Goal: Task Accomplishment & Management: Manage account settings

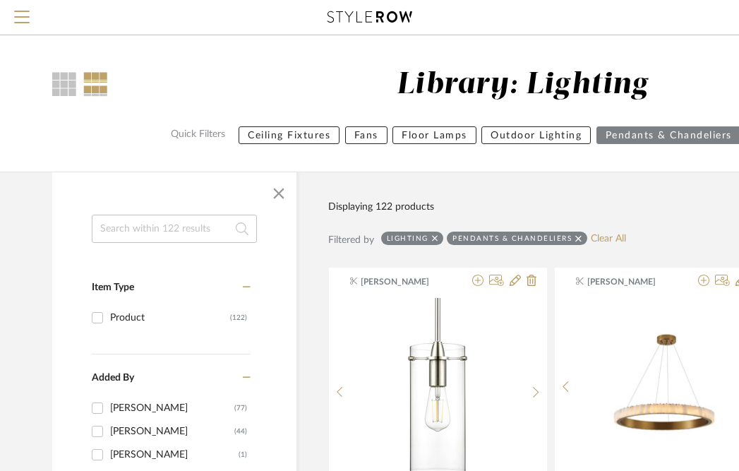
click at [344, 13] on icon at bounding box center [370, 16] width 85 height 11
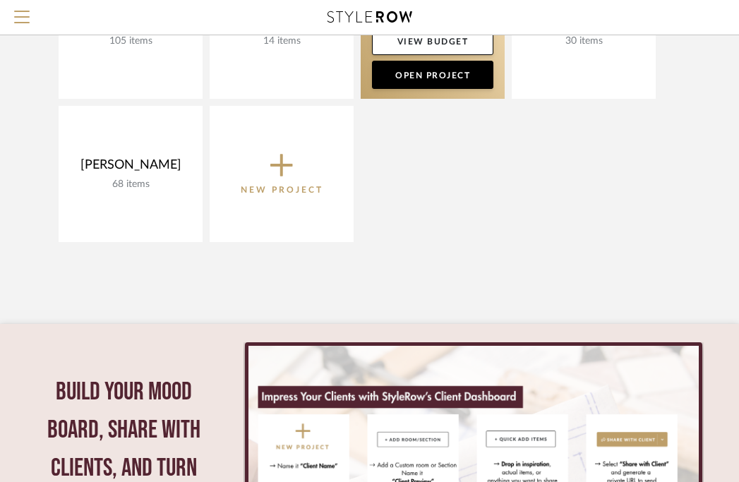
scroll to position [382, 0]
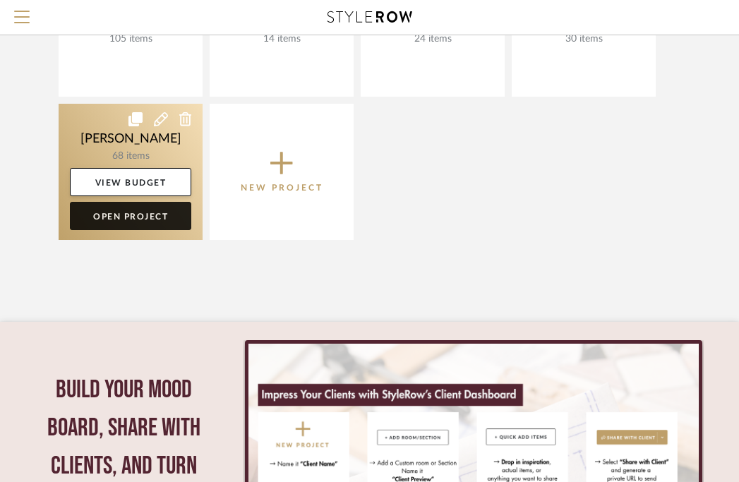
click at [156, 219] on link "Open Project" at bounding box center [130, 216] width 121 height 28
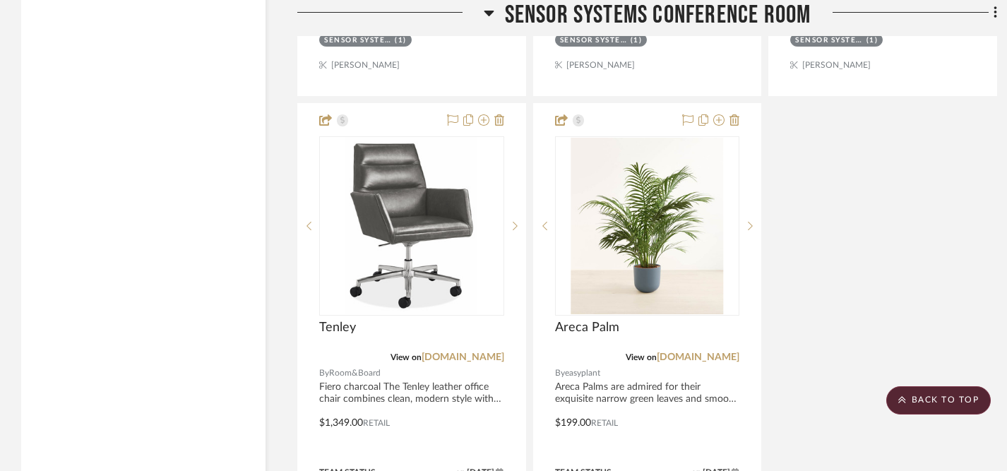
scroll to position [4860, 0]
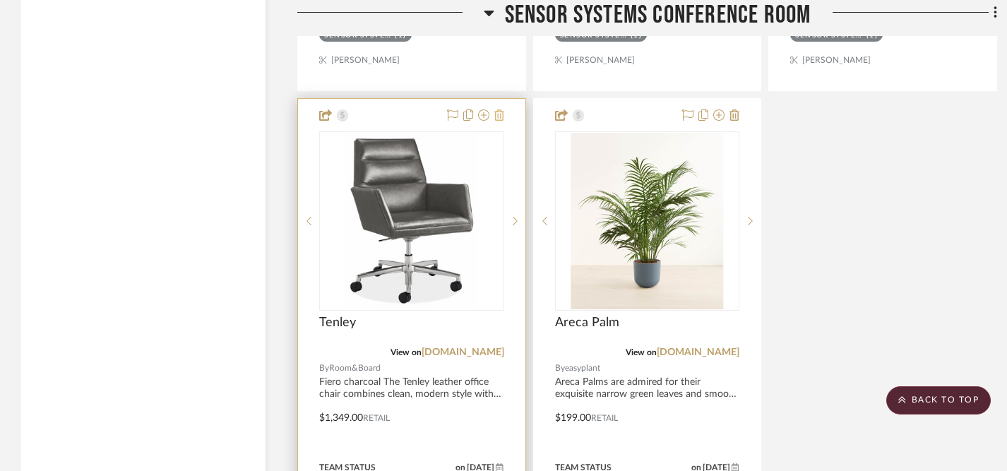
click at [500, 113] on icon at bounding box center [499, 114] width 10 height 11
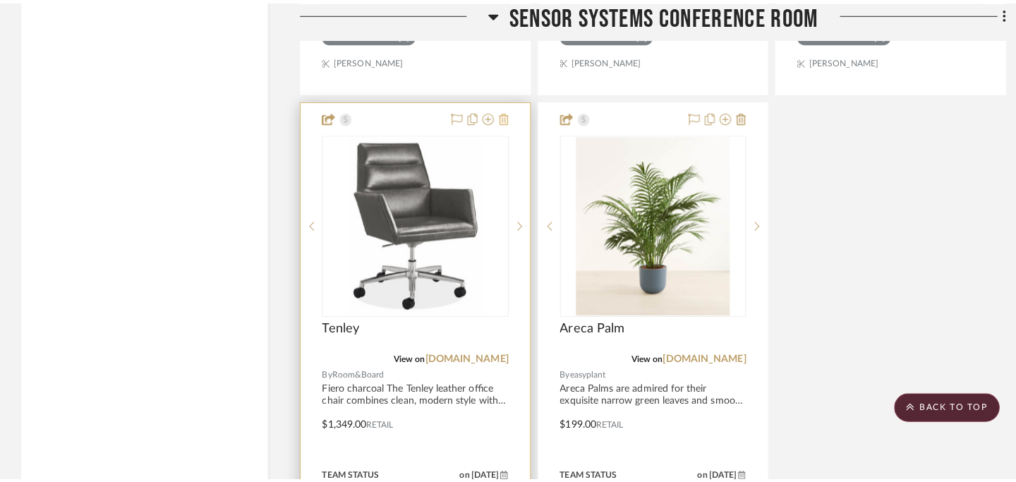
scroll to position [0, 0]
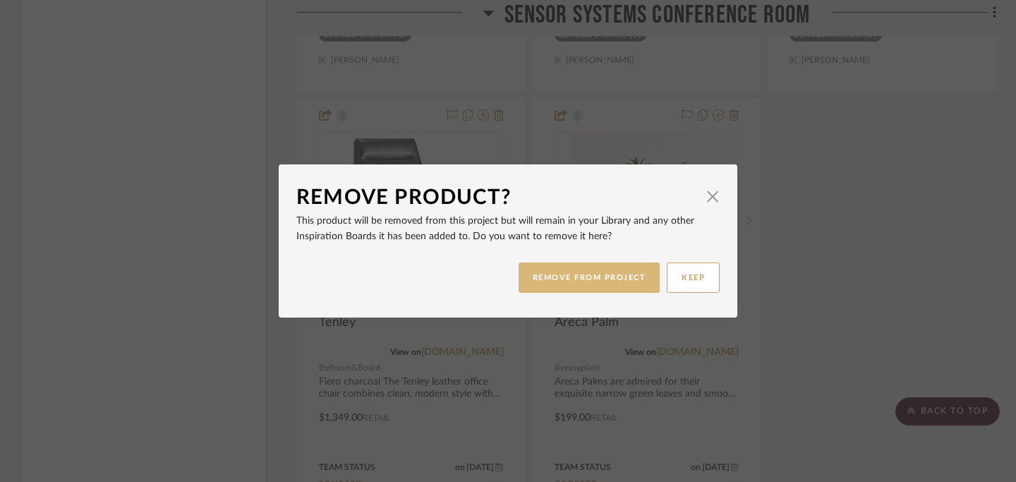
click at [577, 274] on button "REMOVE FROM PROJECT" at bounding box center [590, 278] width 142 height 30
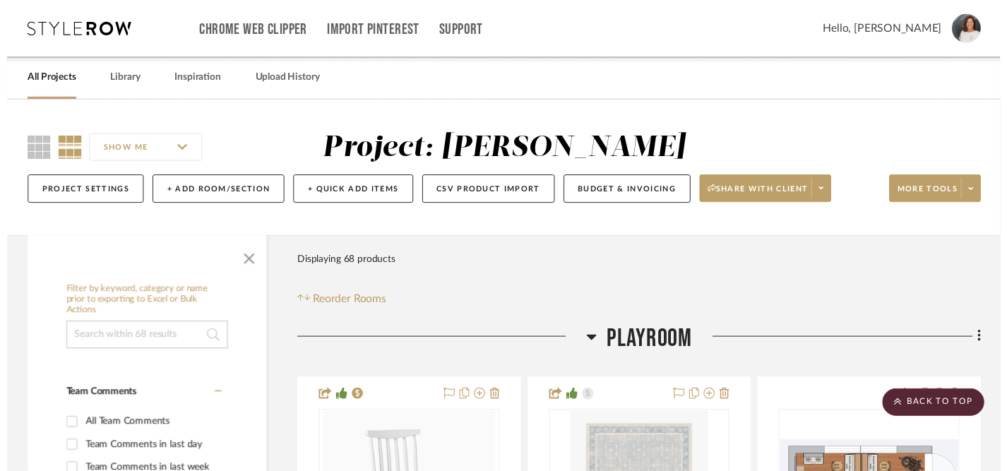
scroll to position [4860, 0]
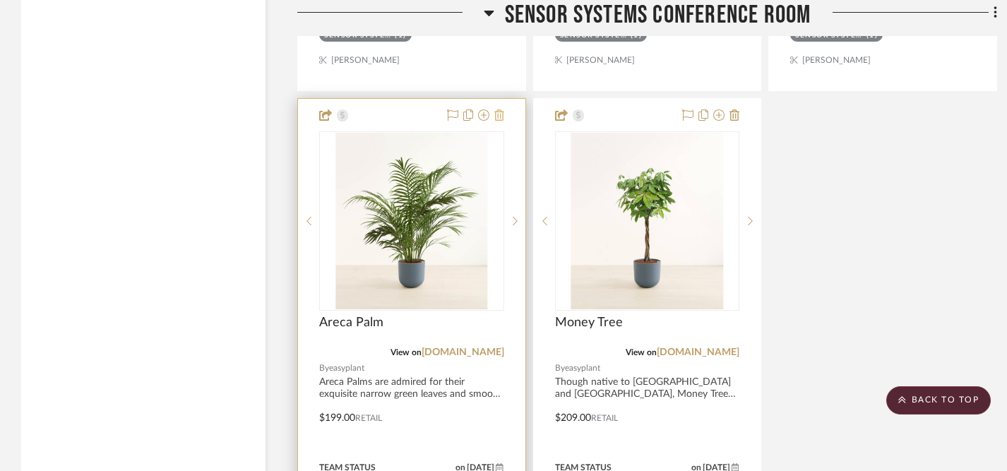
click at [499, 111] on icon at bounding box center [499, 114] width 10 height 11
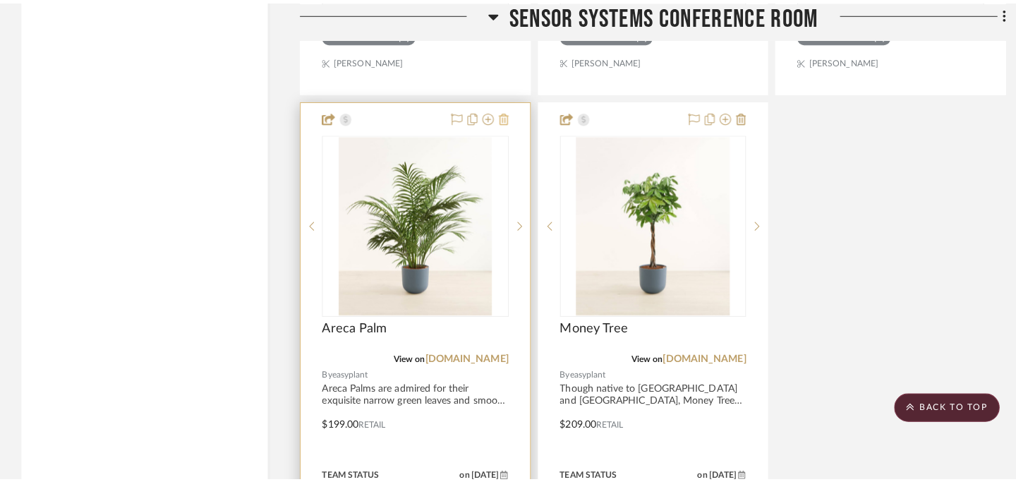
scroll to position [0, 0]
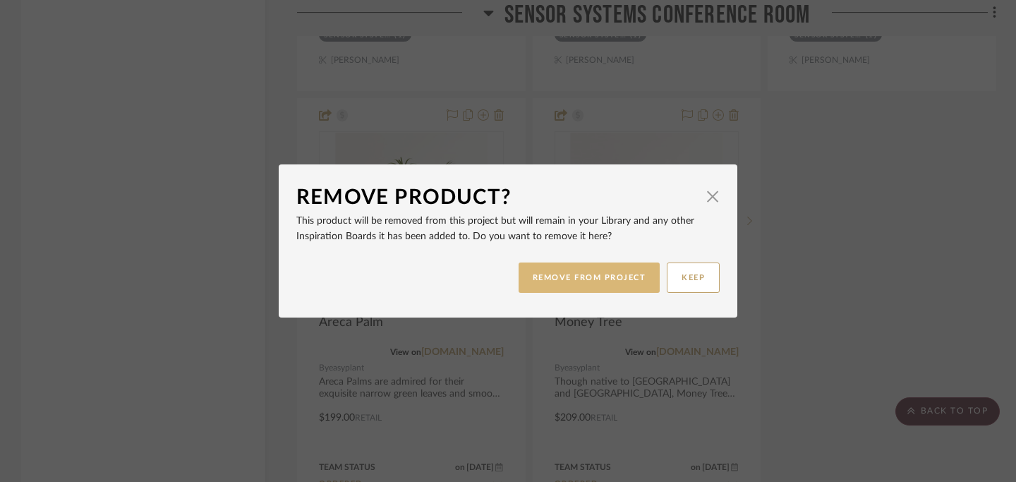
click at [583, 281] on button "REMOVE FROM PROJECT" at bounding box center [590, 278] width 142 height 30
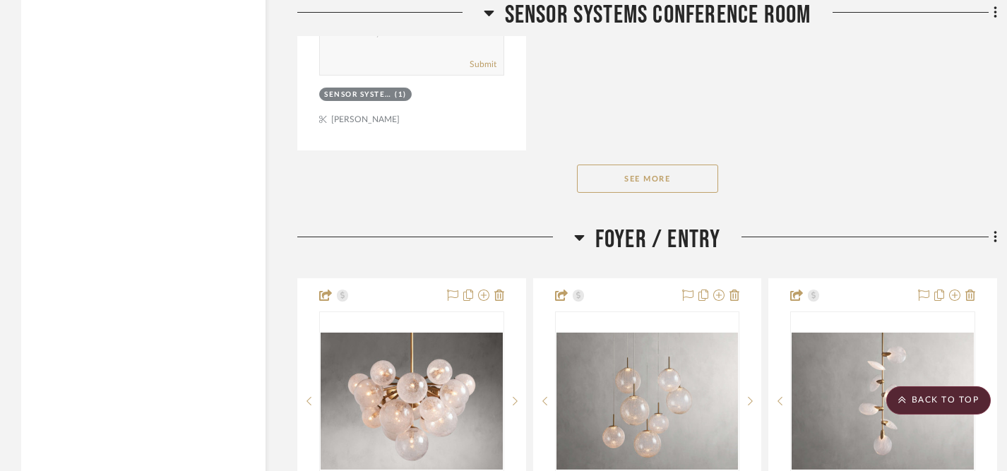
scroll to position [5434, 0]
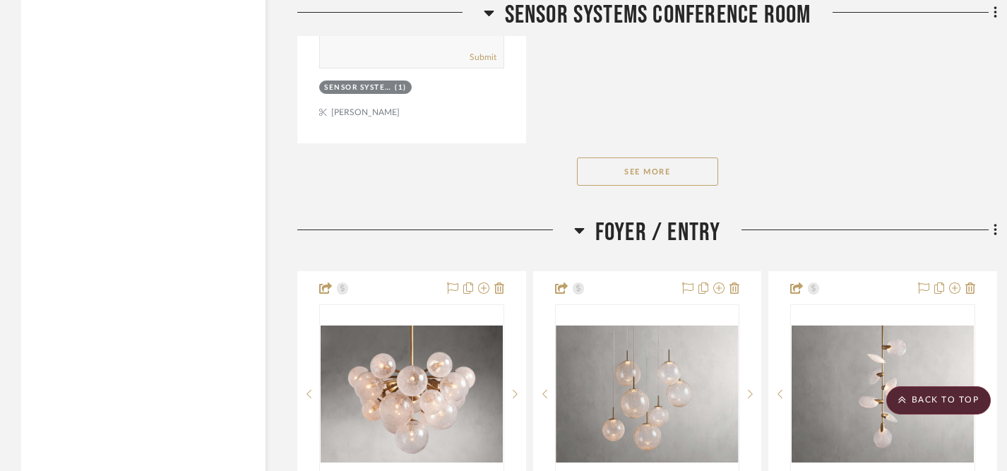
click at [656, 167] on button "See More" at bounding box center [647, 171] width 141 height 28
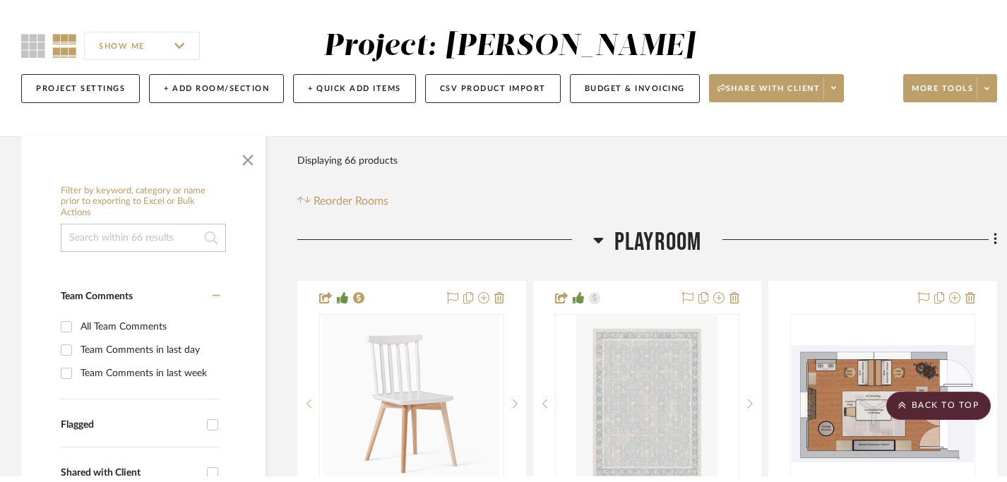
scroll to position [0, 0]
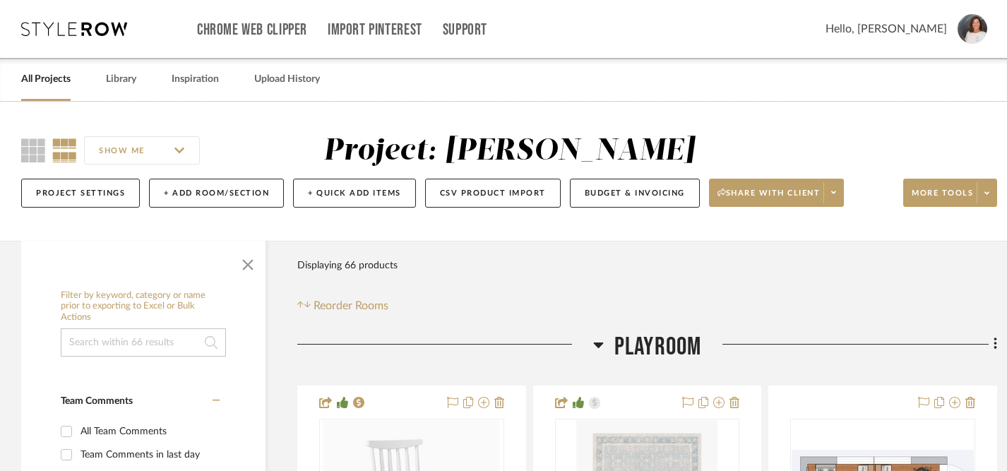
click at [49, 82] on link "All Projects" at bounding box center [45, 79] width 49 height 19
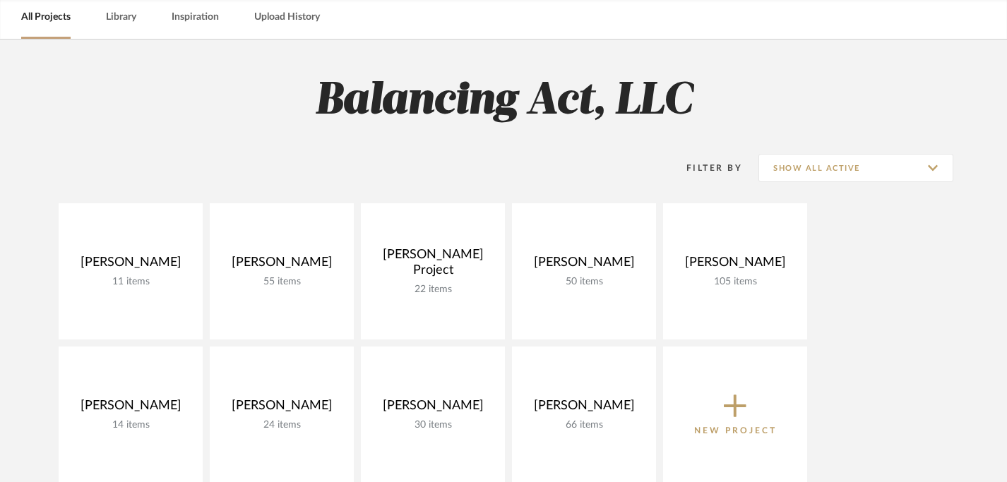
scroll to position [78, 0]
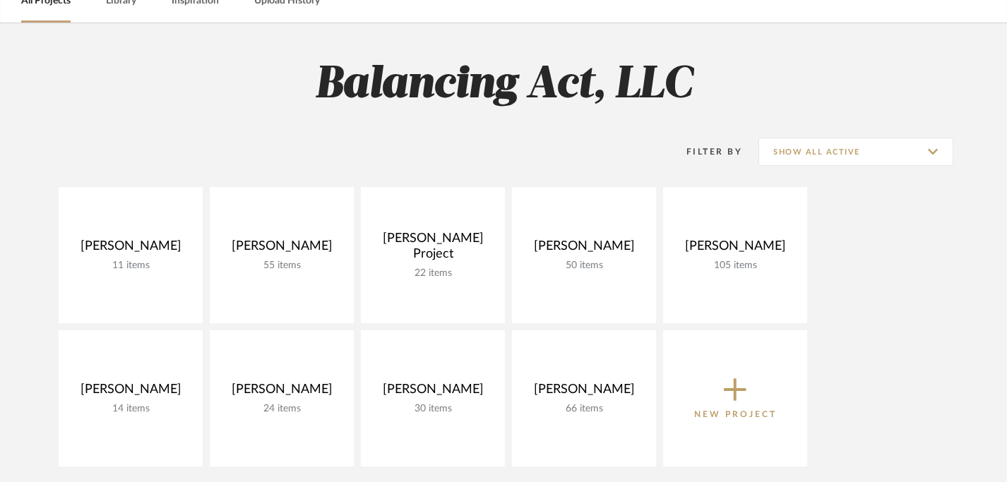
click at [738, 387] on icon at bounding box center [734, 390] width 23 height 30
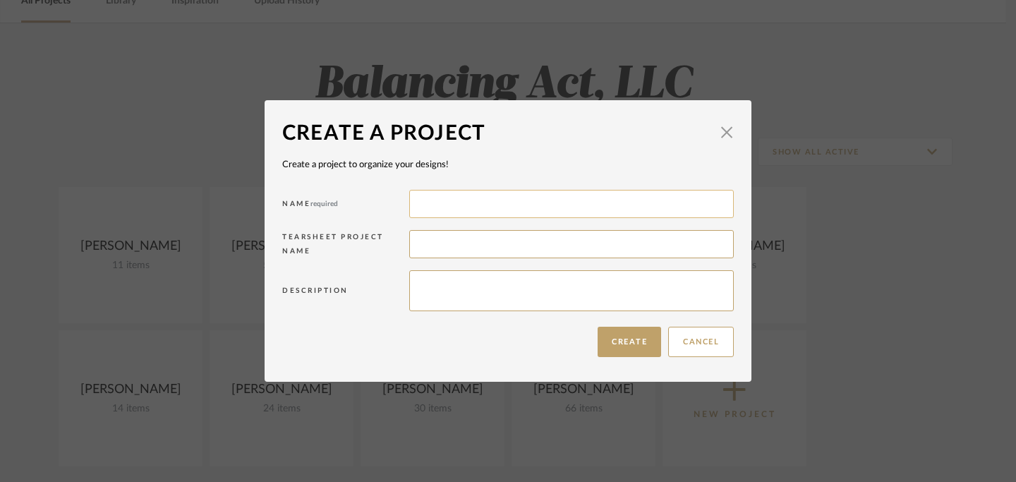
click at [633, 206] on input at bounding box center [571, 204] width 325 height 28
type input "Sensor Systems"
click at [618, 246] on input at bounding box center [571, 244] width 325 height 28
type input "Sensor Systems, LLC"
click at [597, 289] on textarea at bounding box center [571, 290] width 325 height 41
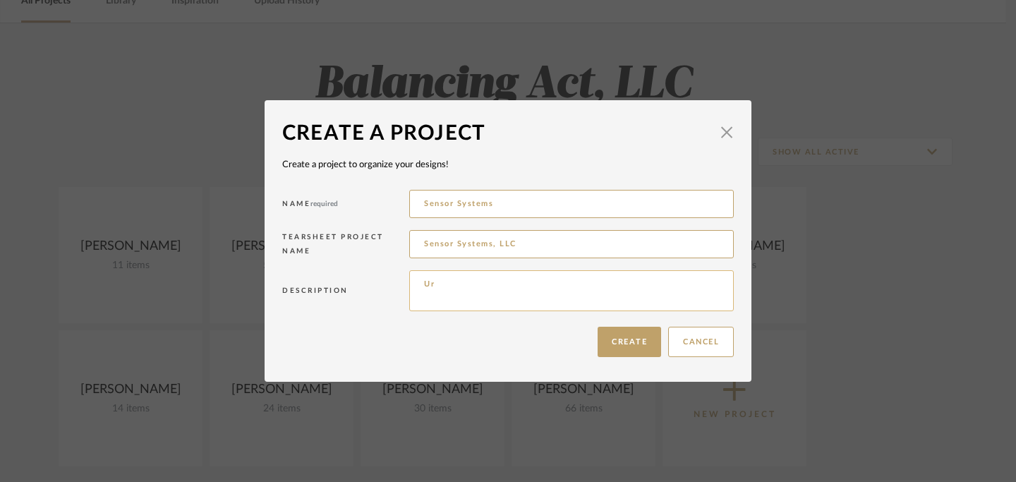
type textarea "U"
click at [614, 342] on button "Create" at bounding box center [630, 342] width 64 height 30
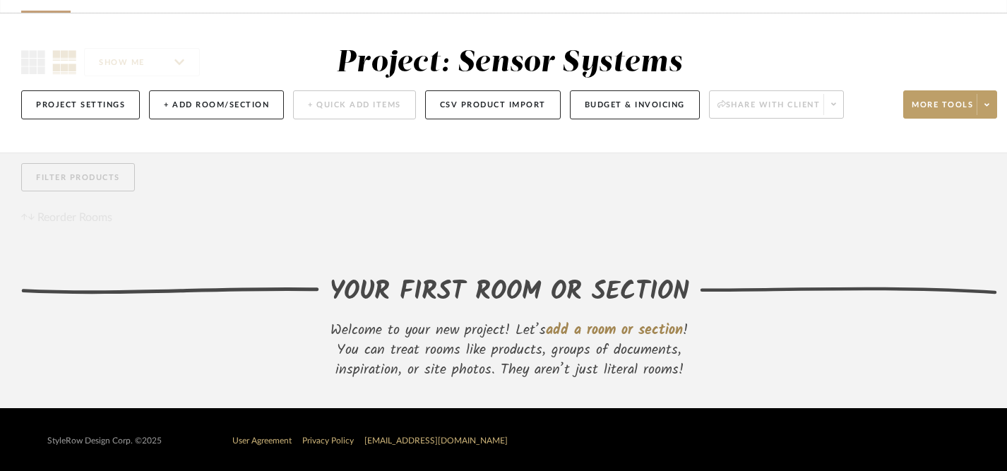
scroll to position [99, 0]
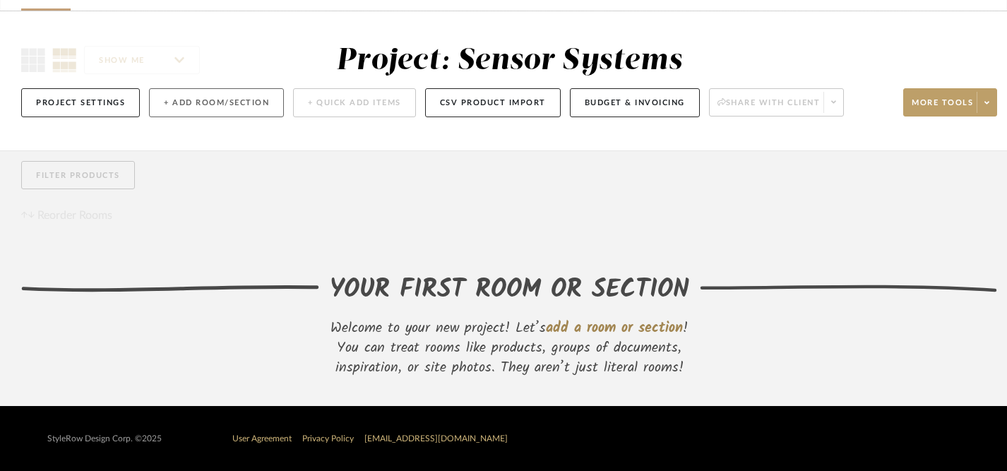
click at [215, 101] on button "+ Add Room/Section" at bounding box center [216, 102] width 135 height 29
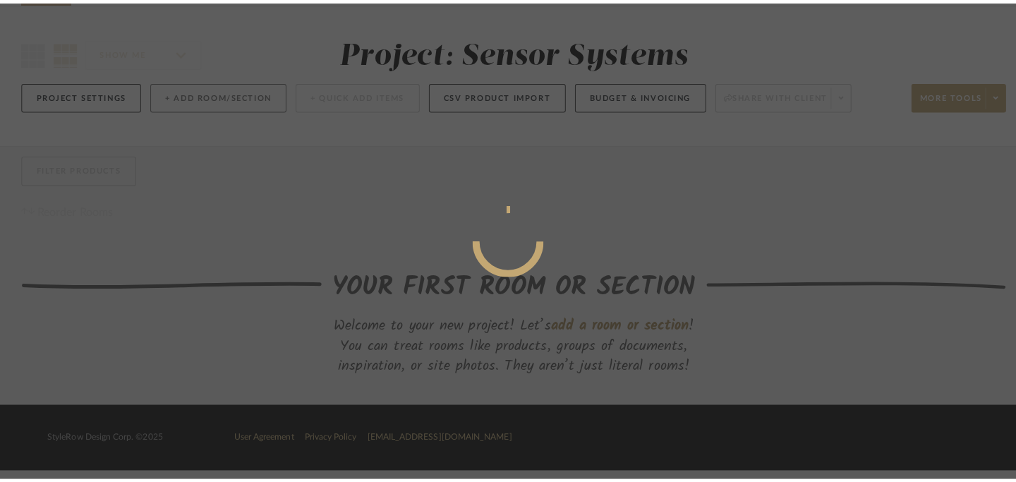
scroll to position [0, 0]
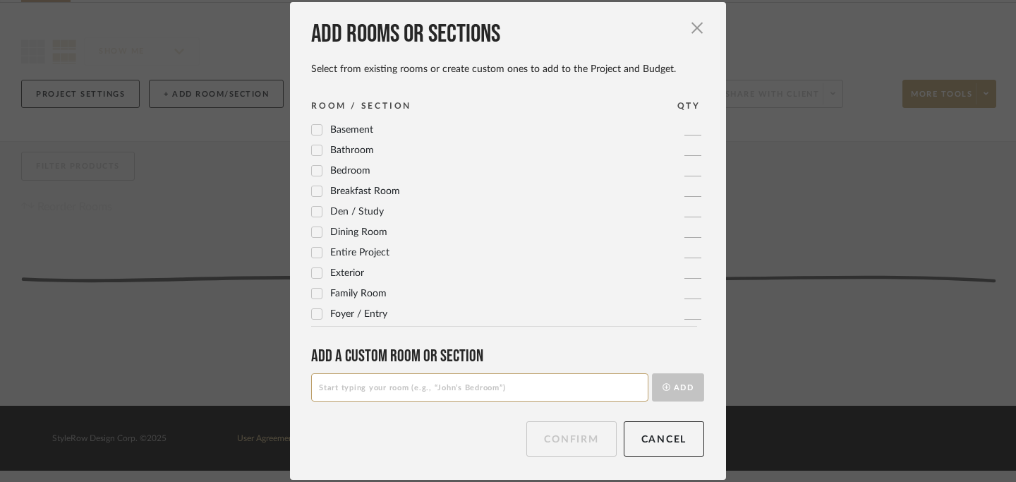
click at [353, 385] on input at bounding box center [479, 387] width 337 height 28
type input "Conference Room"
click at [678, 386] on button "Add" at bounding box center [678, 387] width 52 height 28
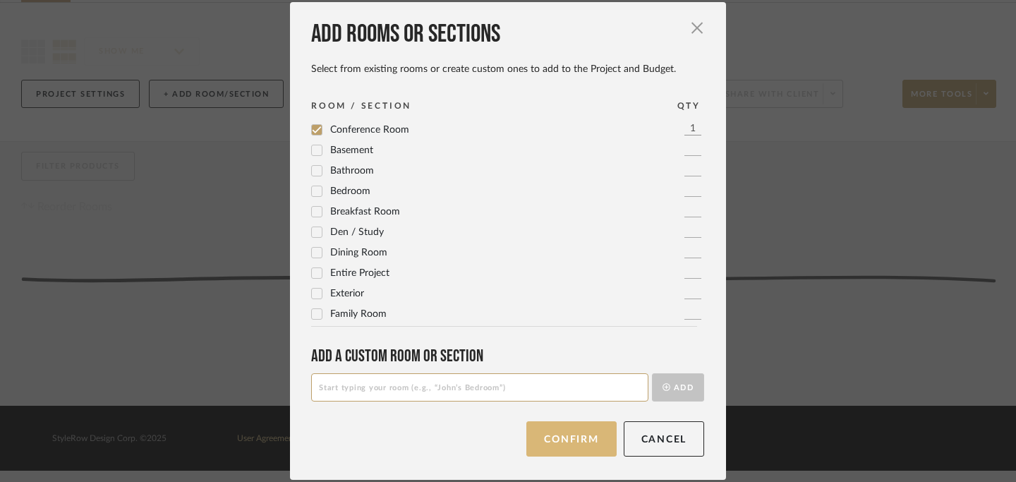
click at [563, 447] on button "Confirm" at bounding box center [572, 438] width 90 height 35
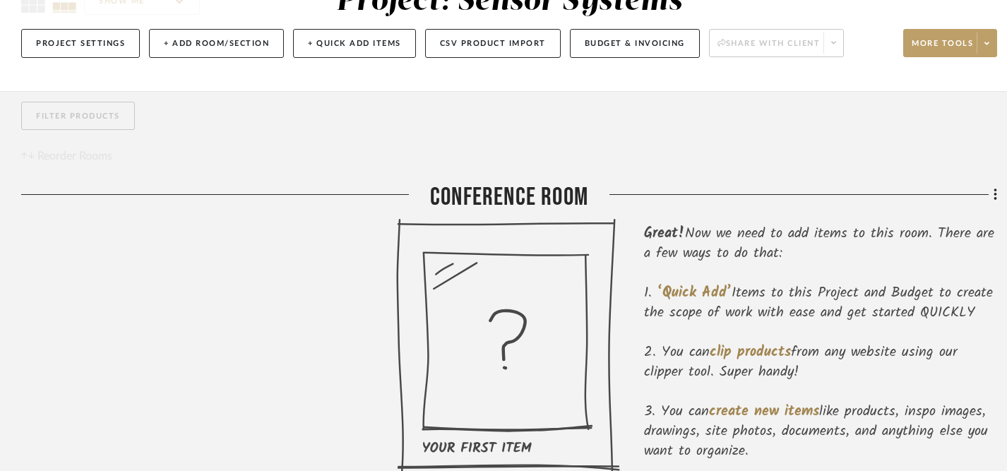
scroll to position [150, 0]
click at [81, 46] on button "Project Settings" at bounding box center [80, 42] width 119 height 29
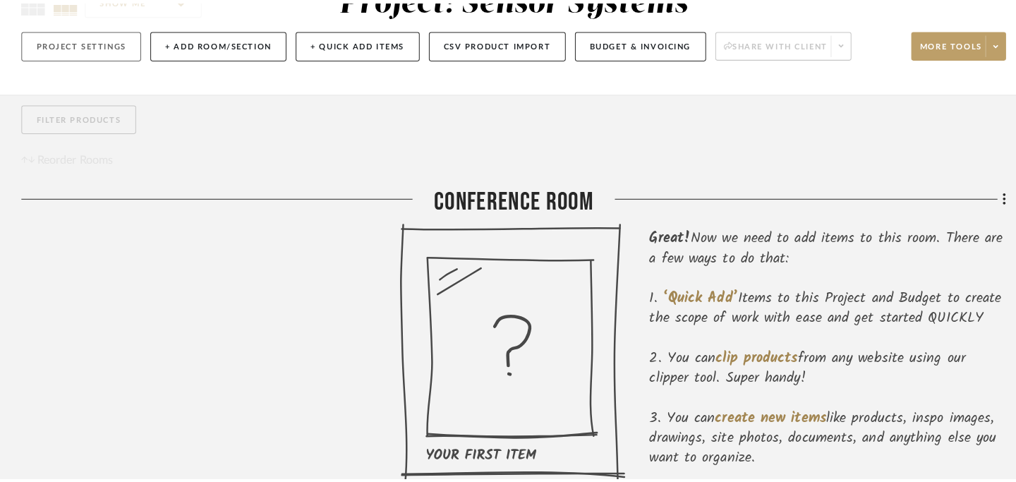
scroll to position [0, 0]
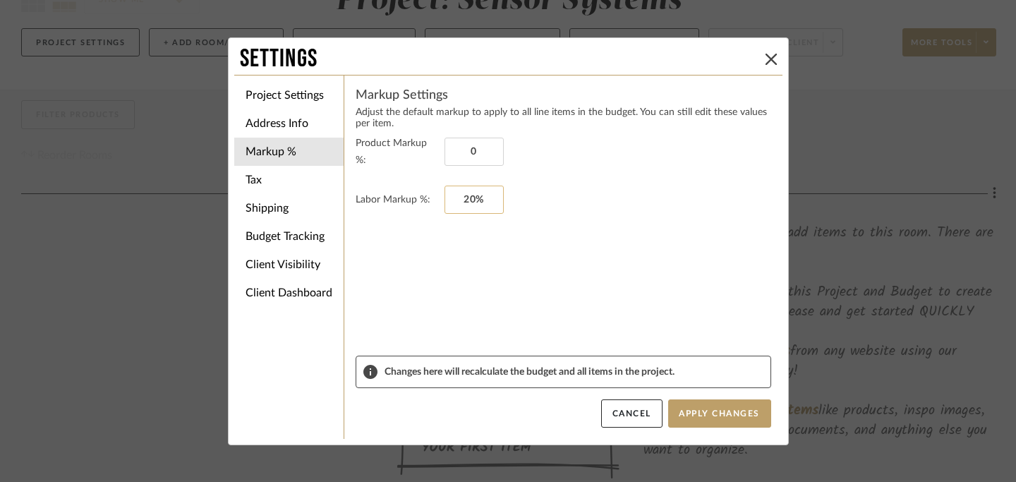
type input "0%"
click at [480, 190] on input "20" at bounding box center [474, 200] width 59 height 28
type input "0%"
click at [504, 239] on form "Product Markup %: 0% Labor Markup %: 0%" at bounding box center [564, 245] width 416 height 221
click at [721, 412] on button "Apply Changes" at bounding box center [719, 414] width 103 height 28
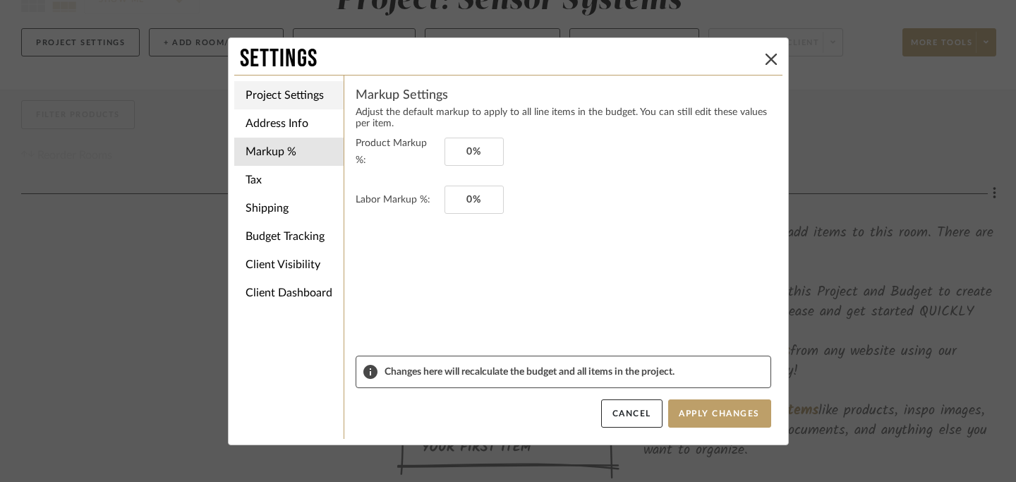
click at [289, 92] on li "Project Settings" at bounding box center [288, 95] width 109 height 28
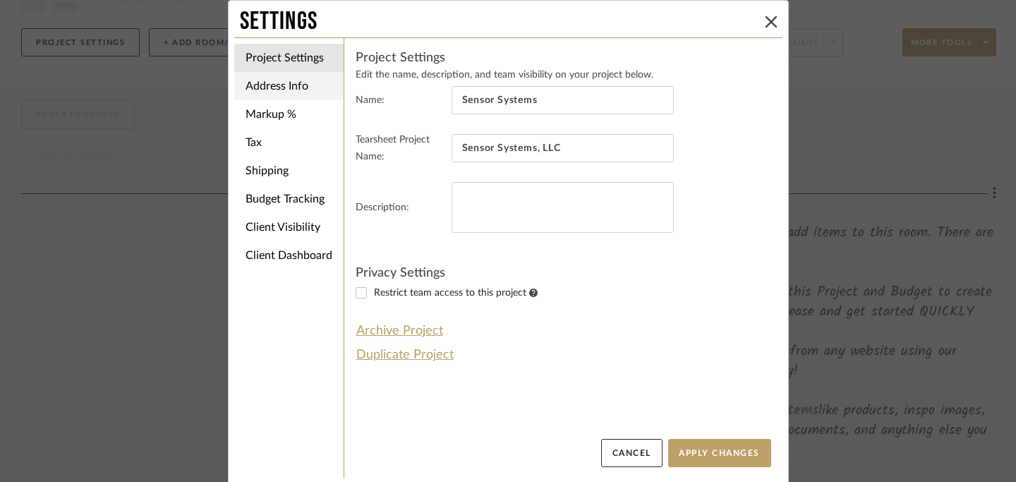
click at [292, 87] on li "Address Info" at bounding box center [288, 86] width 109 height 28
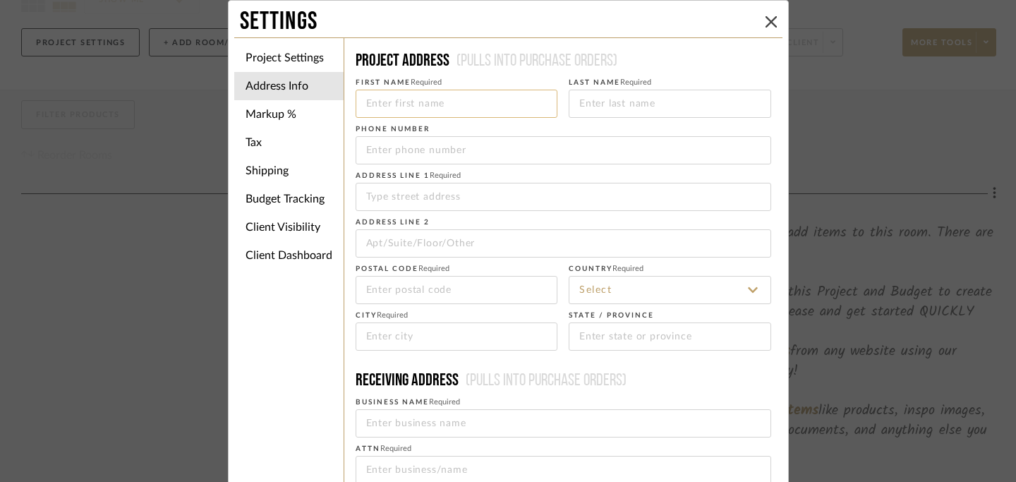
click at [423, 110] on input at bounding box center [457, 104] width 203 height 28
type input "[PERSON_NAME]"
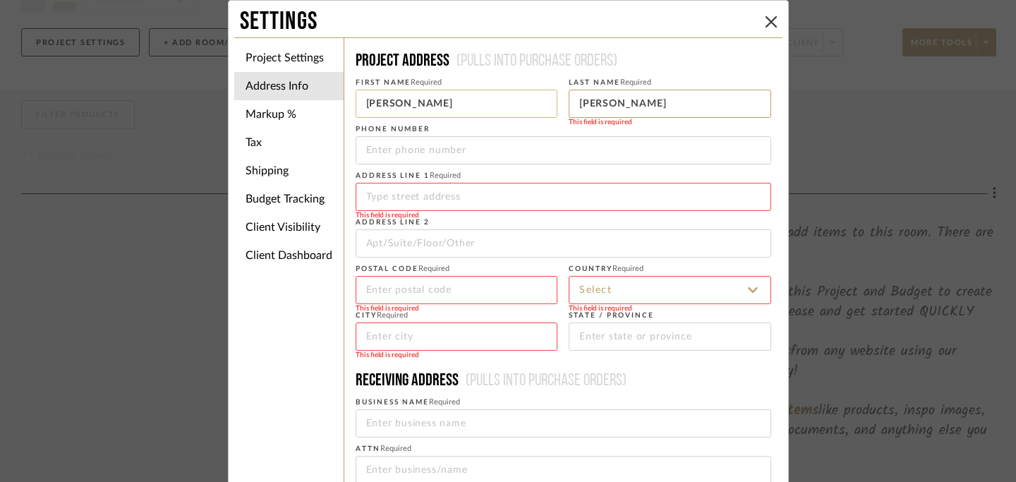
type input "[PERSON_NAME]"
type input "[PHONE_NUMBER]"
click at [400, 204] on input at bounding box center [564, 197] width 416 height 28
type input "[STREET_ADDRESS]"
type input "33710"
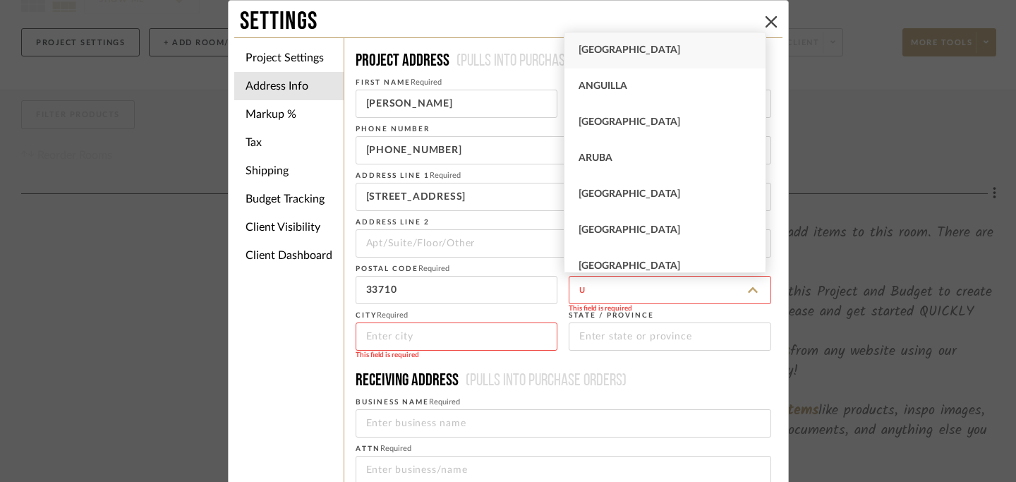
click at [593, 48] on span "[GEOGRAPHIC_DATA]" at bounding box center [630, 50] width 102 height 10
type input "[GEOGRAPHIC_DATA]"
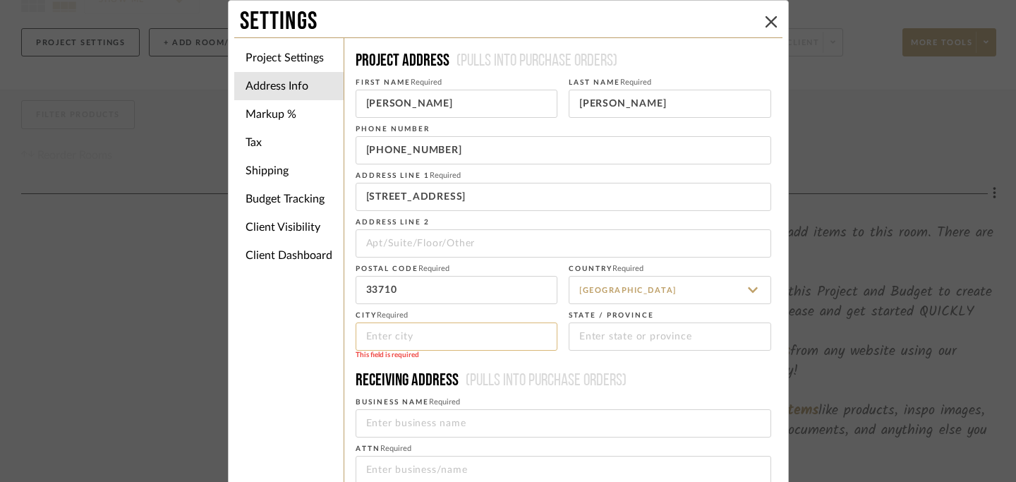
click at [408, 335] on input at bounding box center [457, 337] width 203 height 28
type input "[GEOGRAPHIC_DATA]"
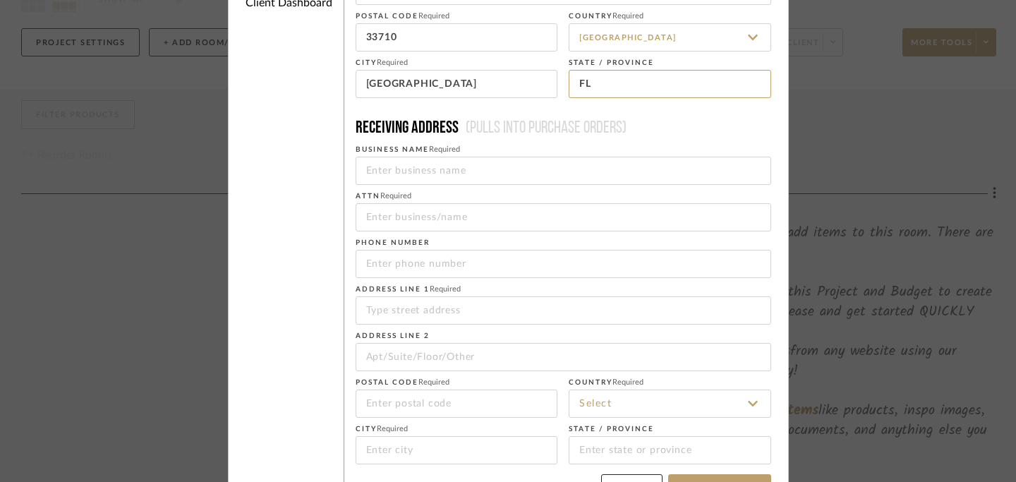
scroll to position [255, 0]
type input "FL"
click at [577, 174] on input at bounding box center [564, 169] width 416 height 28
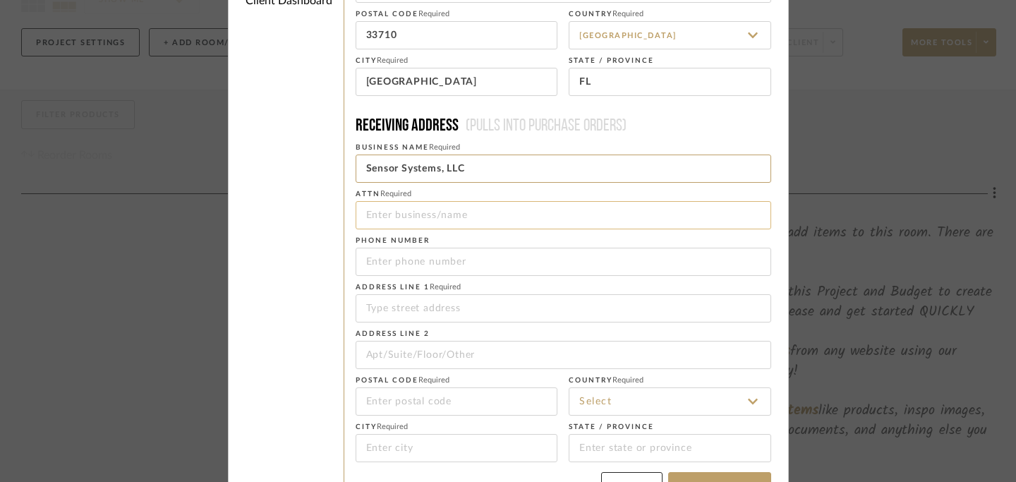
type input "Sensor Systems, LLC"
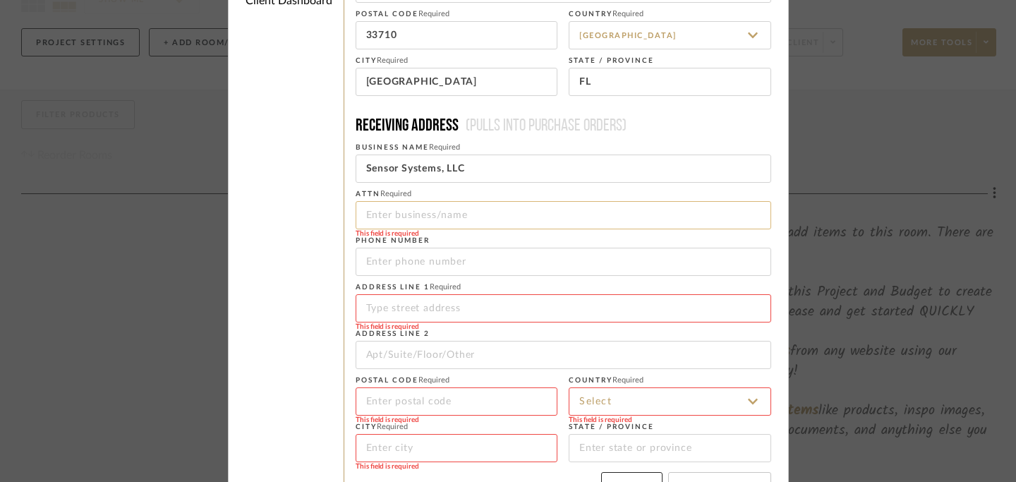
click at [525, 215] on input at bounding box center [564, 215] width 416 height 28
type input "[PERSON_NAME]"
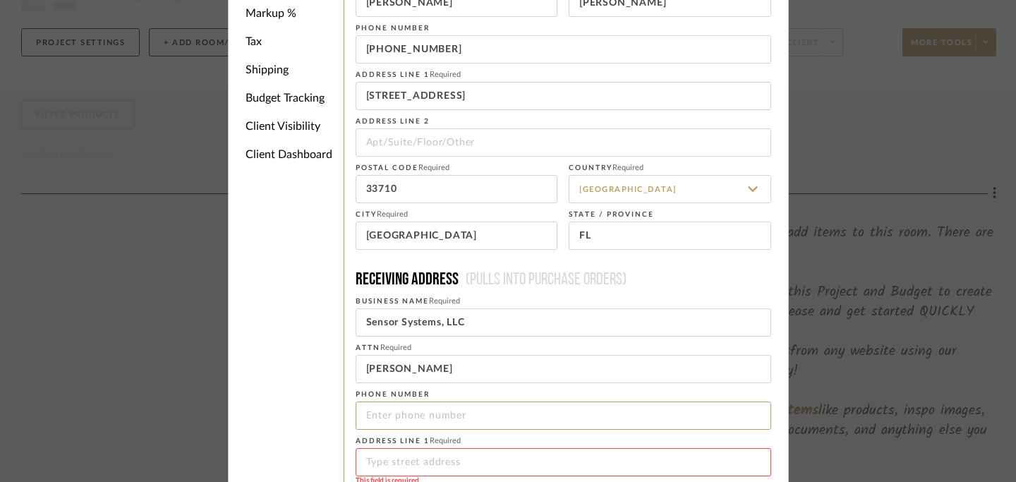
scroll to position [0, 0]
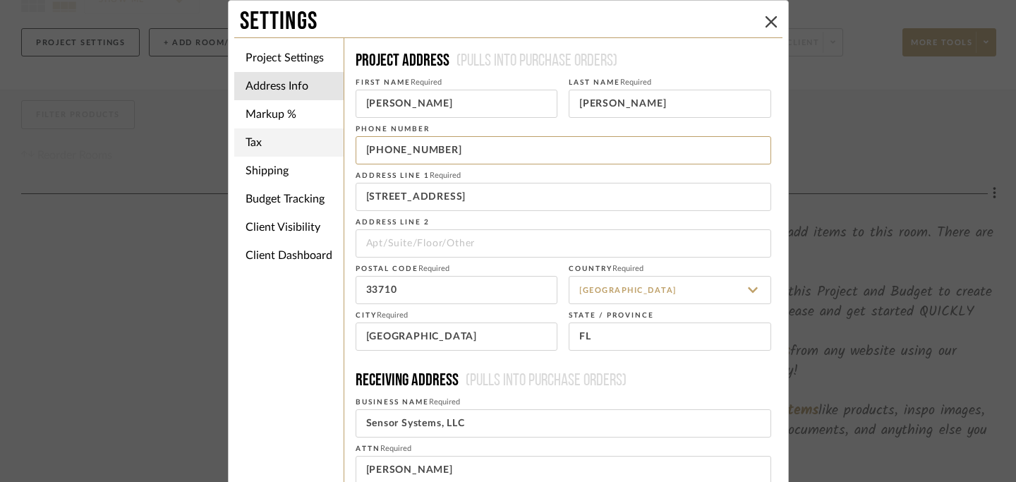
drag, startPoint x: 456, startPoint y: 152, endPoint x: 315, endPoint y: 147, distance: 141.3
click at [315, 147] on div "Project Settings Address Info Markup % Tax Shipping Budget Tracking Client Visi…" at bounding box center [508, 401] width 548 height 729
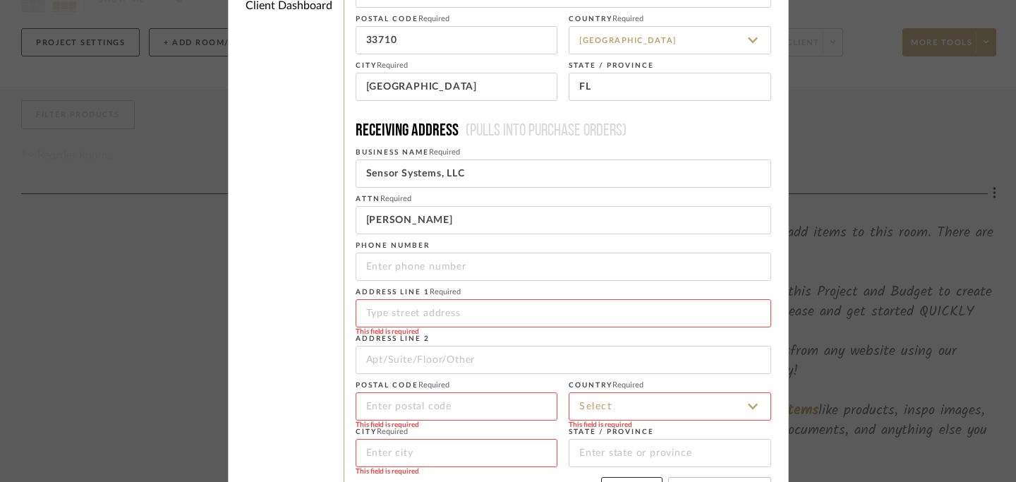
scroll to position [261, 0]
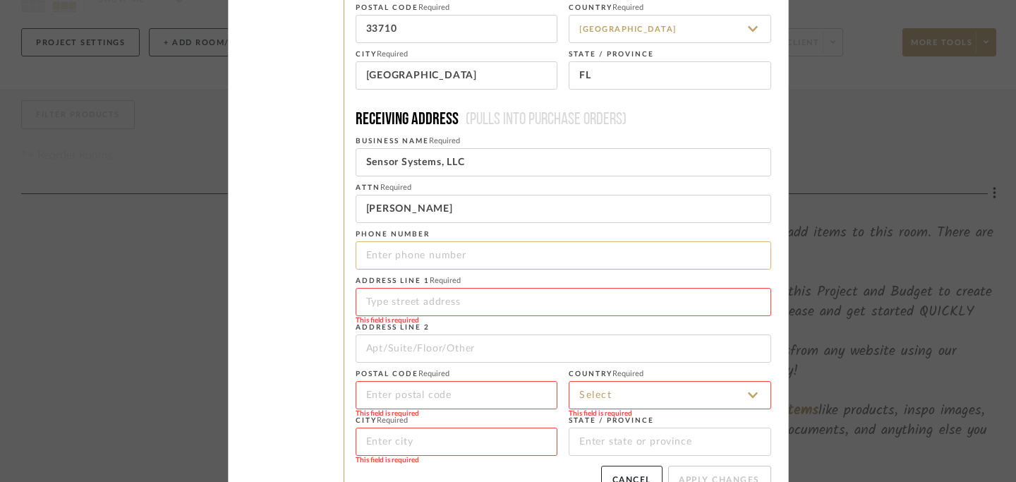
type input "[PHONE_NUMBER]"
click at [398, 258] on input "tel" at bounding box center [564, 255] width 416 height 28
click at [383, 294] on input at bounding box center [564, 302] width 416 height 28
type input "[STREET_ADDRESS]"
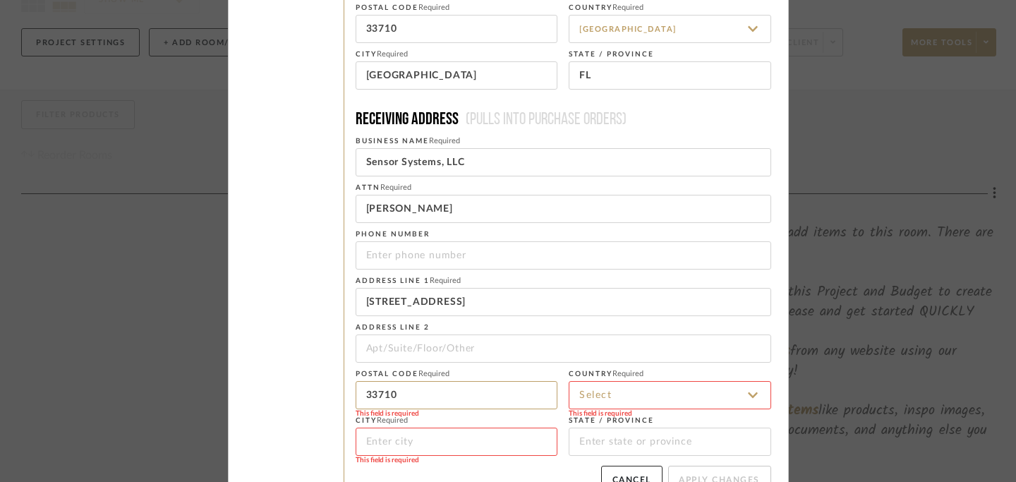
type input "33710"
click at [588, 394] on input at bounding box center [670, 395] width 203 height 28
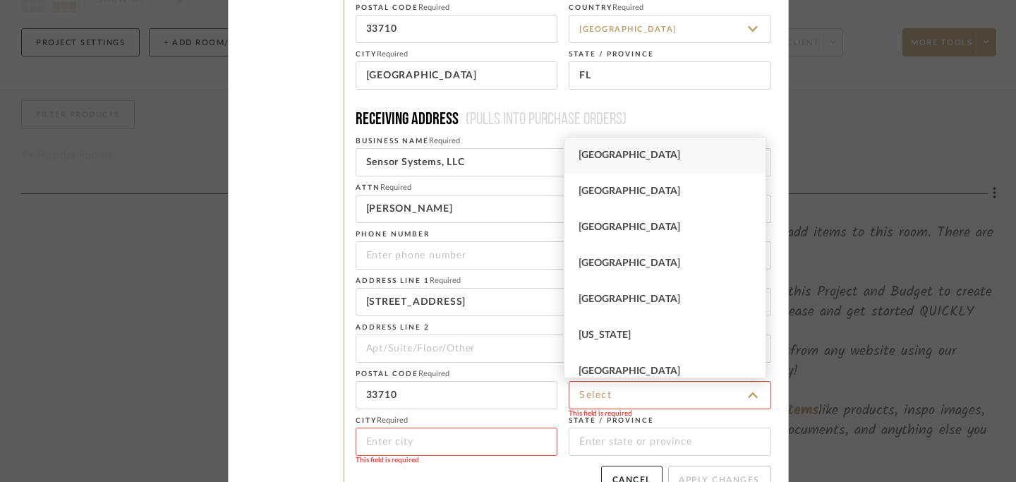
click at [635, 153] on span "[GEOGRAPHIC_DATA]" at bounding box center [630, 155] width 102 height 10
type input "[GEOGRAPHIC_DATA]"
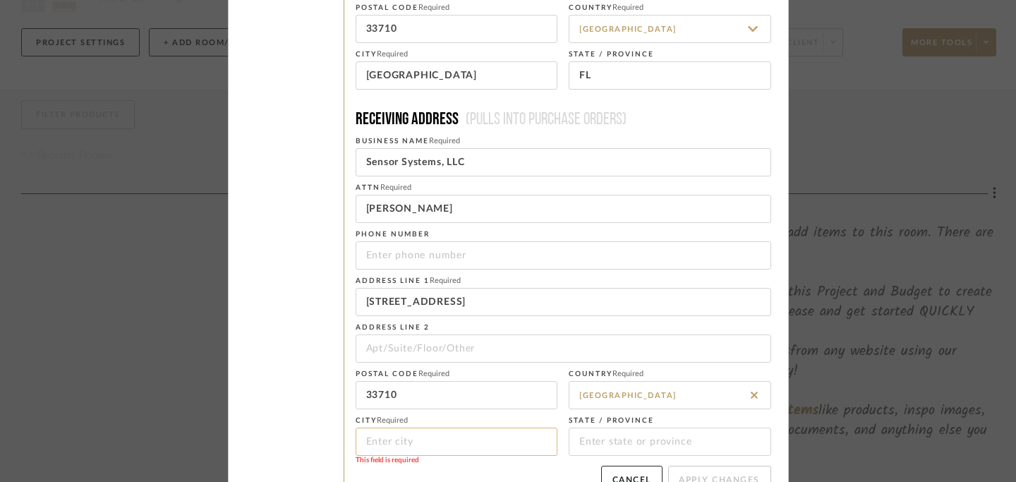
click at [445, 442] on input at bounding box center [457, 442] width 203 height 28
type input "[GEOGRAPHIC_DATA]"
type input "FL"
click at [564, 284] on fieldset "Address Line 1 Required [STREET_ADDRESS]" at bounding box center [564, 293] width 416 height 45
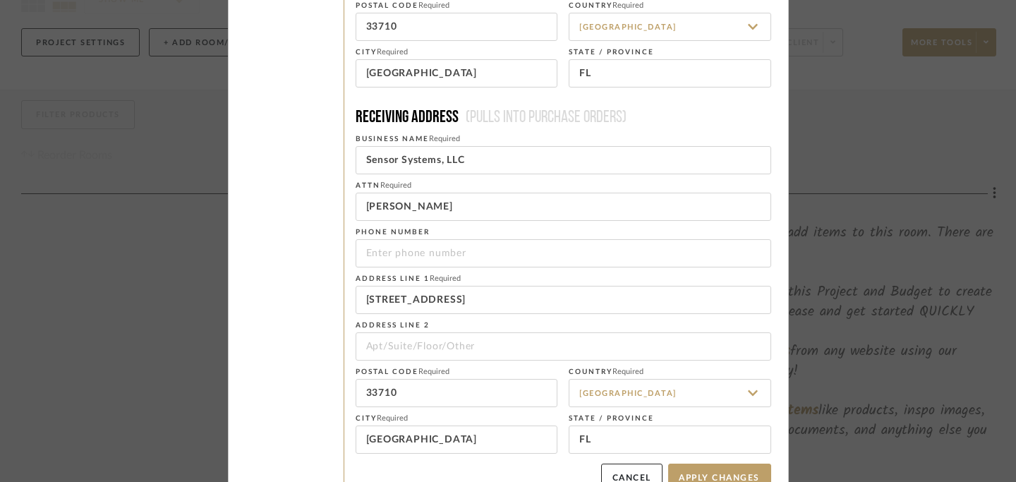
scroll to position [291, 0]
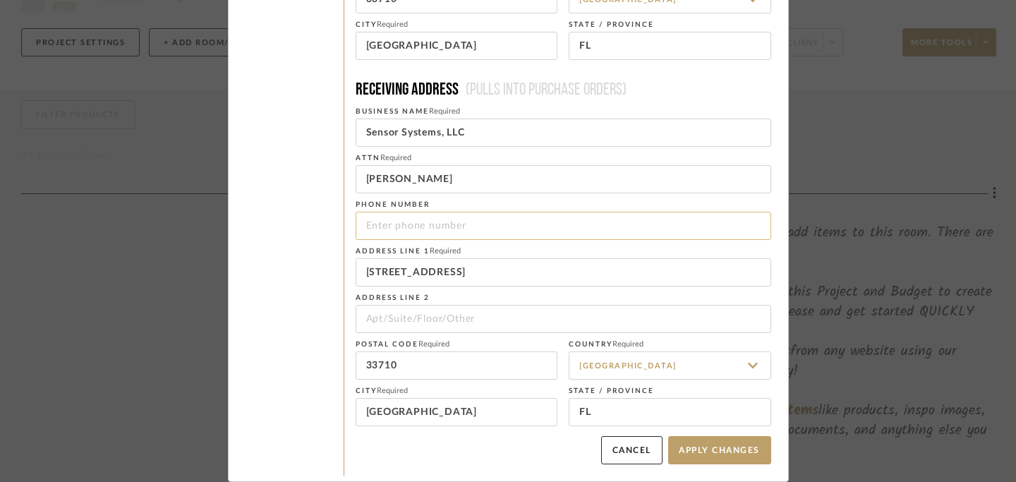
click at [541, 224] on input "tel" at bounding box center [564, 226] width 416 height 28
drag, startPoint x: 445, startPoint y: 226, endPoint x: 332, endPoint y: 226, distance: 112.9
click at [332, 226] on div "Project Settings Address Info Markup % Tax Shipping Budget Tracking Client Visi…" at bounding box center [508, 111] width 548 height 729
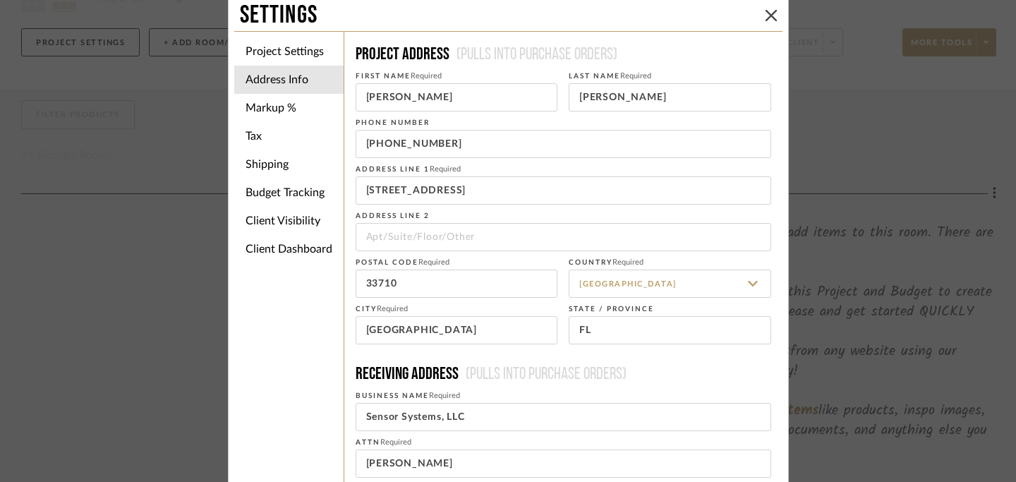
scroll to position [0, 0]
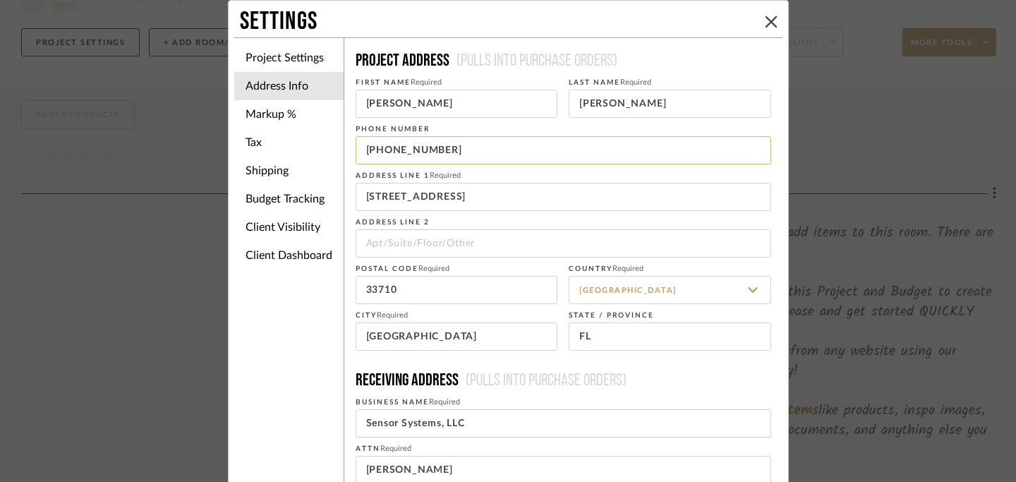
type input "[PHONE_NUMBER]"
drag, startPoint x: 458, startPoint y: 153, endPoint x: 304, endPoint y: 157, distance: 154.6
click at [304, 157] on div "Project Settings Address Info Markup % Tax Shipping Budget Tracking Client Visi…" at bounding box center [508, 401] width 548 height 729
paste input "[PHONE_NUMBER]"
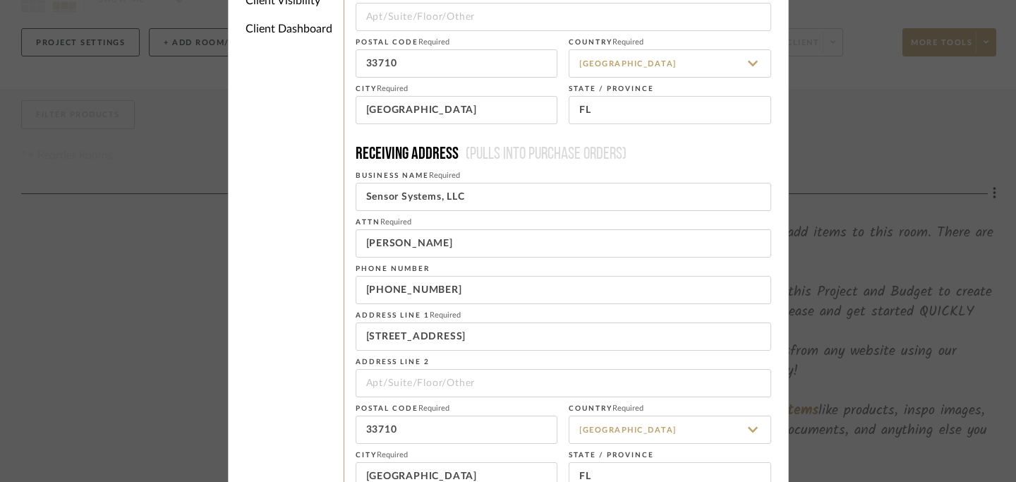
scroll to position [291, 0]
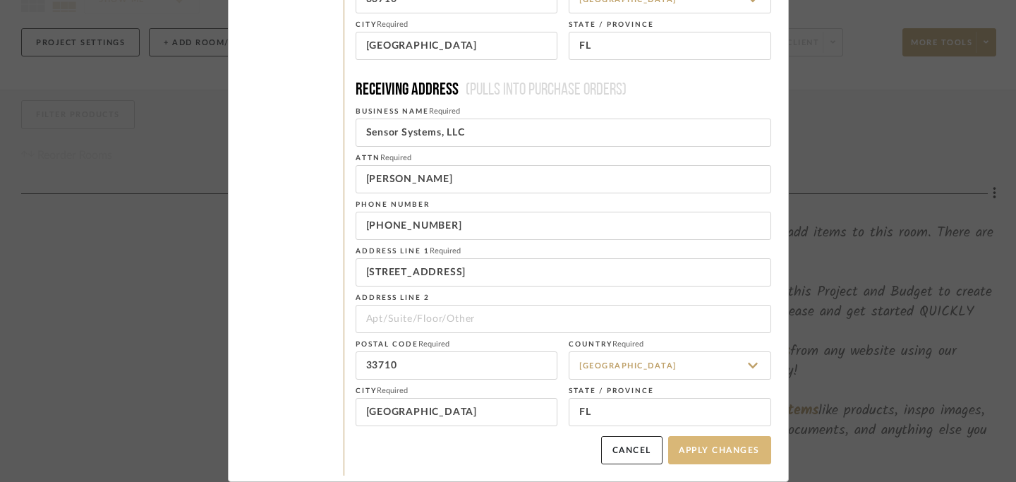
click at [709, 456] on button "Apply Changes" at bounding box center [719, 450] width 103 height 28
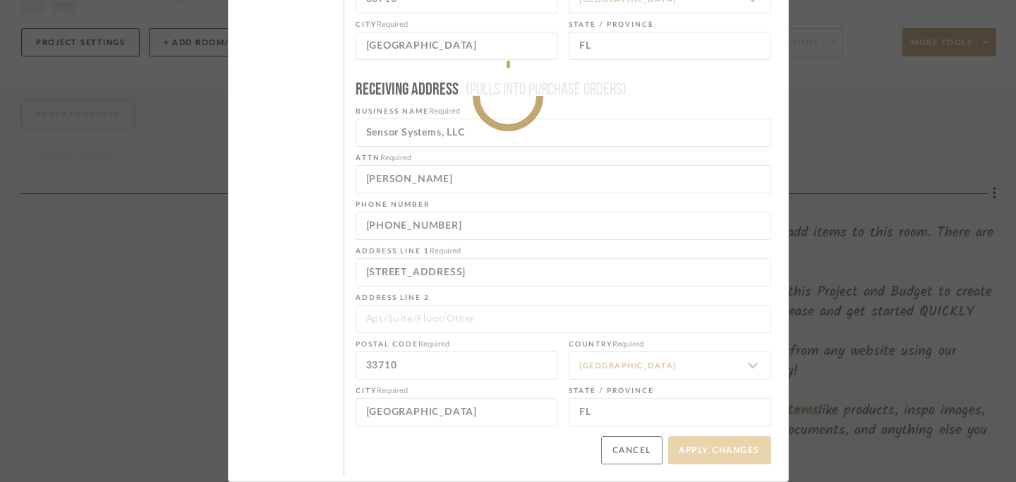
type input "[PHONE_NUMBER]"
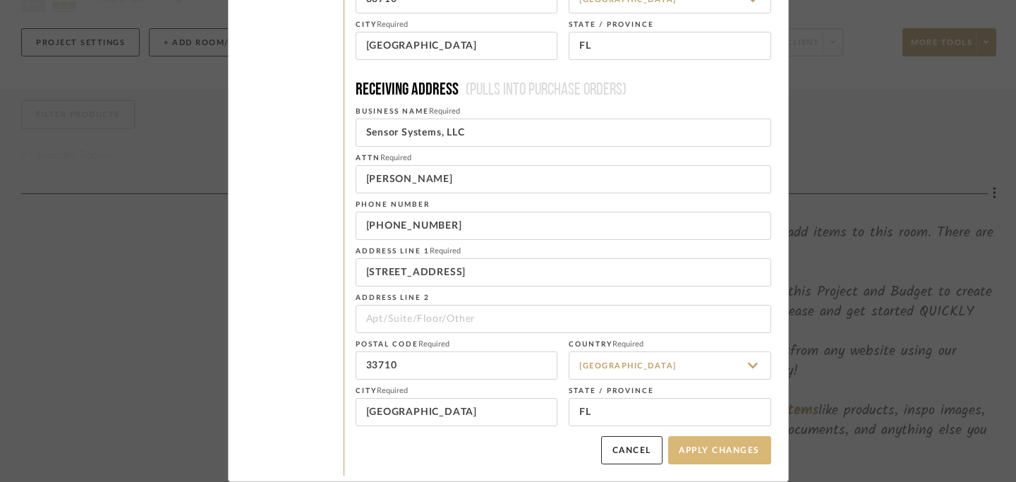
click at [709, 458] on button "Apply Changes" at bounding box center [719, 450] width 103 height 28
click at [717, 438] on button "Apply Changes" at bounding box center [719, 450] width 103 height 28
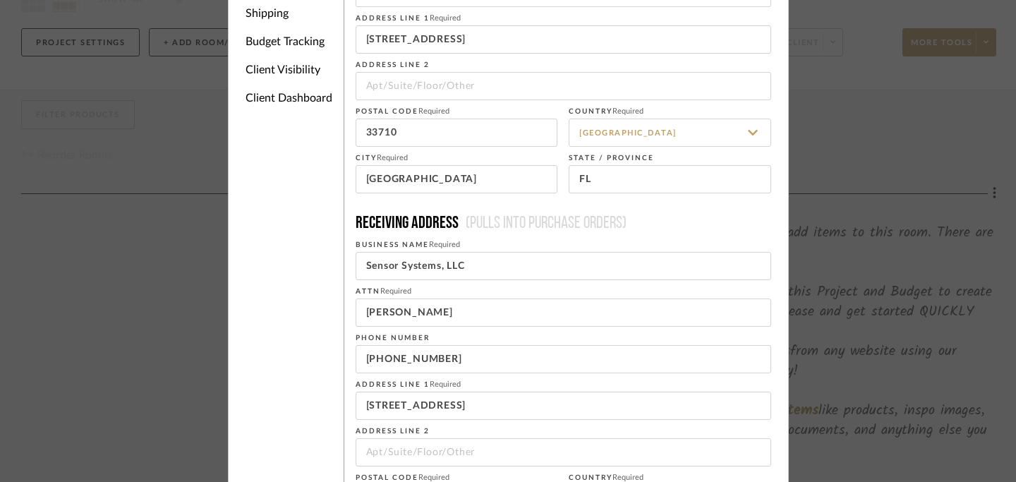
scroll to position [128, 0]
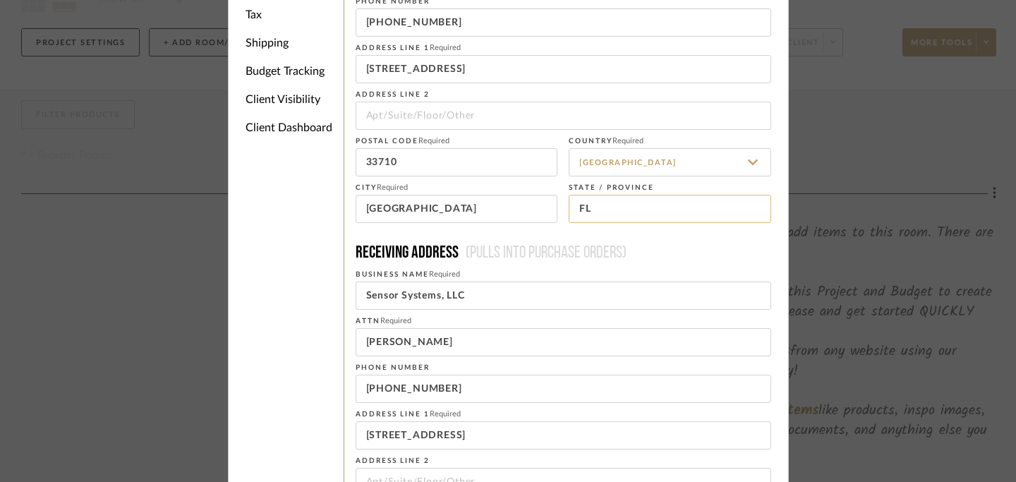
click at [666, 205] on input "FL" at bounding box center [670, 209] width 203 height 28
type input "[US_STATE]"
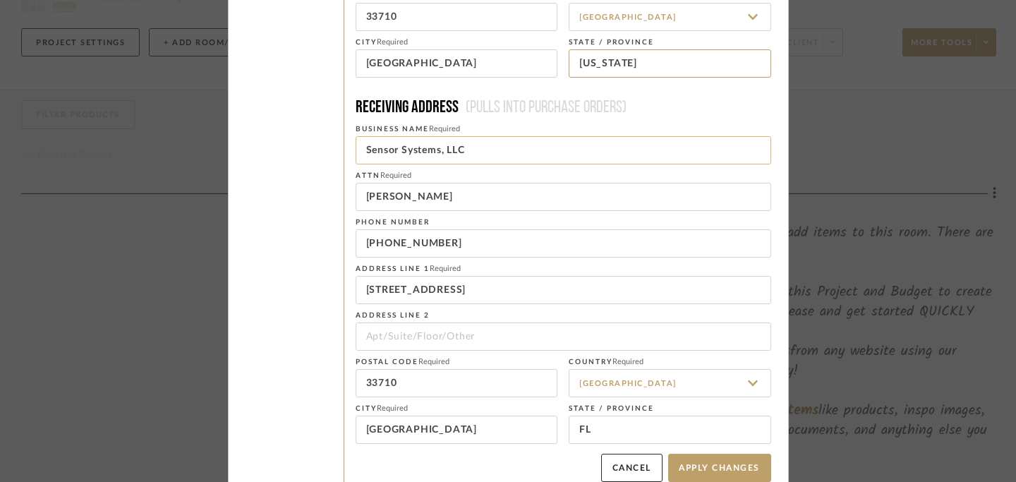
scroll to position [291, 0]
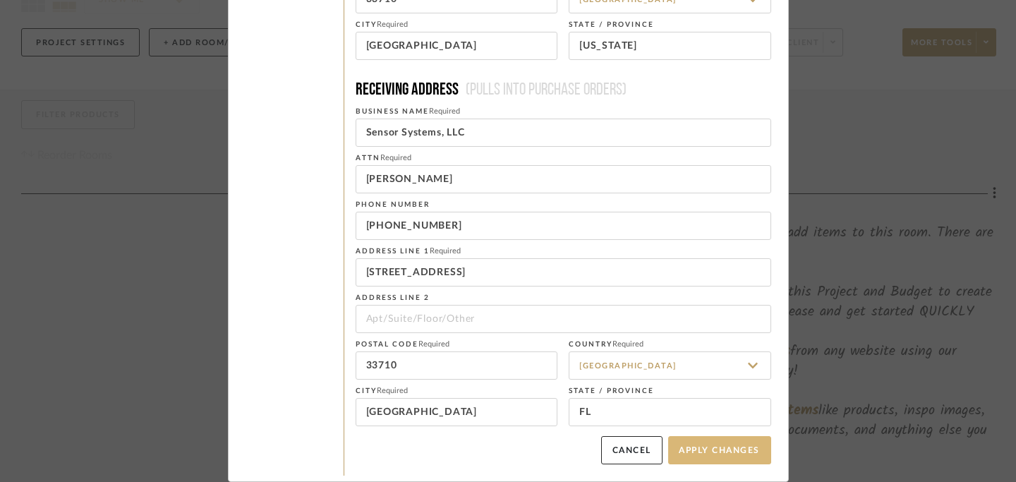
click at [704, 453] on button "Apply Changes" at bounding box center [719, 450] width 103 height 28
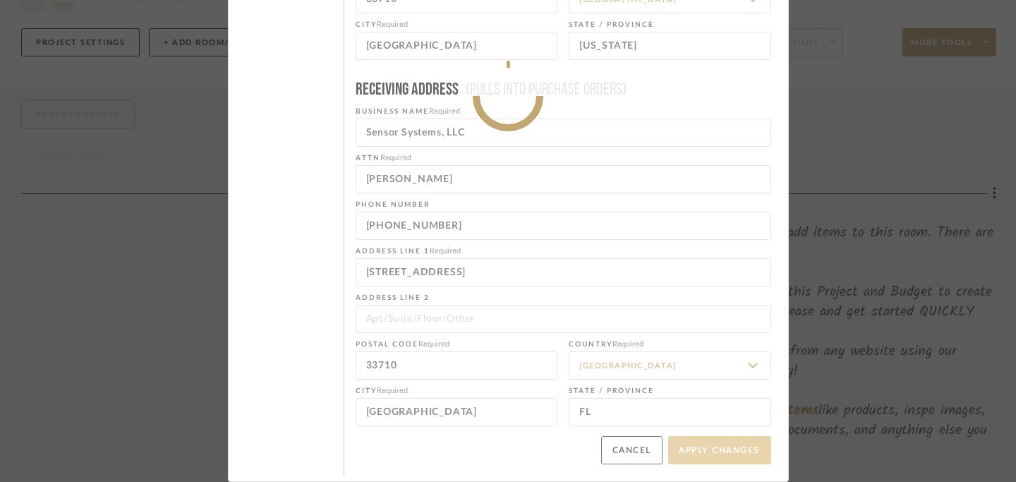
type input "6266229223"
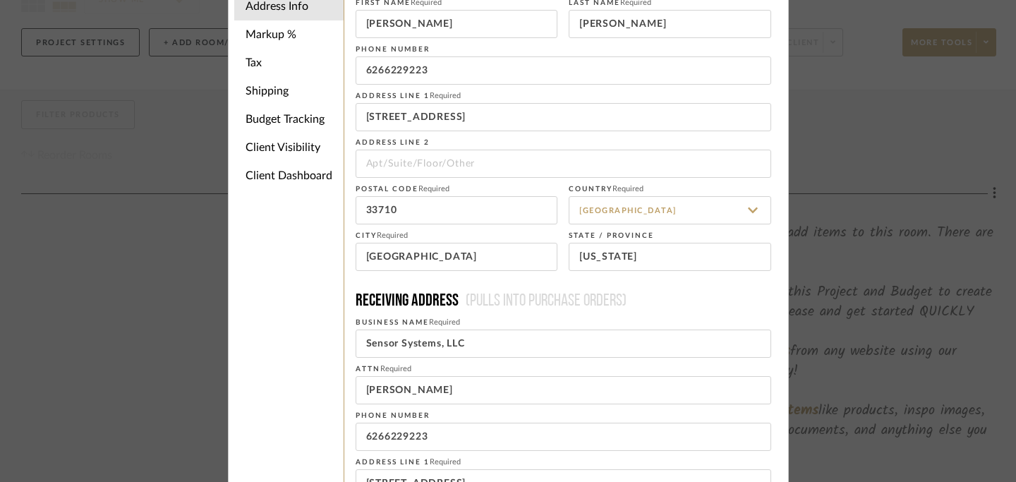
scroll to position [0, 0]
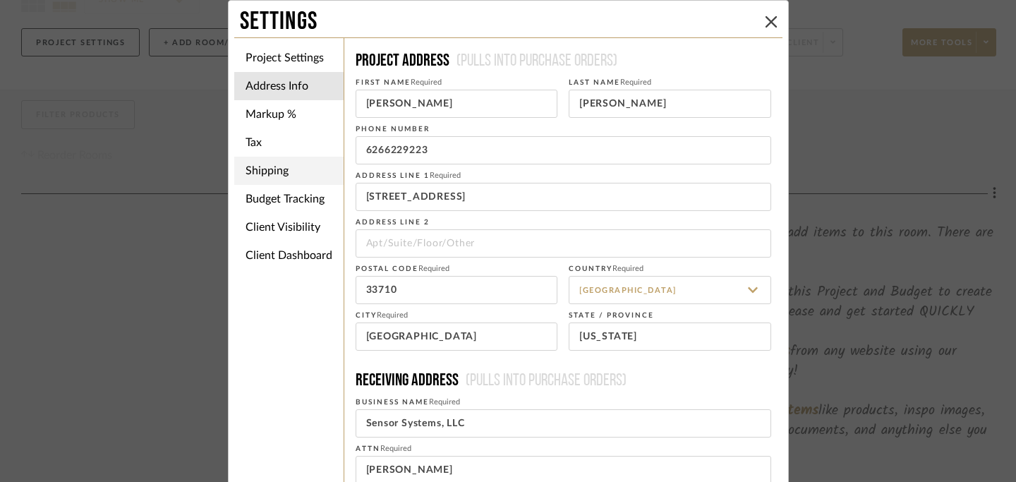
click at [270, 174] on li "Shipping" at bounding box center [288, 171] width 109 height 28
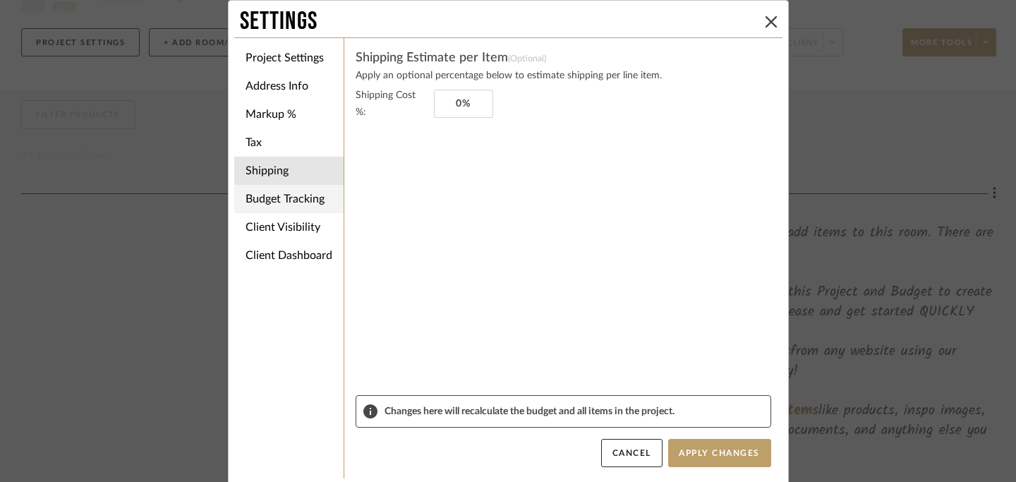
click at [286, 203] on li "Budget Tracking" at bounding box center [288, 199] width 109 height 28
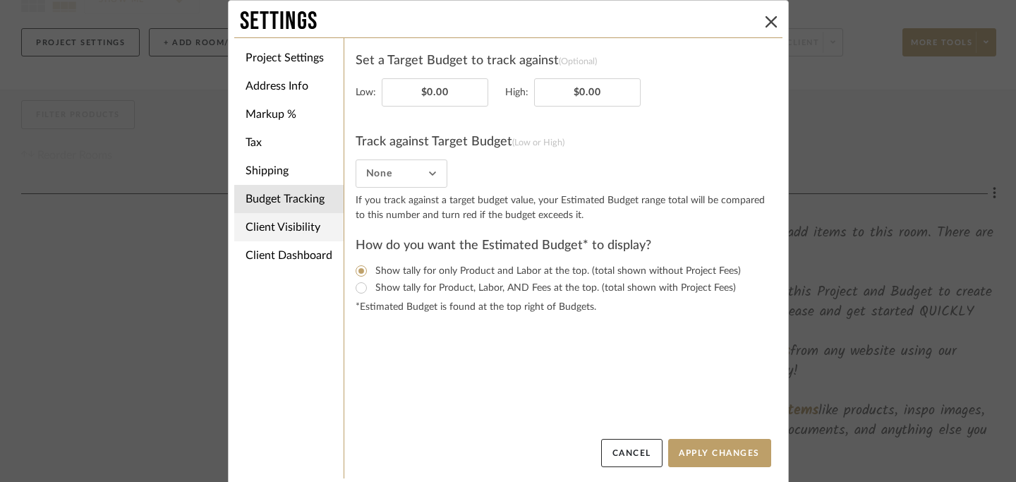
click at [281, 224] on li "Client Visibility" at bounding box center [288, 227] width 109 height 28
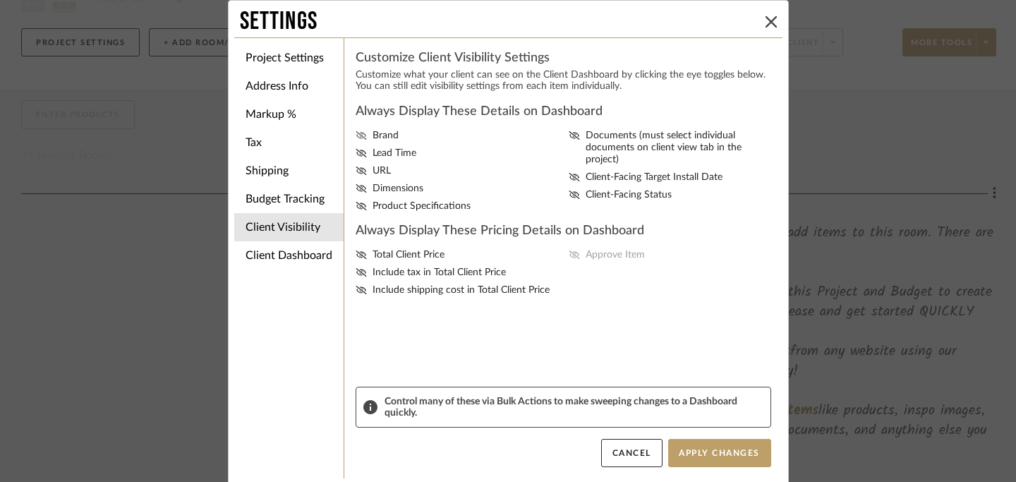
click at [356, 135] on icon at bounding box center [361, 135] width 11 height 8
click at [0, 0] on input "Brand" at bounding box center [0, 0] width 0 height 0
click at [356, 160] on fa-icon at bounding box center [361, 154] width 11 height 12
click at [0, 0] on input "Lead Time" at bounding box center [0, 0] width 0 height 0
click at [356, 175] on icon at bounding box center [361, 171] width 11 height 8
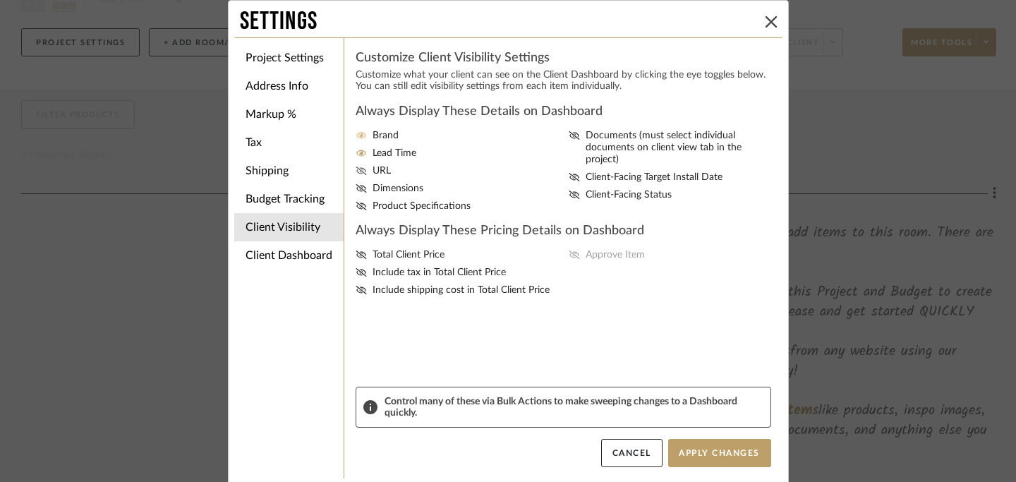
click at [0, 0] on input "URL" at bounding box center [0, 0] width 0 height 0
click at [356, 190] on icon at bounding box center [361, 188] width 11 height 8
click at [0, 0] on input "Dimensions" at bounding box center [0, 0] width 0 height 0
click at [356, 208] on icon at bounding box center [361, 206] width 11 height 8
click at [0, 0] on input "Product Specifications" at bounding box center [0, 0] width 0 height 0
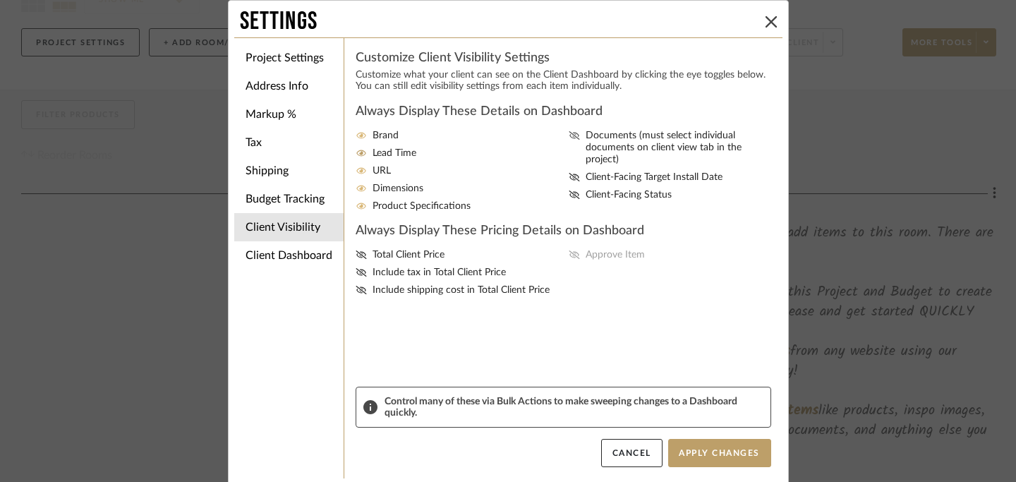
click at [569, 135] on icon at bounding box center [574, 135] width 11 height 8
click at [0, 0] on input "Documents (must select individual documents on client view tab in the project)" at bounding box center [0, 0] width 0 height 0
click at [570, 191] on icon at bounding box center [574, 195] width 11 height 8
click at [0, 0] on input "Client-Facing Status" at bounding box center [0, 0] width 0 height 0
click at [356, 259] on icon at bounding box center [361, 255] width 11 height 8
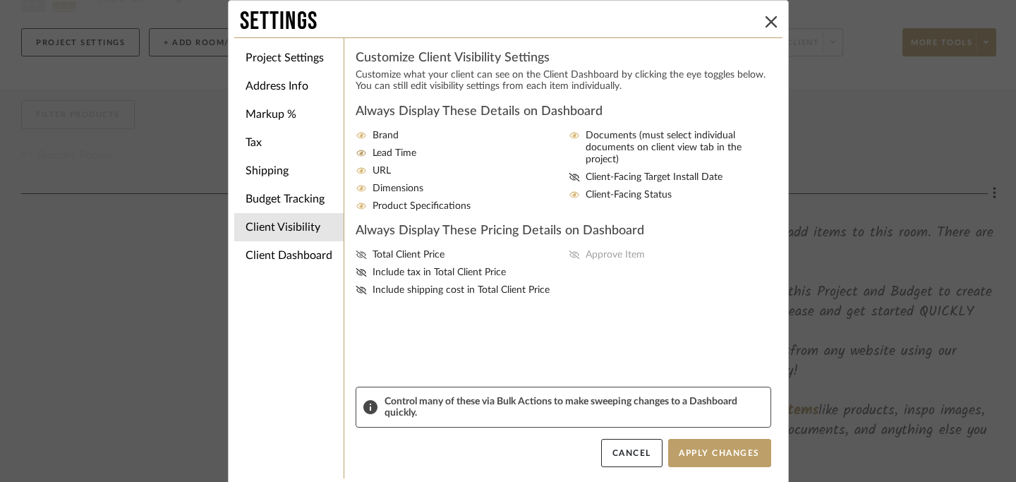
click at [0, 0] on input "Total Client Price" at bounding box center [0, 0] width 0 height 0
click at [572, 259] on icon at bounding box center [574, 255] width 11 height 8
click at [0, 0] on input "Approve Item" at bounding box center [0, 0] width 0 height 0
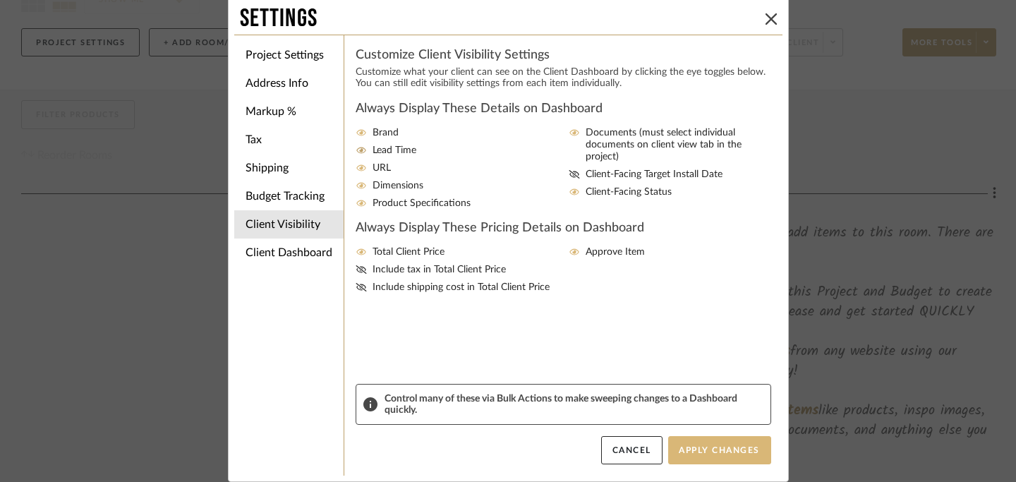
click at [720, 452] on button "Apply Changes" at bounding box center [719, 450] width 103 height 28
click at [738, 20] on icon at bounding box center [771, 18] width 11 height 11
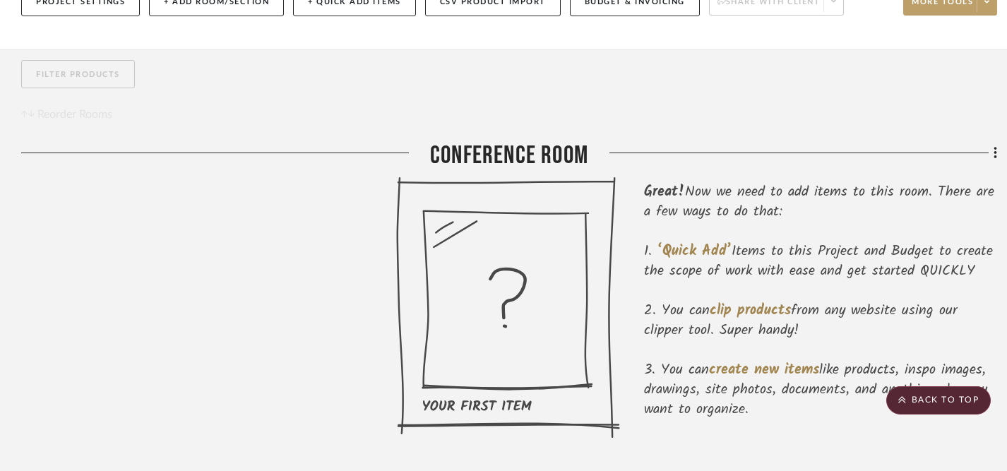
scroll to position [72, 0]
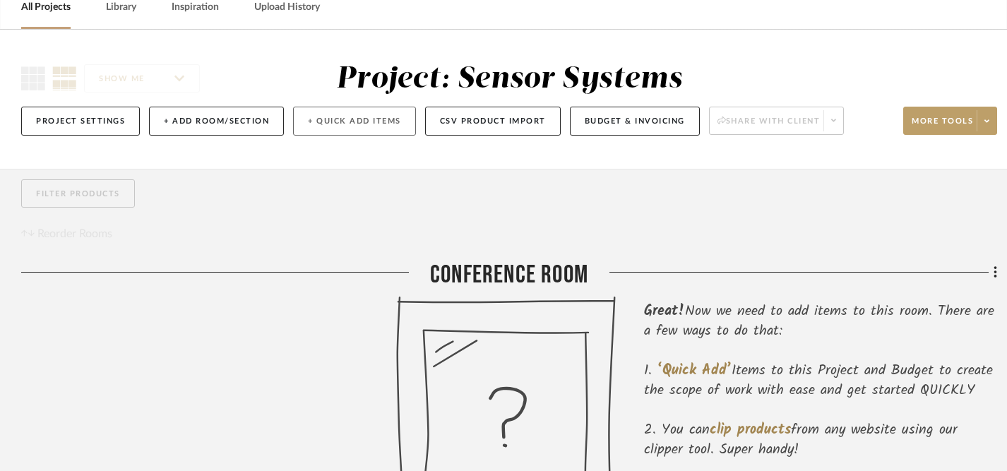
click at [351, 128] on button "+ Quick Add Items" at bounding box center [354, 121] width 123 height 29
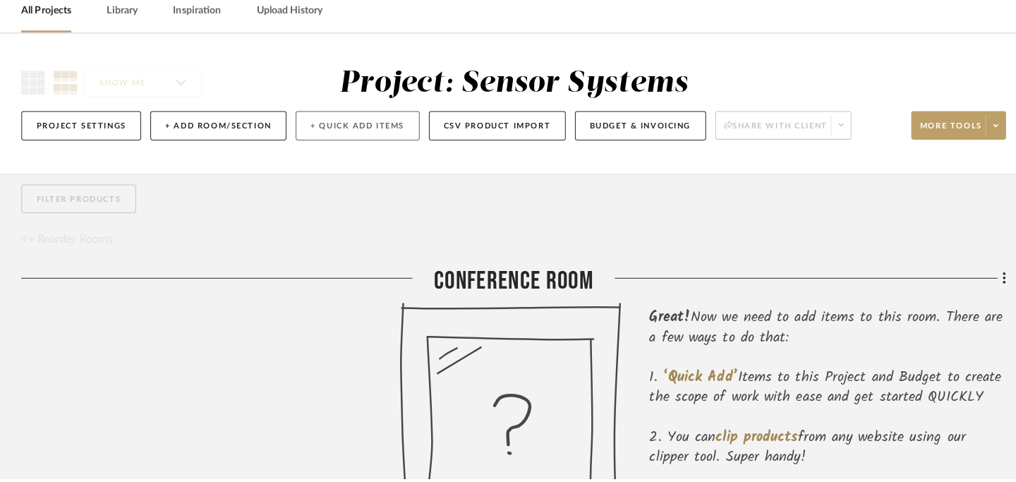
scroll to position [0, 0]
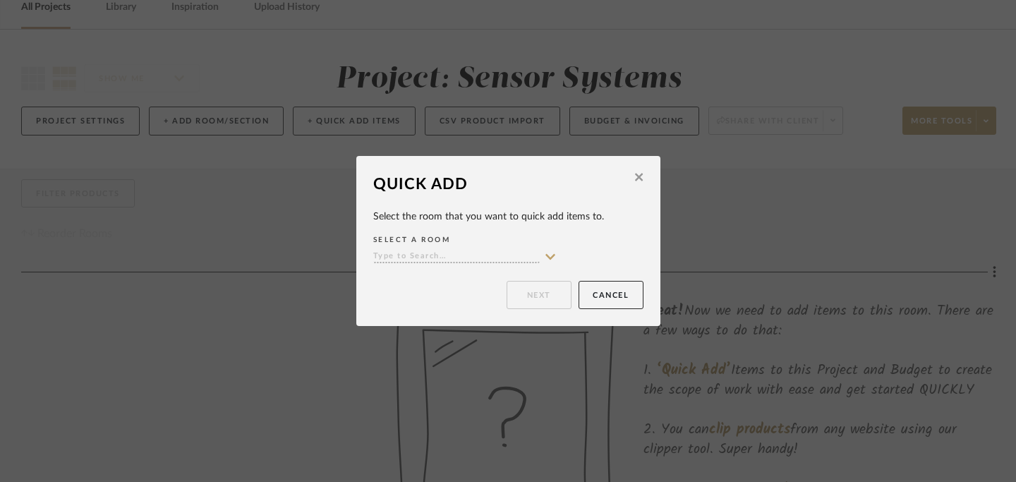
click at [544, 254] on icon at bounding box center [550, 256] width 13 height 11
click at [499, 280] on div "Conference Room" at bounding box center [460, 285] width 182 height 36
type input "Conference Room"
click at [534, 294] on button "Next" at bounding box center [539, 295] width 65 height 28
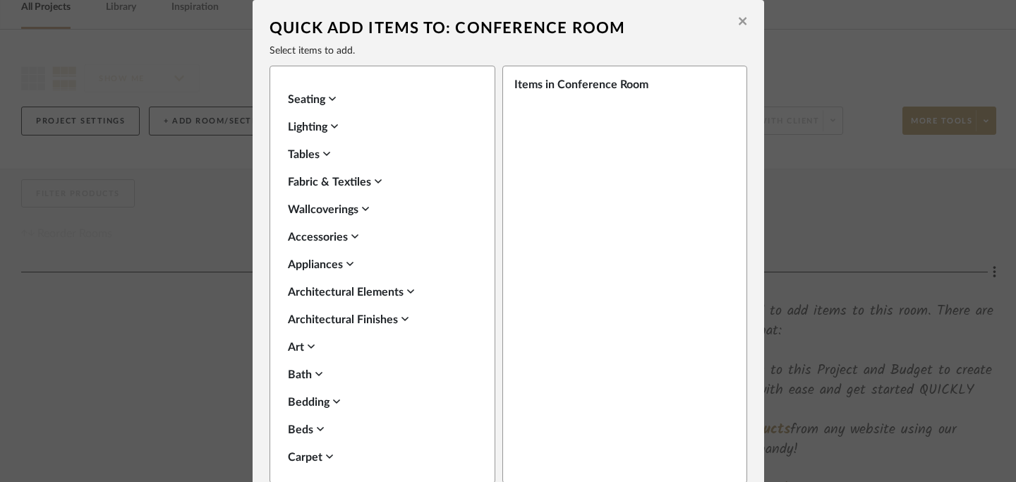
click at [738, 23] on icon at bounding box center [743, 21] width 8 height 13
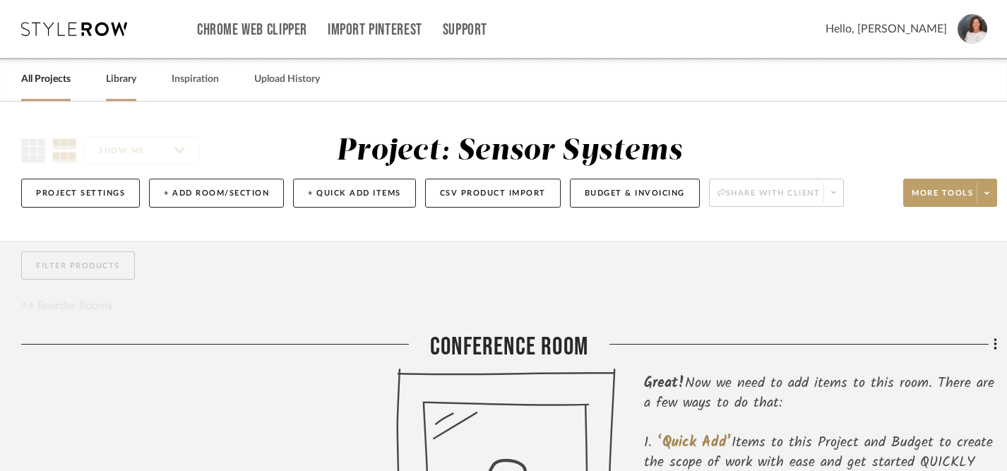
click at [112, 79] on link "Library" at bounding box center [121, 79] width 30 height 19
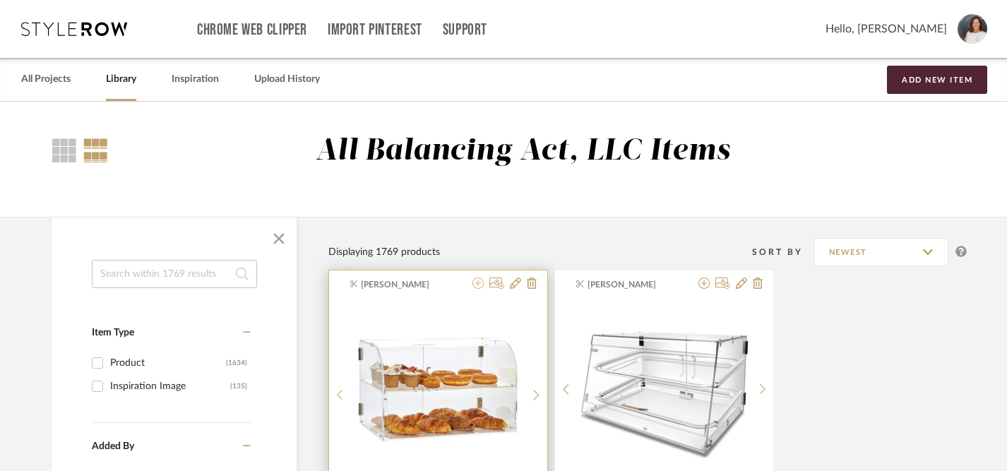
click at [479, 284] on icon at bounding box center [477, 282] width 11 height 11
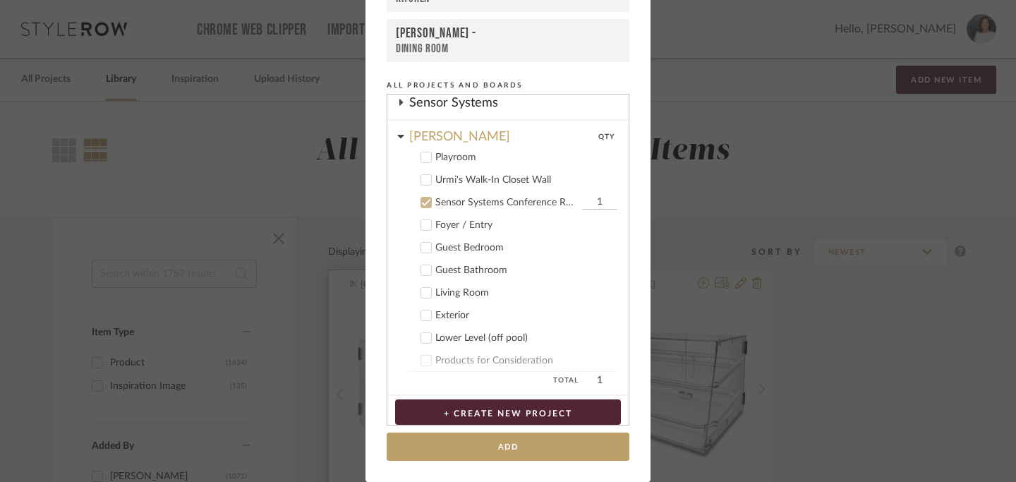
scroll to position [313, 0]
click at [424, 200] on icon at bounding box center [426, 201] width 10 height 10
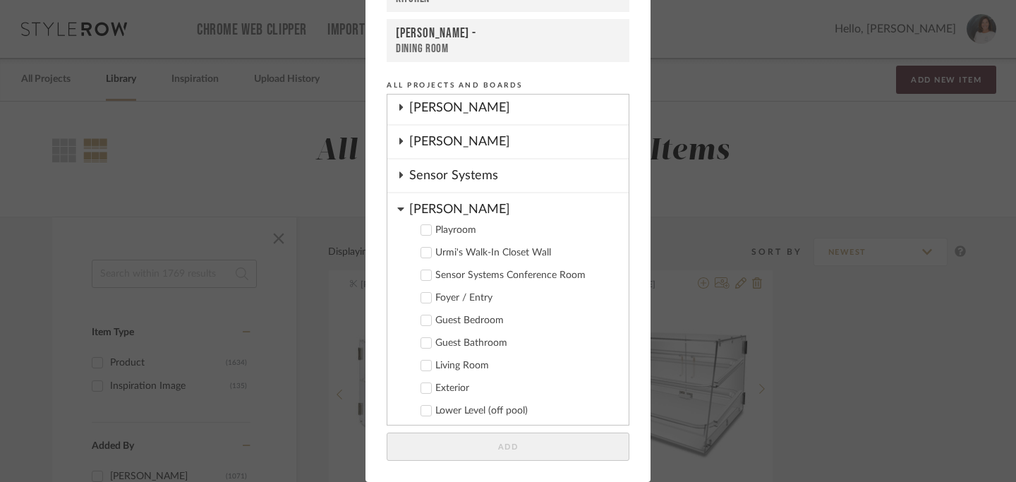
scroll to position [221, 0]
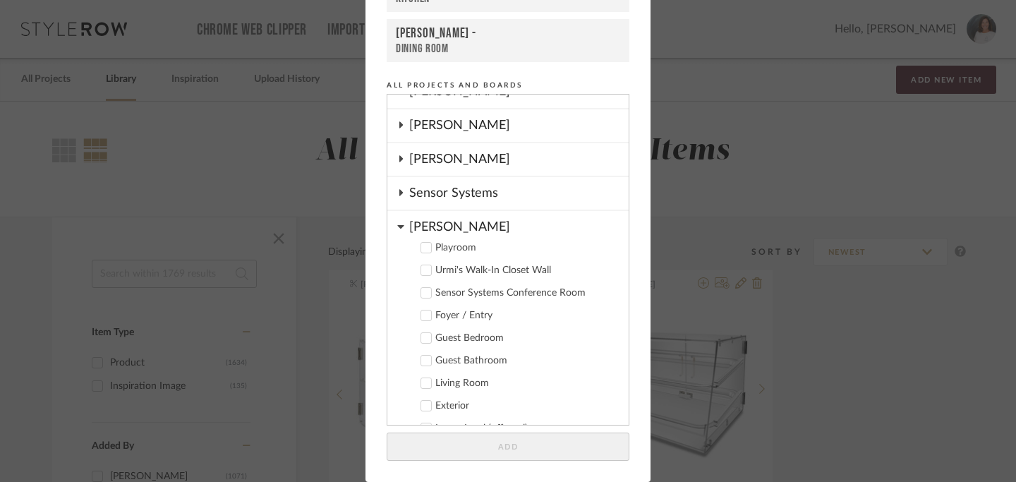
click at [397, 195] on icon at bounding box center [400, 192] width 11 height 7
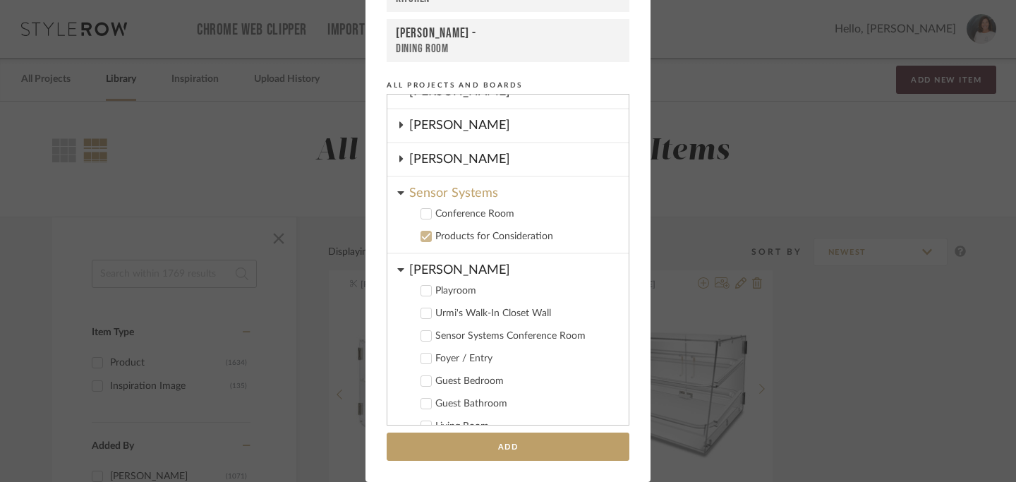
click at [421, 212] on icon at bounding box center [426, 214] width 10 height 10
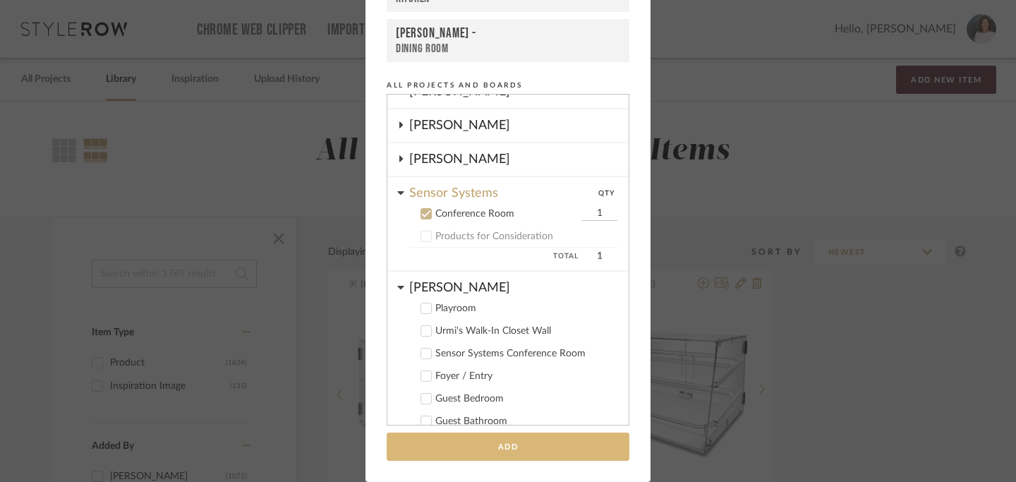
click at [520, 448] on button "Add" at bounding box center [508, 447] width 243 height 29
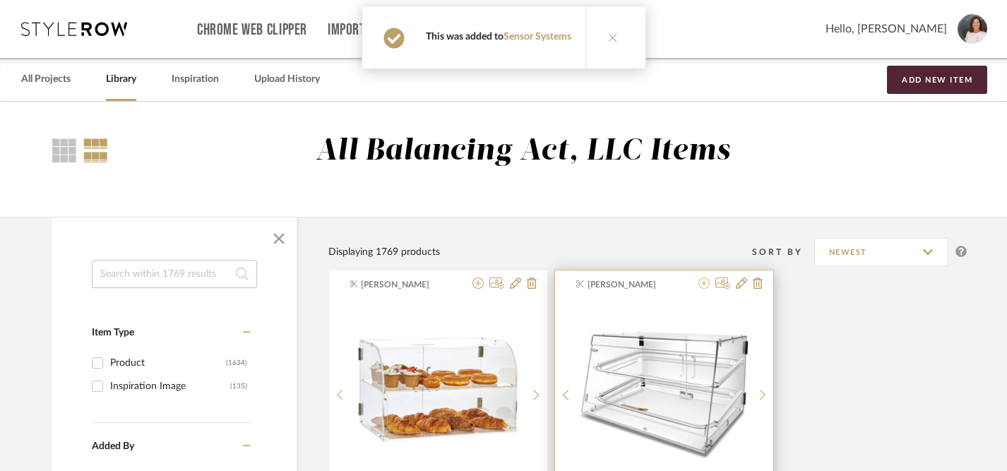
click at [702, 286] on icon at bounding box center [703, 282] width 11 height 11
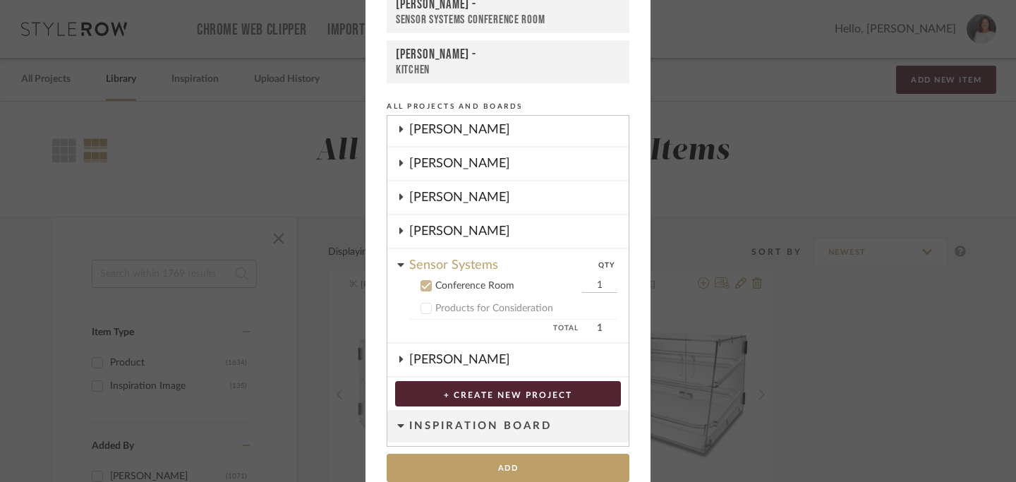
scroll to position [172, 0]
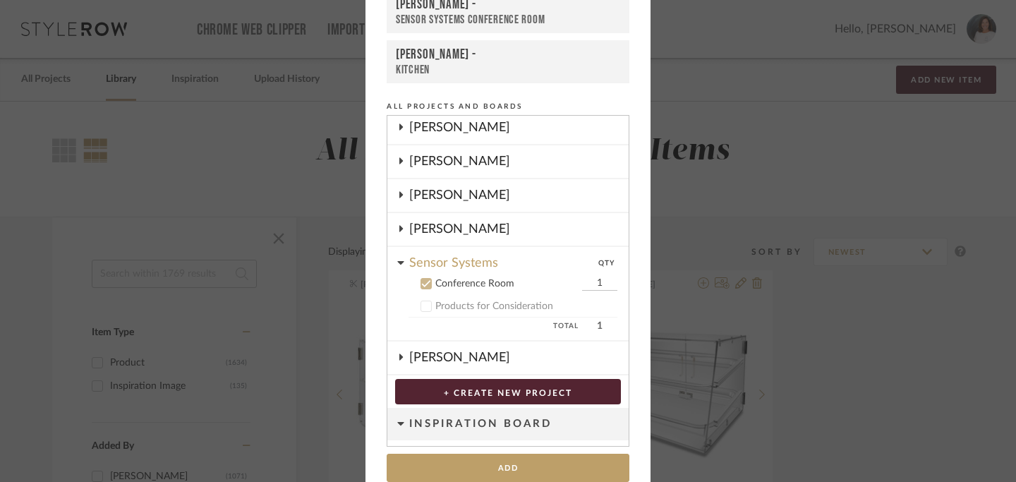
click at [400, 357] on icon at bounding box center [402, 357] width 4 height 6
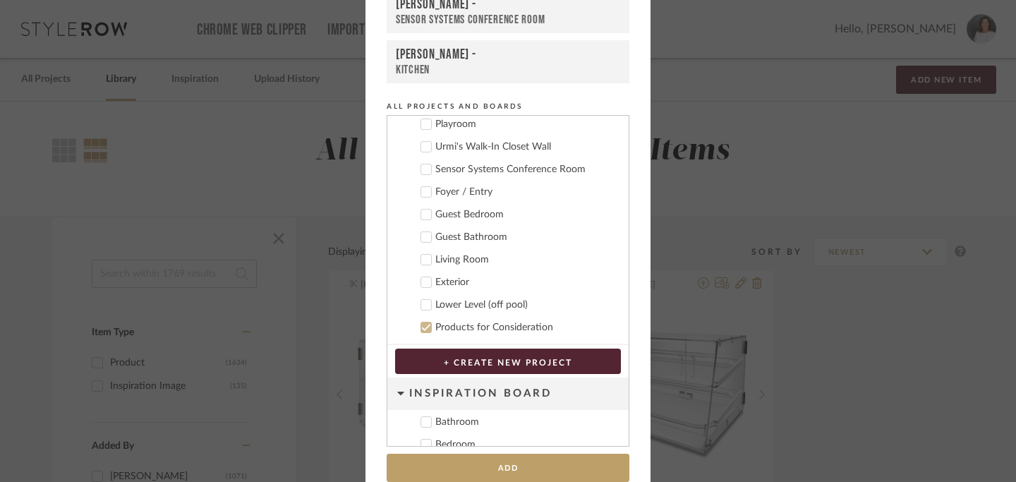
scroll to position [433, 0]
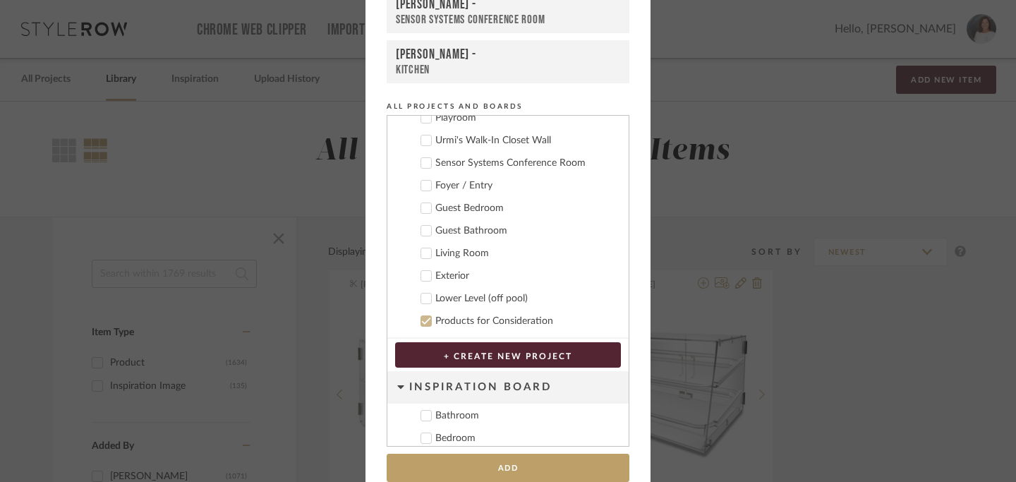
click at [424, 320] on icon at bounding box center [426, 321] width 10 height 10
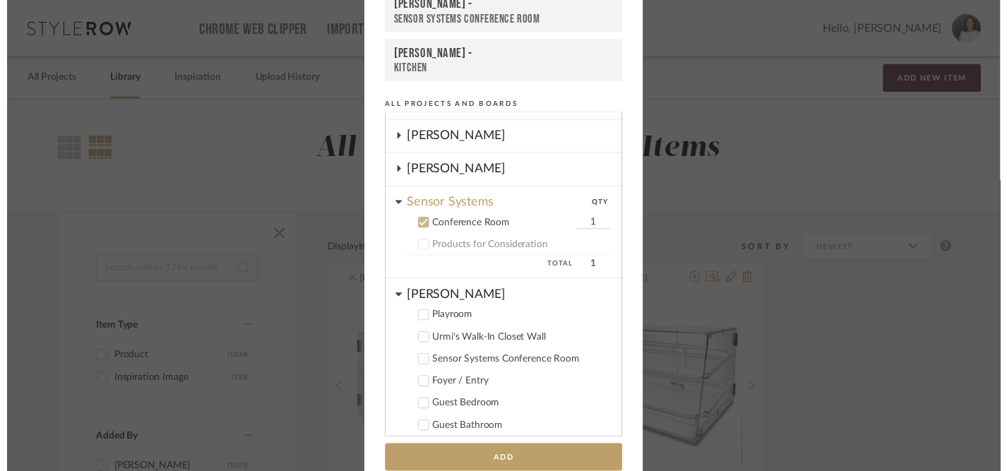
scroll to position [224, 0]
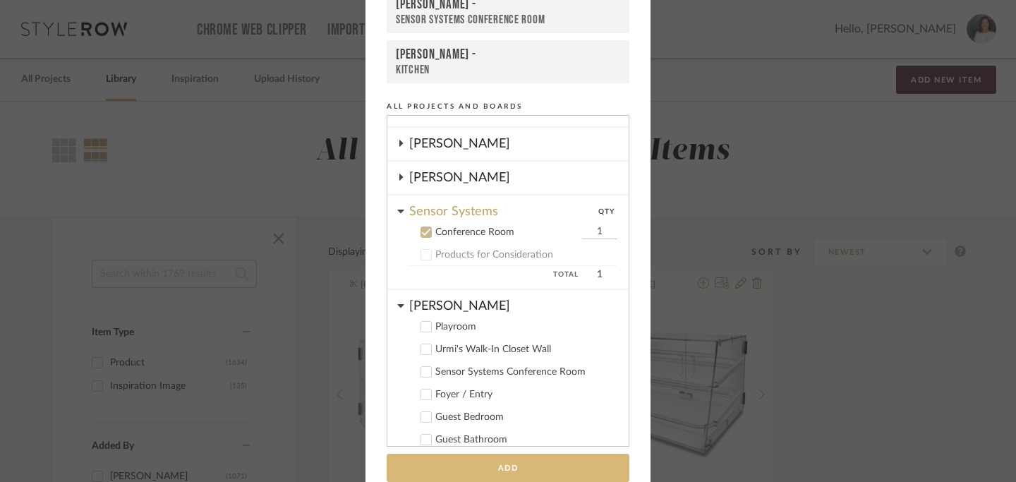
click at [469, 464] on button "Add" at bounding box center [508, 468] width 243 height 29
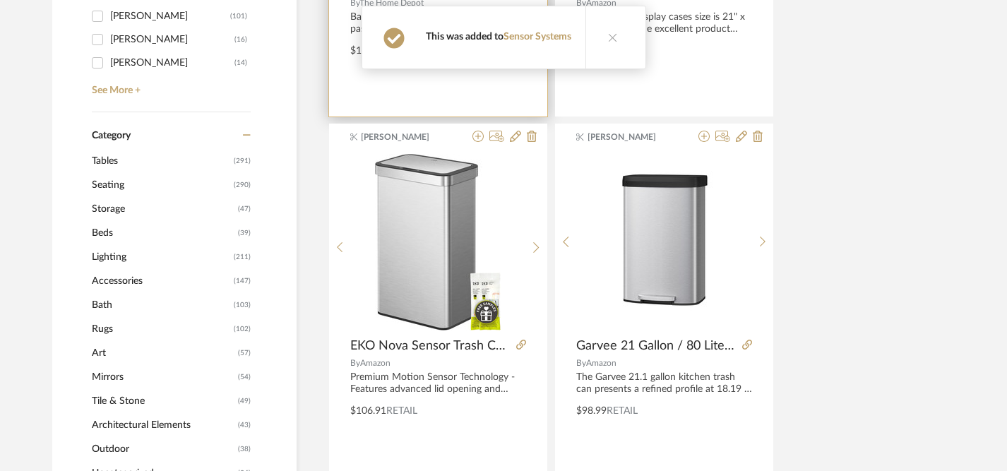
scroll to position [514, 0]
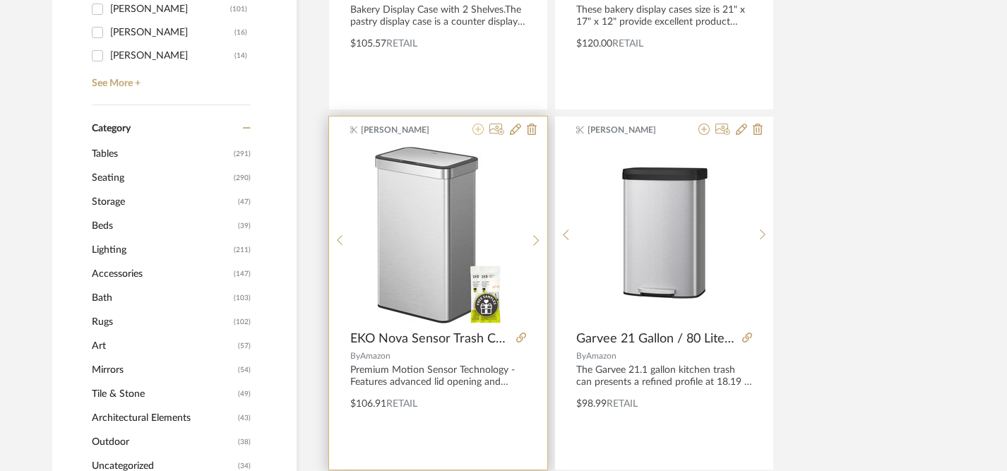
click at [477, 131] on icon at bounding box center [477, 129] width 11 height 11
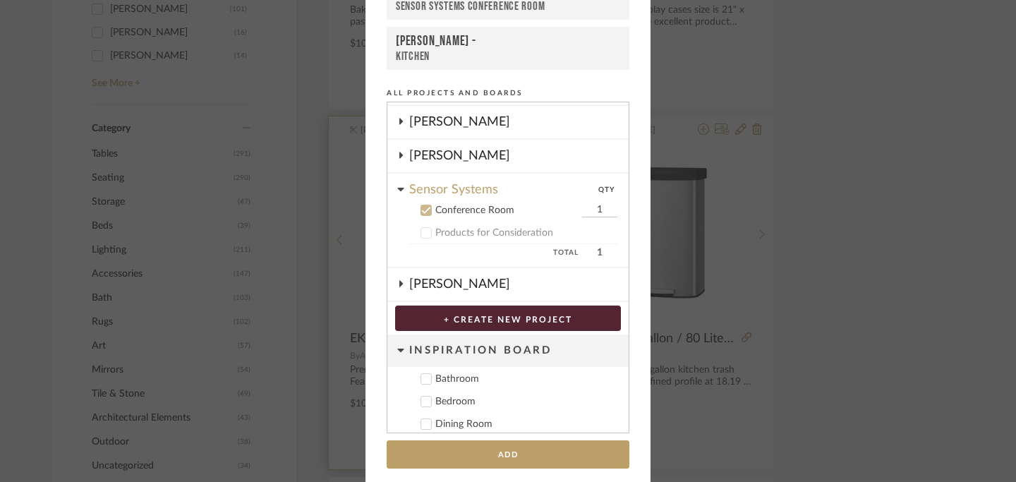
scroll to position [0, 0]
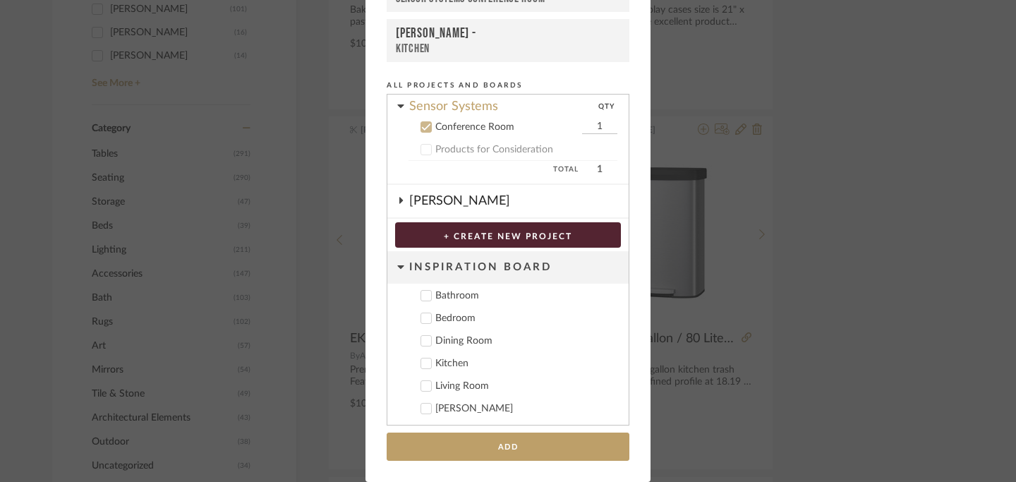
click at [400, 200] on icon at bounding box center [402, 200] width 4 height 6
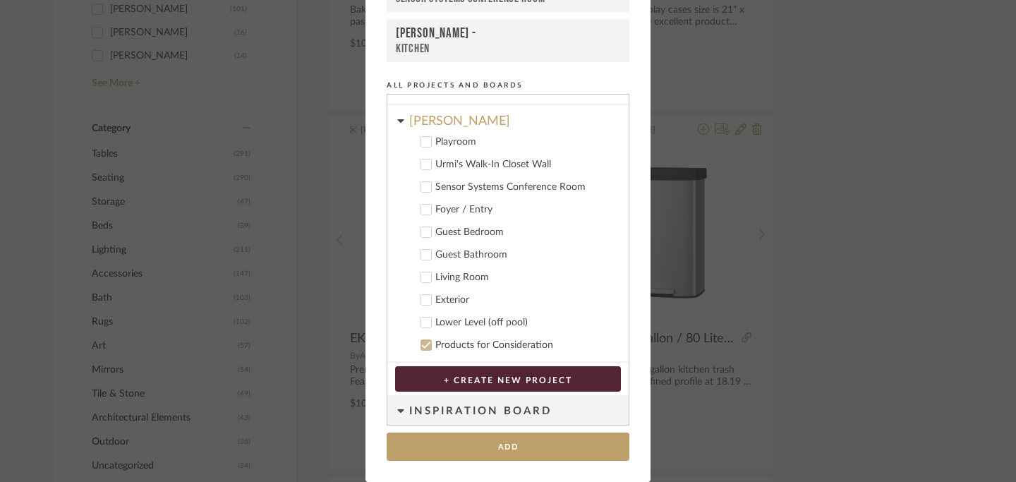
click at [422, 348] on icon at bounding box center [426, 345] width 10 height 10
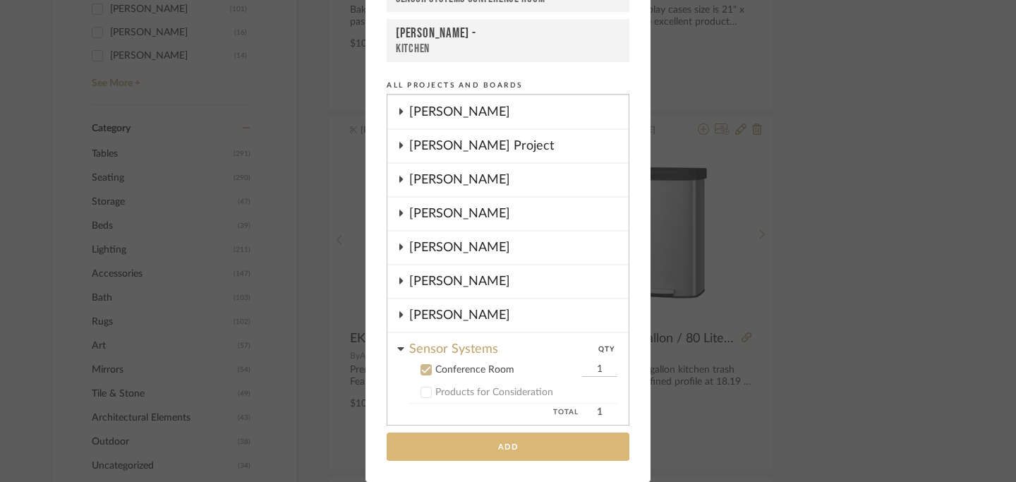
click at [488, 438] on button "Add" at bounding box center [508, 447] width 243 height 29
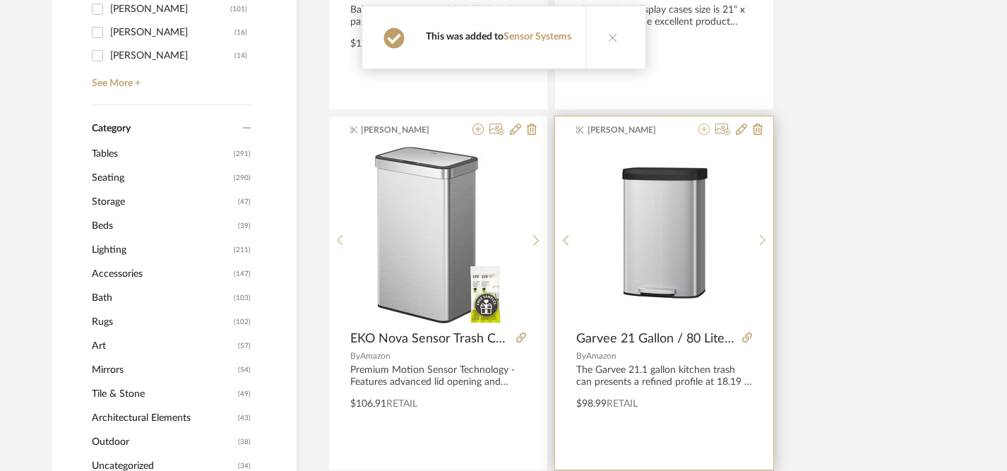
click at [702, 132] on icon at bounding box center [703, 129] width 11 height 11
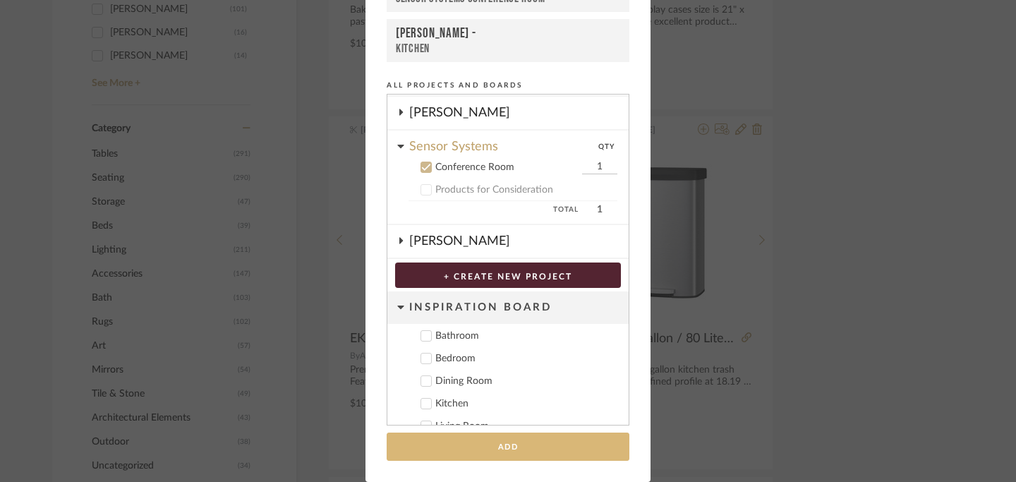
click at [528, 446] on button "Add" at bounding box center [508, 447] width 243 height 29
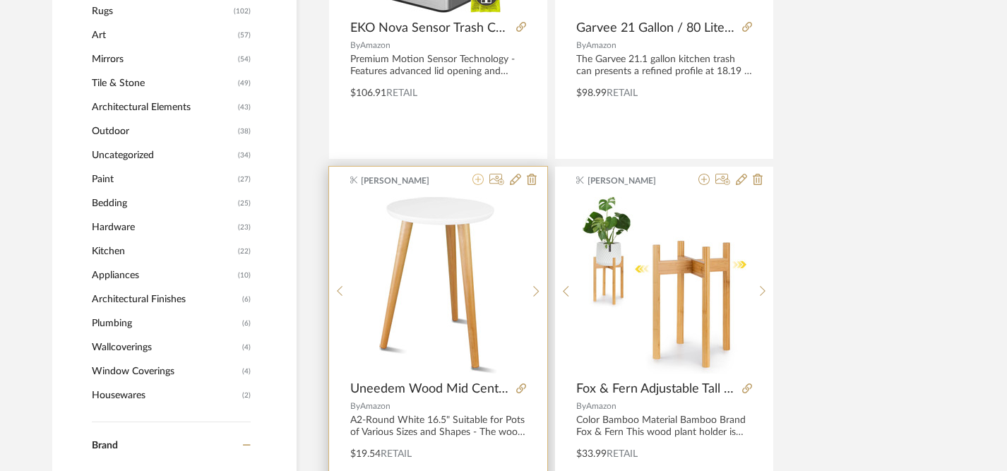
click at [479, 177] on icon at bounding box center [477, 179] width 11 height 11
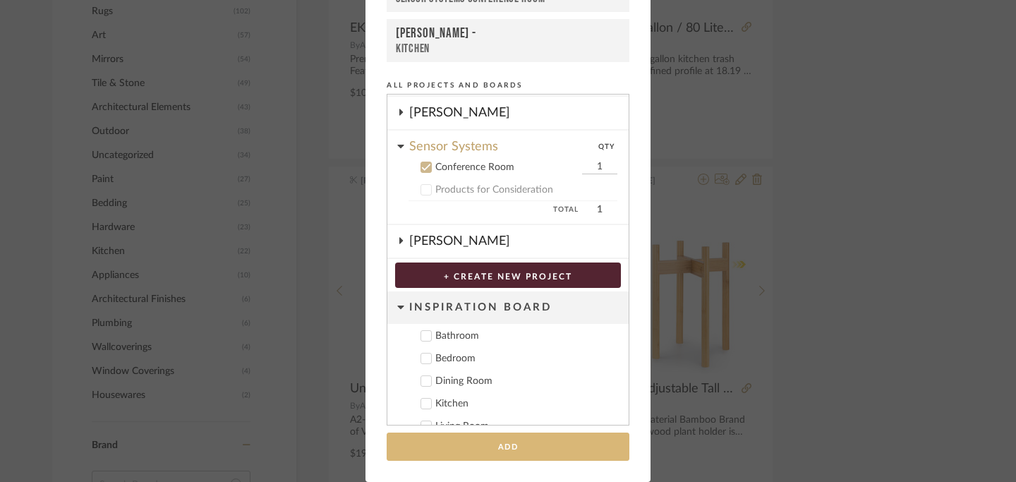
click at [515, 448] on button "Add" at bounding box center [508, 447] width 243 height 29
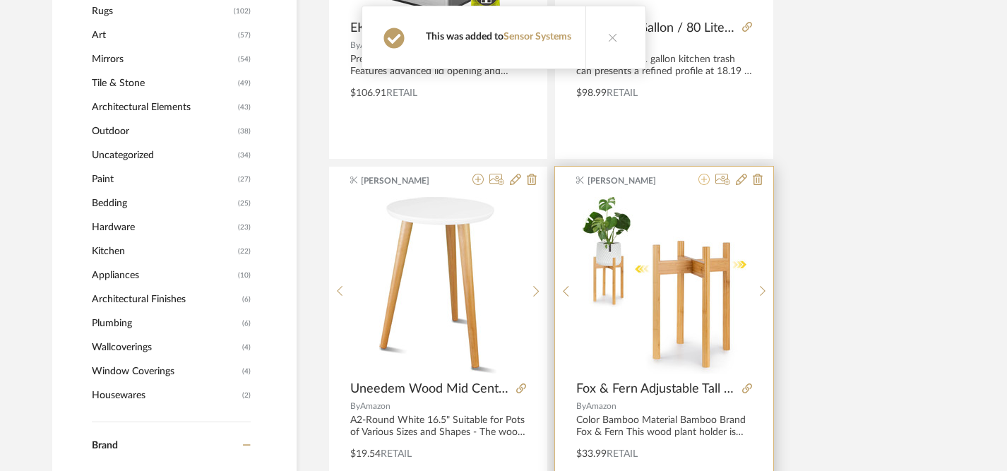
click at [703, 183] on icon at bounding box center [703, 179] width 11 height 11
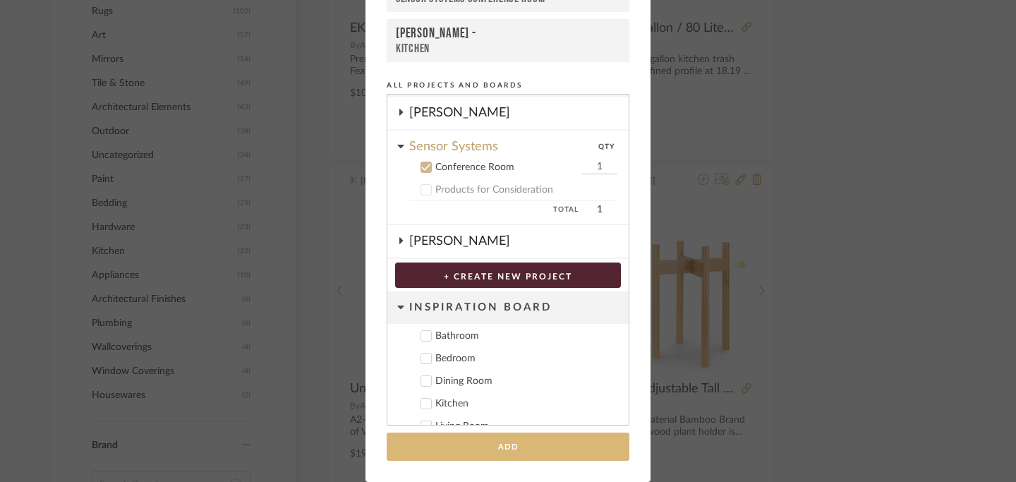
click at [469, 448] on button "Add" at bounding box center [508, 447] width 243 height 29
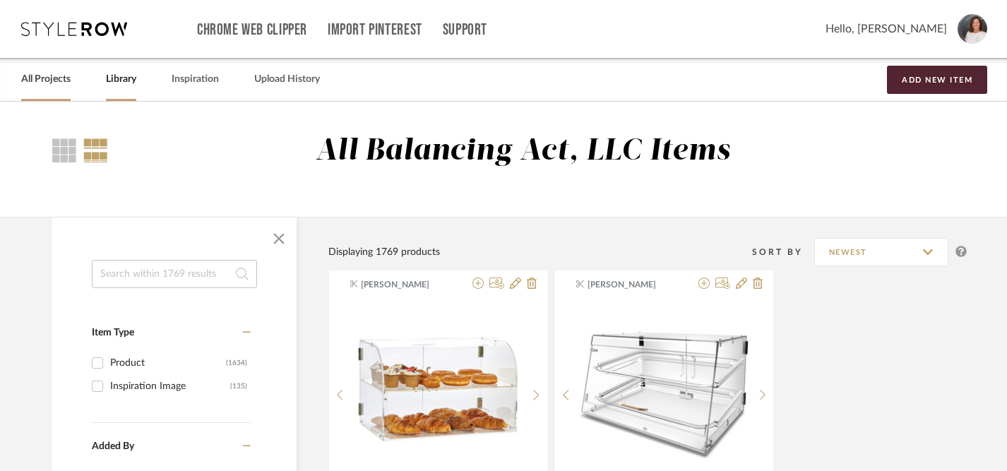
click at [56, 87] on link "All Projects" at bounding box center [45, 79] width 49 height 19
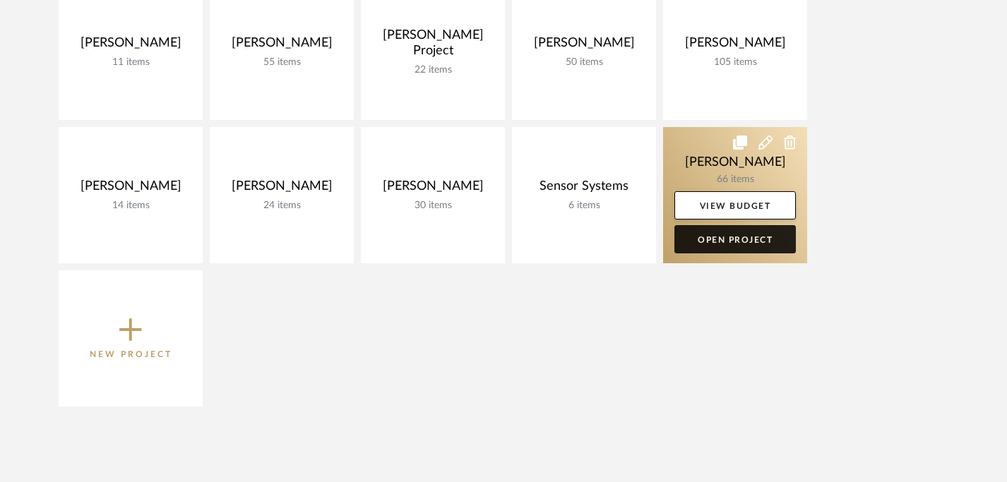
click at [738, 238] on link "Open Project" at bounding box center [734, 239] width 121 height 28
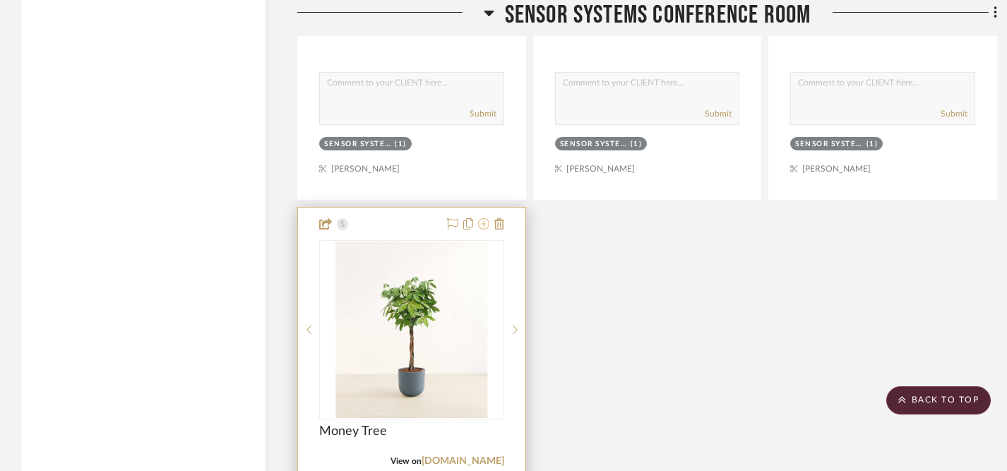
click at [481, 218] on icon at bounding box center [483, 223] width 11 height 11
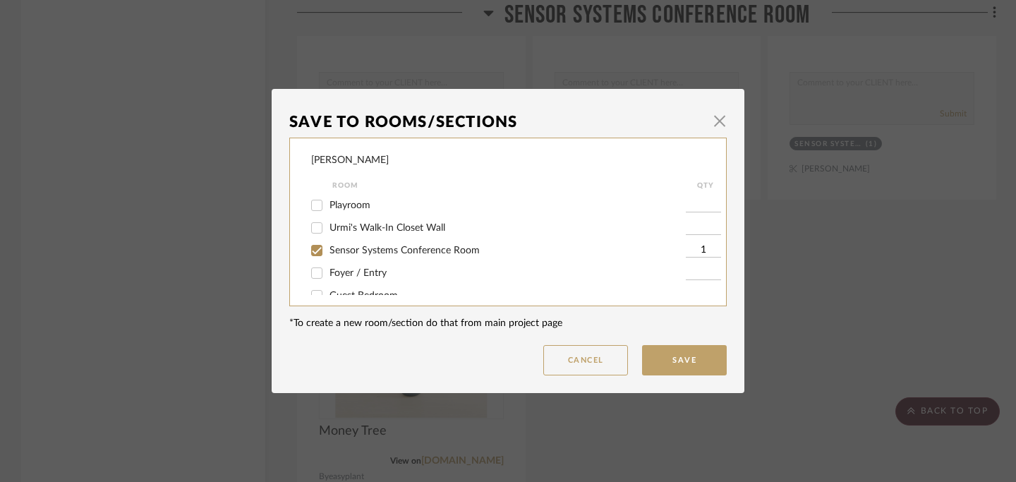
click at [311, 251] on input "Sensor Systems Conference Room" at bounding box center [317, 250] width 23 height 23
checkbox input "false"
click at [312, 252] on input "Sensor Systems Conference Room" at bounding box center [317, 250] width 23 height 23
checkbox input "true"
type input "1"
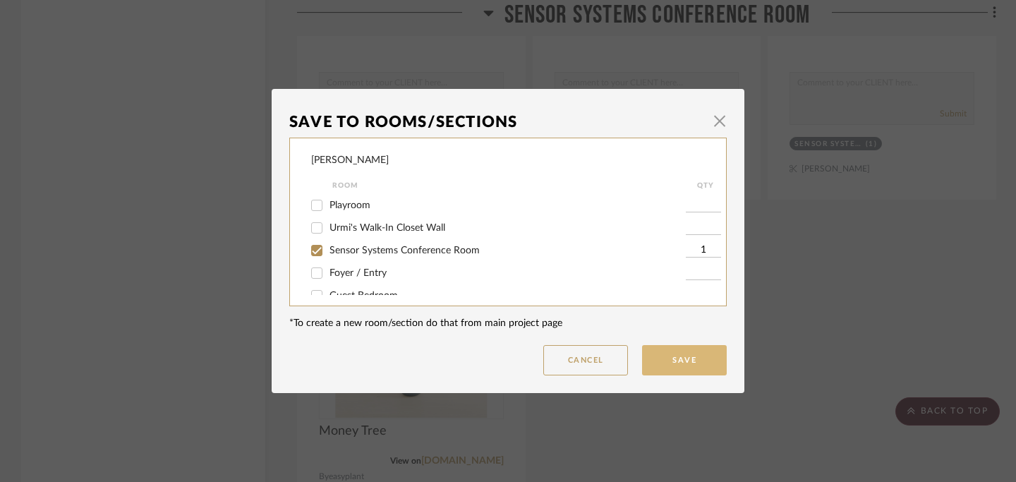
click at [688, 356] on button "Save" at bounding box center [684, 360] width 85 height 30
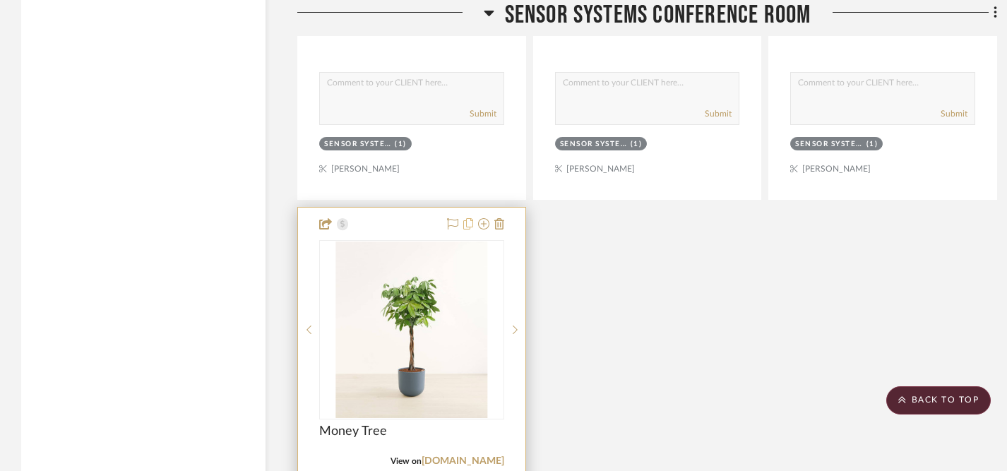
click at [468, 218] on icon at bounding box center [468, 223] width 10 height 11
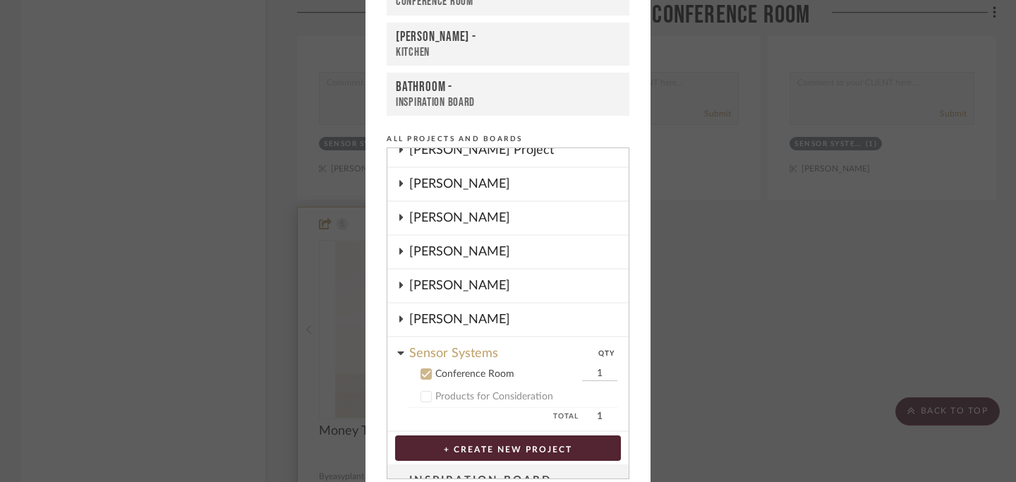
scroll to position [208, 0]
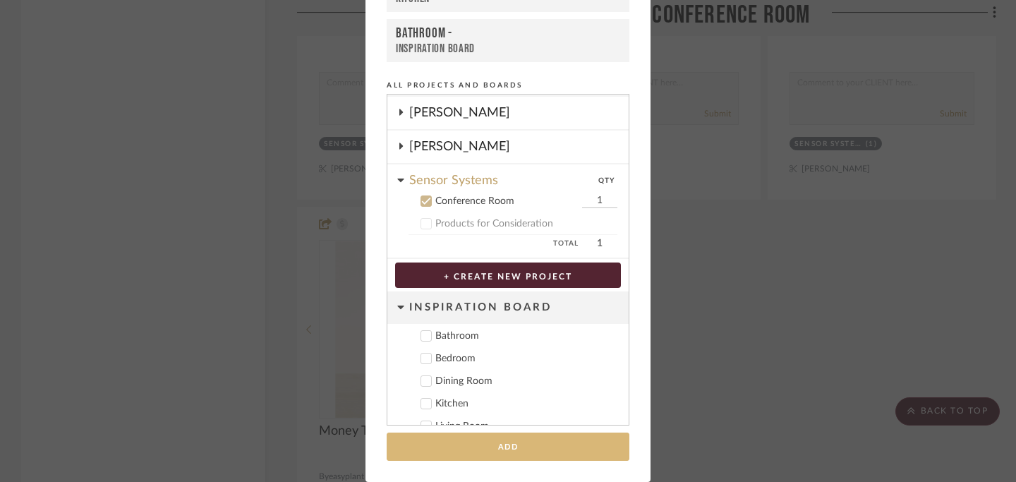
click at [492, 451] on button "Add" at bounding box center [508, 447] width 243 height 29
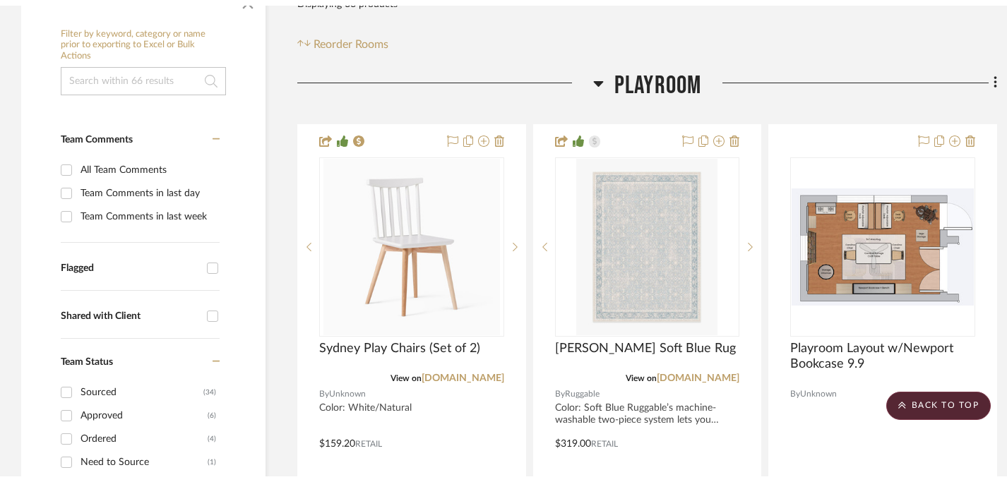
scroll to position [0, 0]
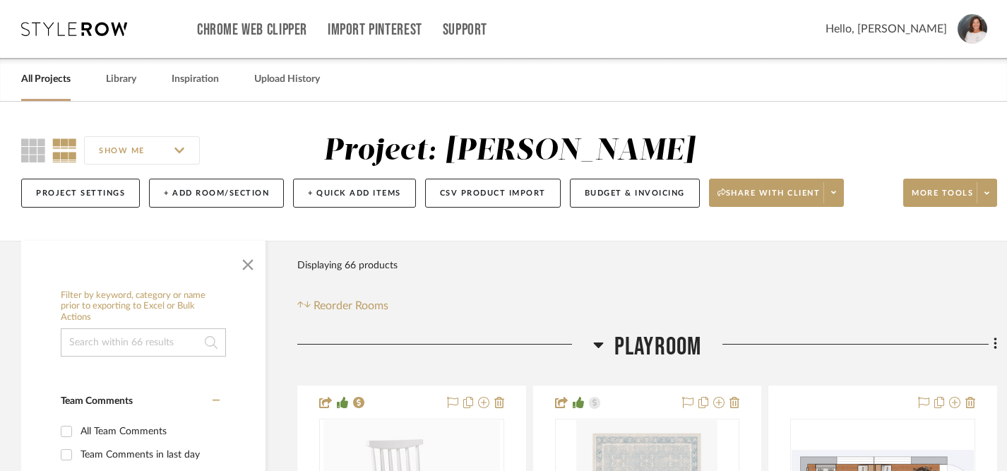
click at [49, 78] on link "All Projects" at bounding box center [45, 79] width 49 height 19
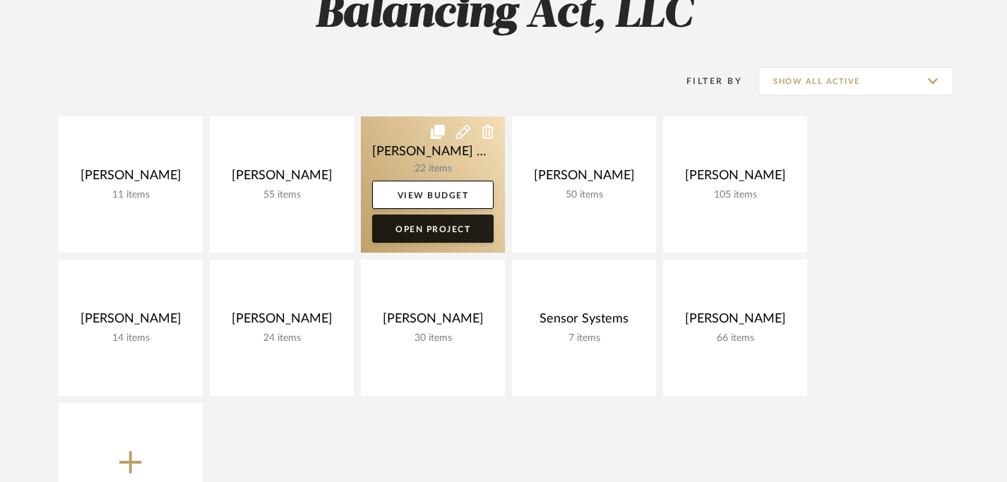
scroll to position [152, 0]
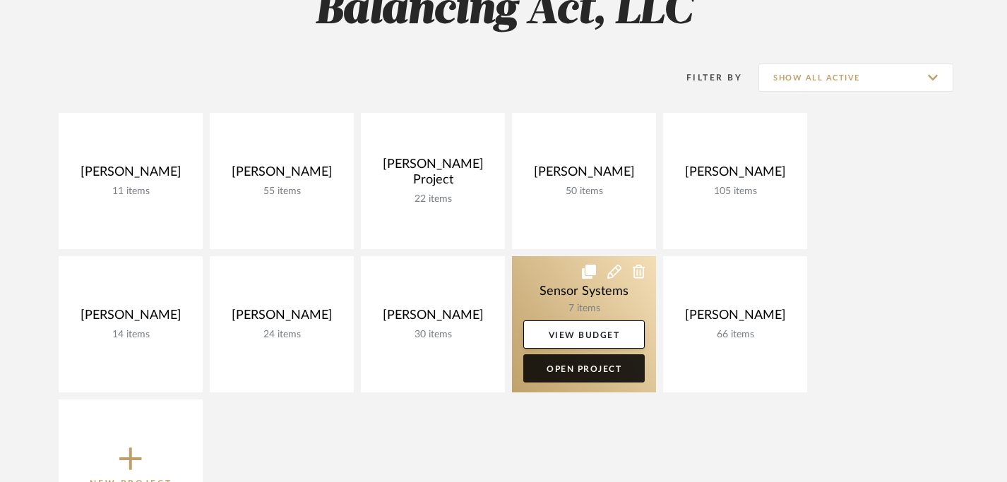
click at [582, 367] on link "Open Project" at bounding box center [583, 368] width 121 height 28
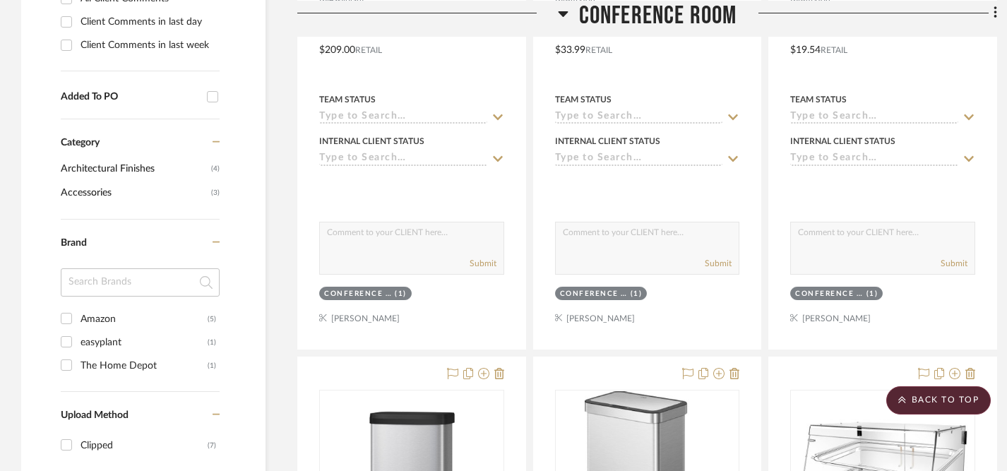
scroll to position [663, 0]
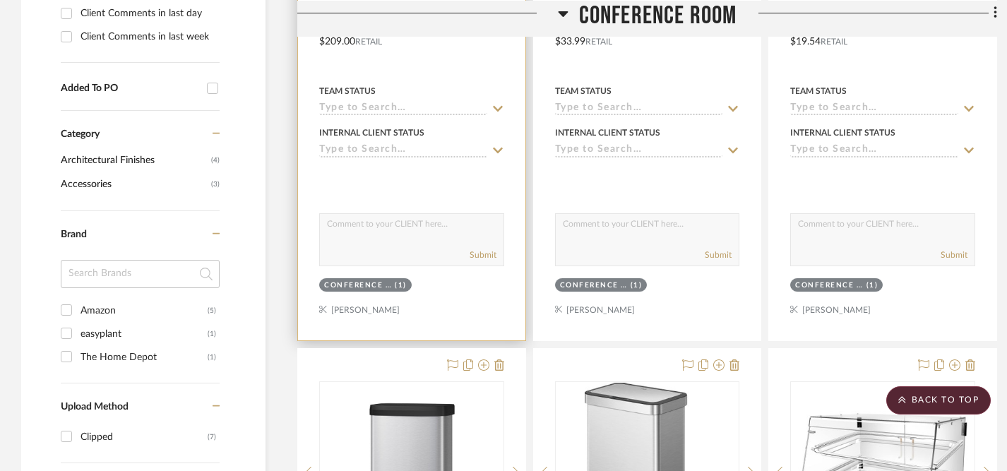
click at [499, 151] on icon at bounding box center [498, 151] width 10 height 6
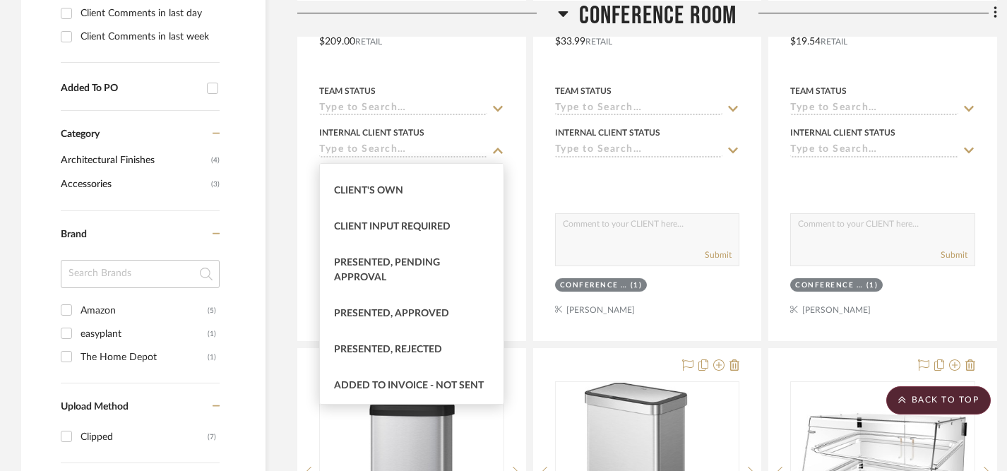
scroll to position [69, 0]
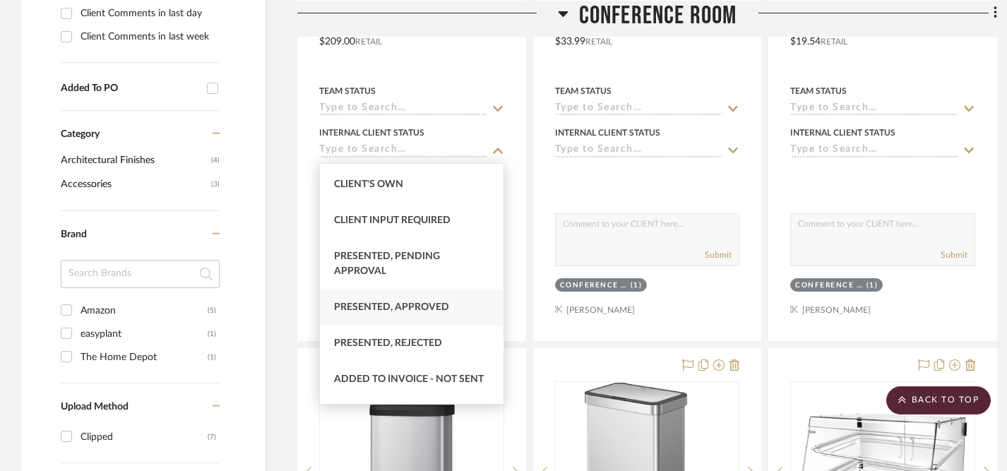
click at [416, 310] on span "Presented, Approved" at bounding box center [391, 307] width 115 height 10
type input "[DATE]"
type input "Presented, Approved"
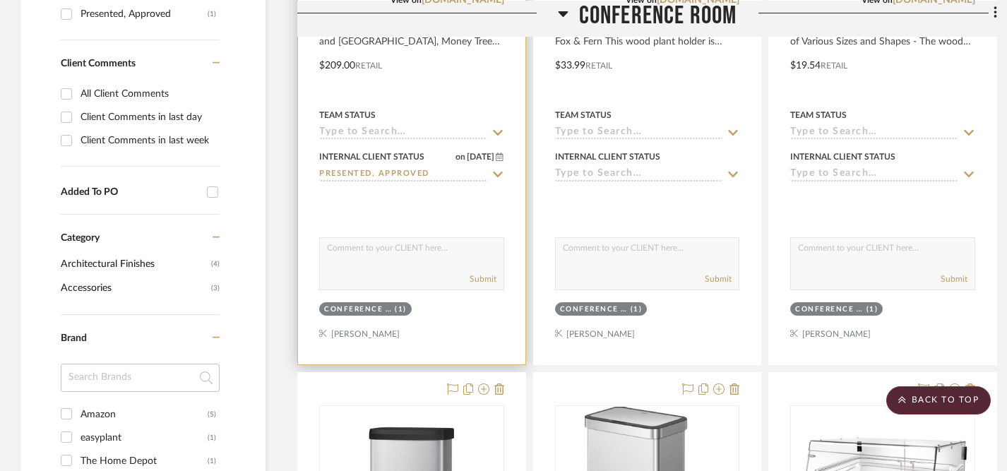
scroll to position [627, 0]
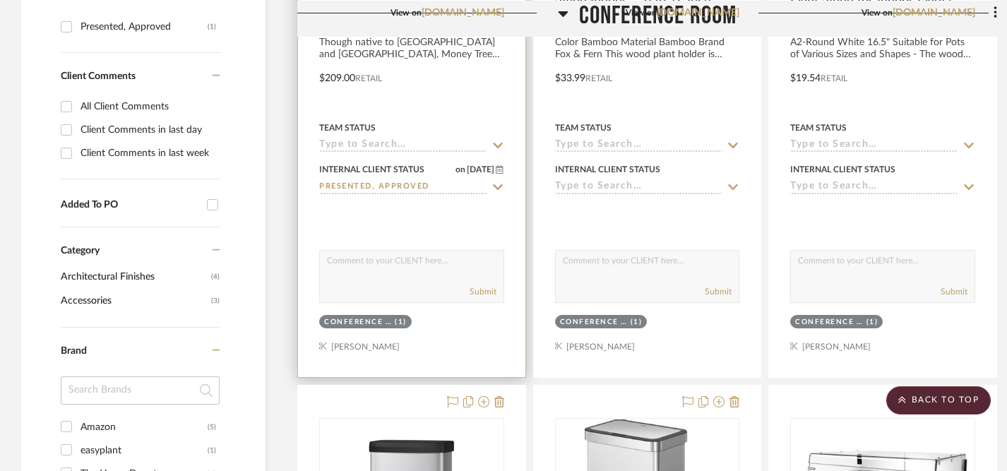
click at [496, 140] on icon at bounding box center [497, 145] width 13 height 11
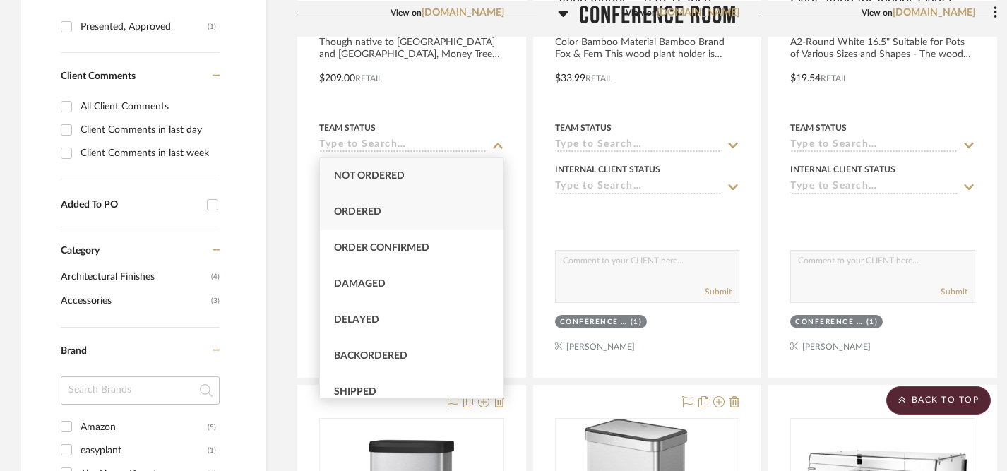
click at [385, 214] on div "Ordered" at bounding box center [412, 212] width 184 height 36
type input "[DATE]"
type input "Ordered"
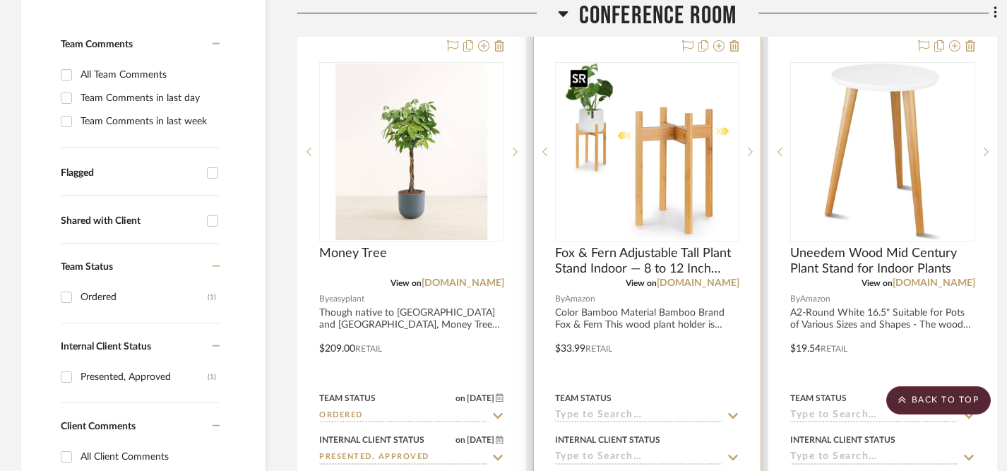
scroll to position [350, 0]
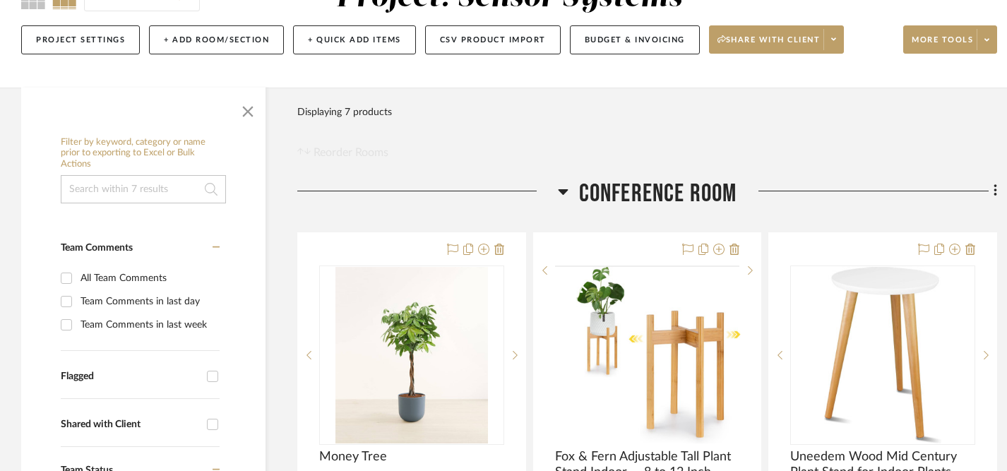
scroll to position [157, 0]
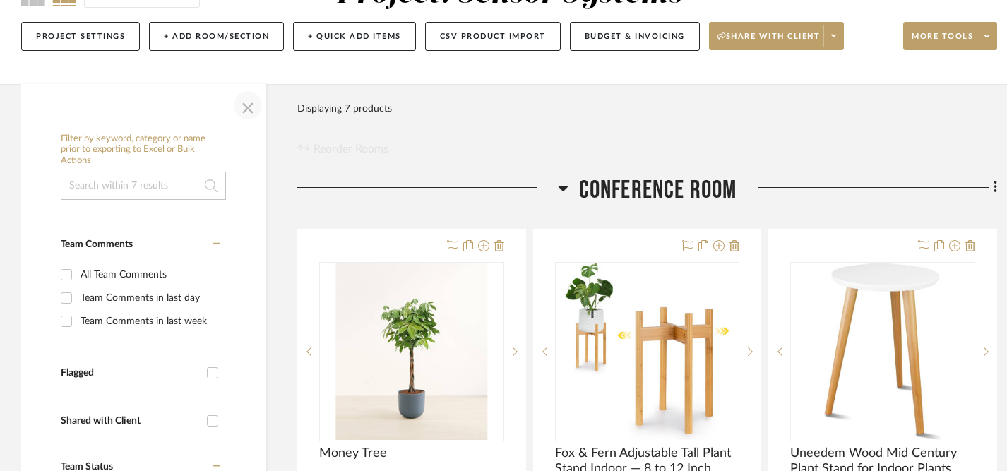
click at [246, 107] on span "button" at bounding box center [248, 105] width 34 height 34
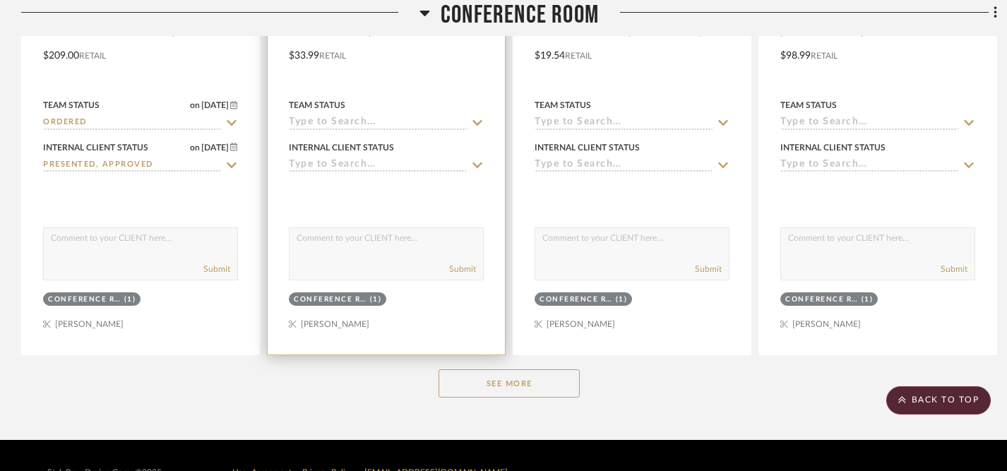
scroll to position [683, 0]
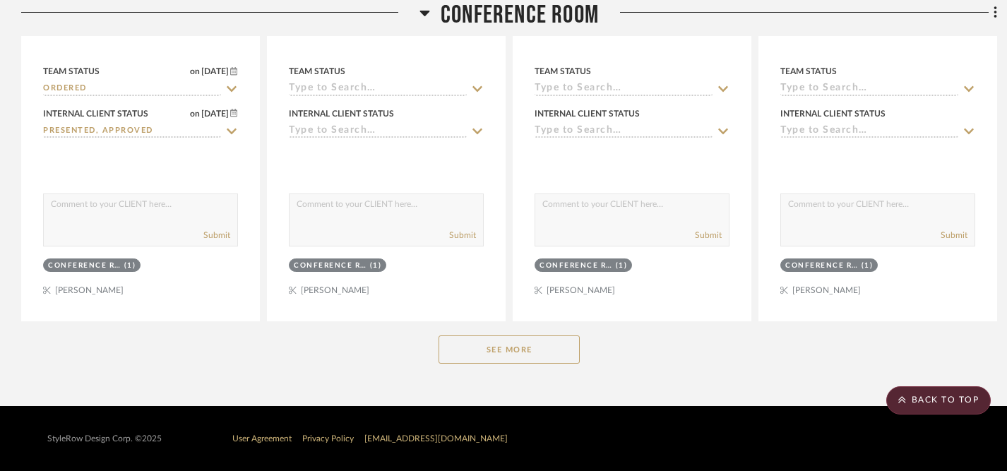
click at [502, 354] on button "See More" at bounding box center [508, 349] width 141 height 28
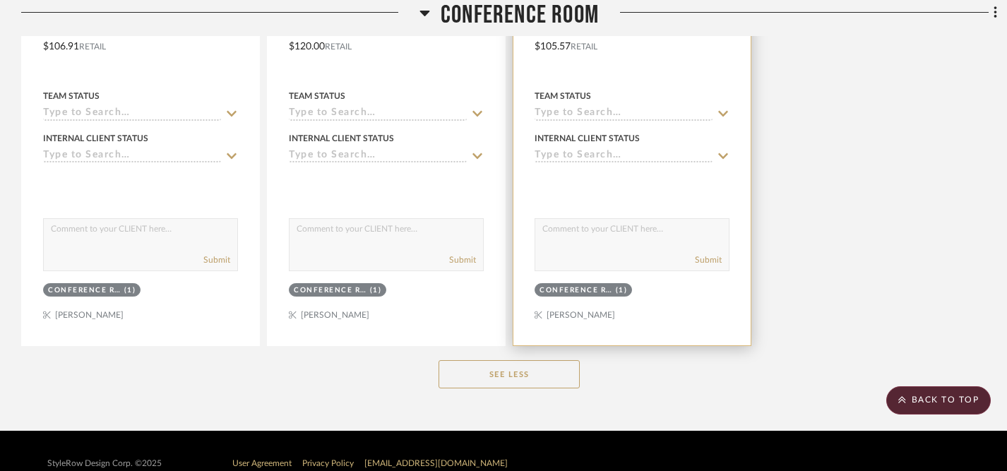
scroll to position [1287, 0]
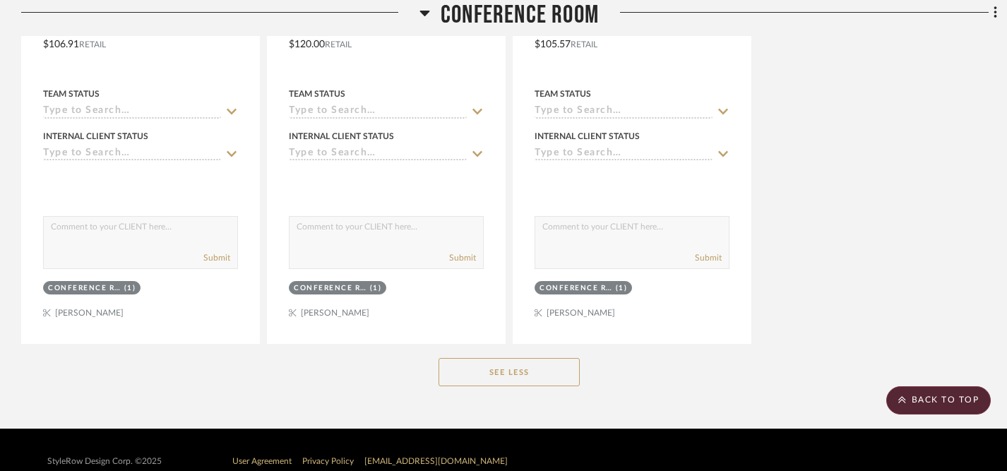
click at [544, 378] on button "See Less" at bounding box center [508, 372] width 141 height 28
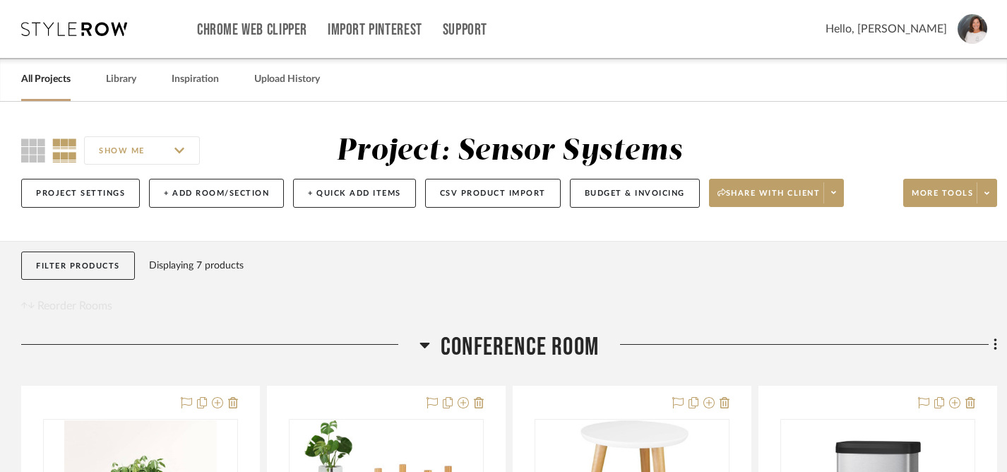
scroll to position [438, 0]
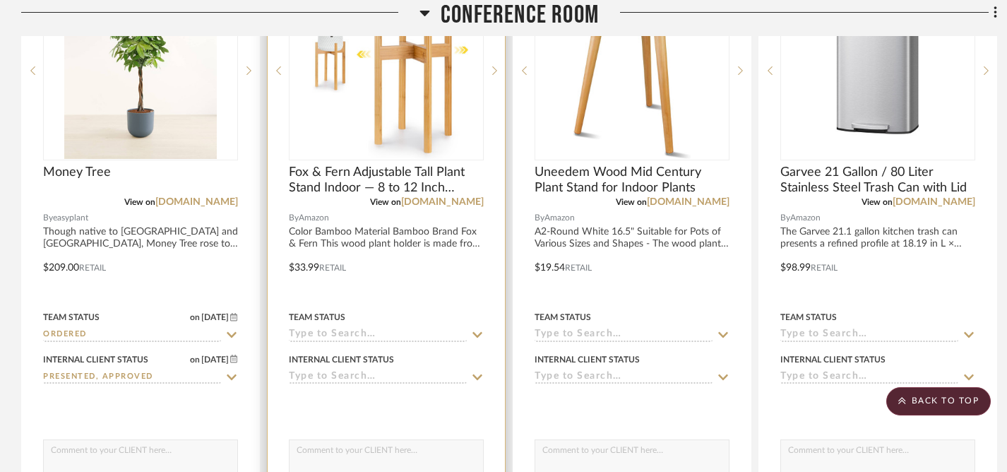
click at [477, 337] on icon at bounding box center [477, 335] width 10 height 6
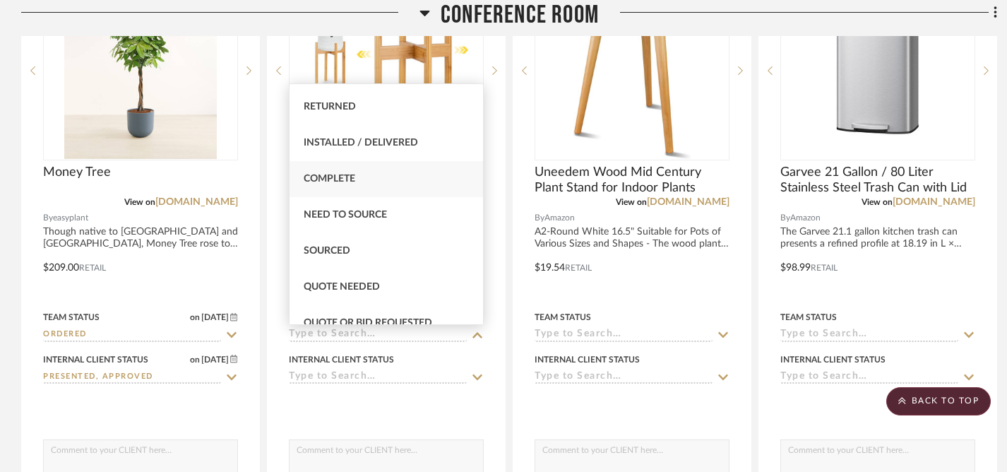
scroll to position [356, 0]
click at [323, 217] on span "Sourced" at bounding box center [327, 214] width 47 height 10
type input "[DATE]"
type input "Sourced"
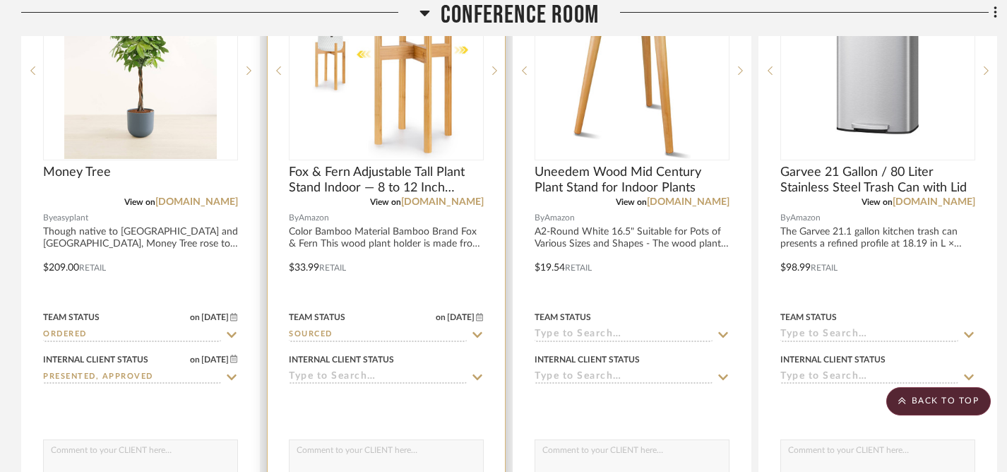
click at [476, 379] on icon at bounding box center [477, 377] width 10 height 6
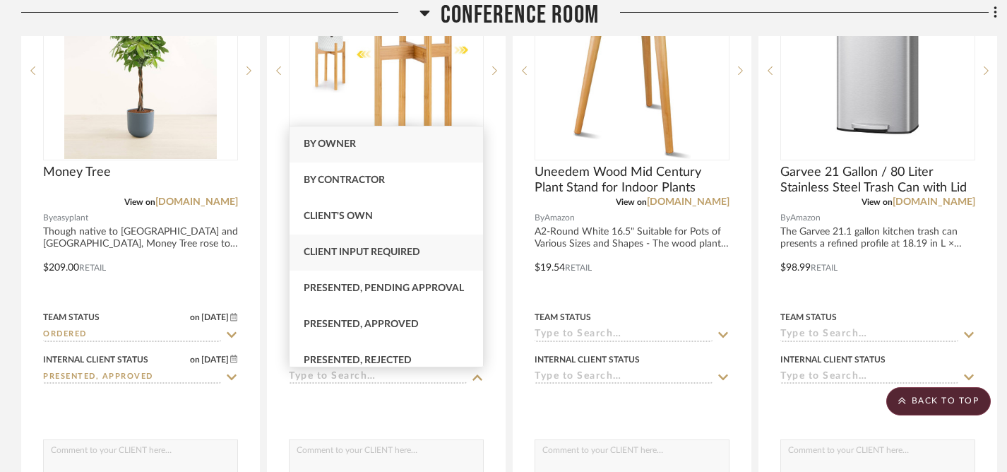
click at [376, 251] on span "Client Input Required" at bounding box center [362, 252] width 116 height 10
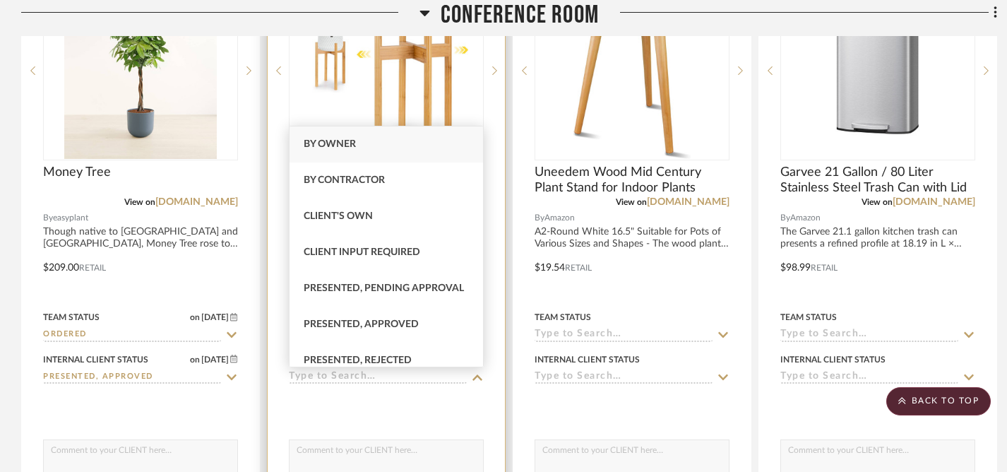
type input "[DATE]"
type input "Client Input Required"
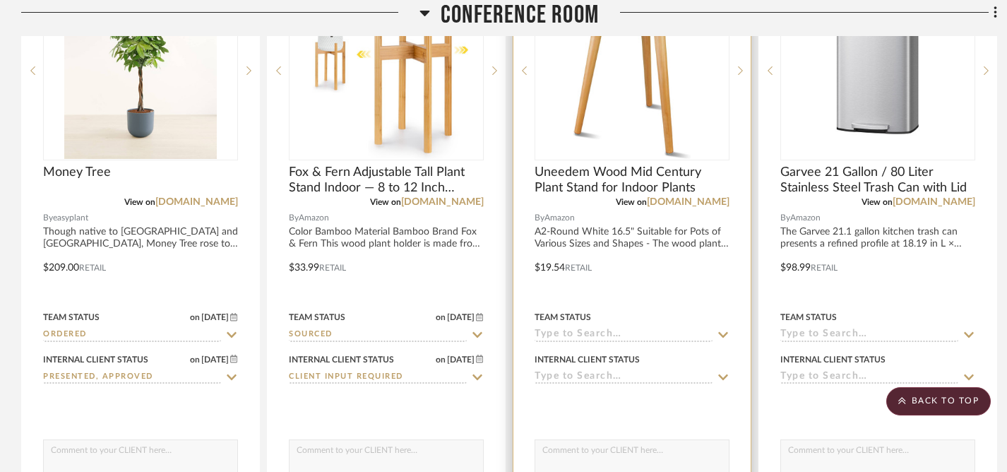
click at [722, 331] on icon at bounding box center [722, 334] width 13 height 11
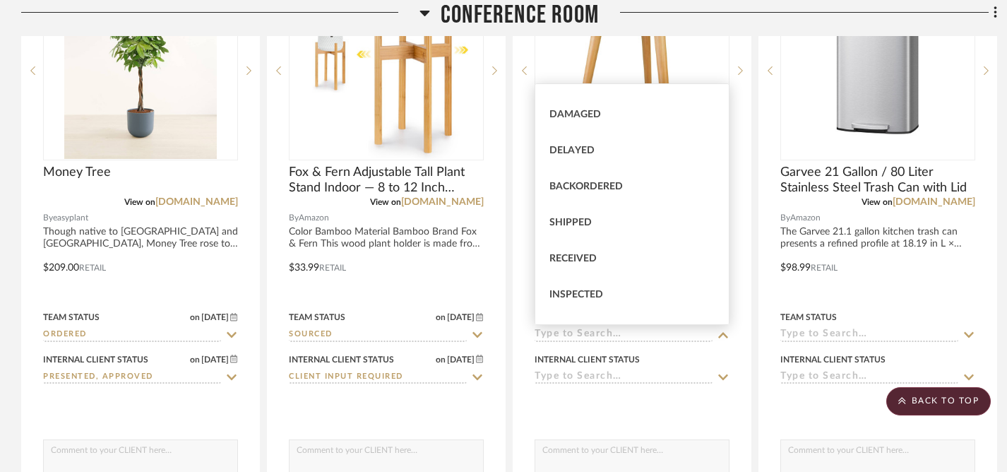
scroll to position [256, 0]
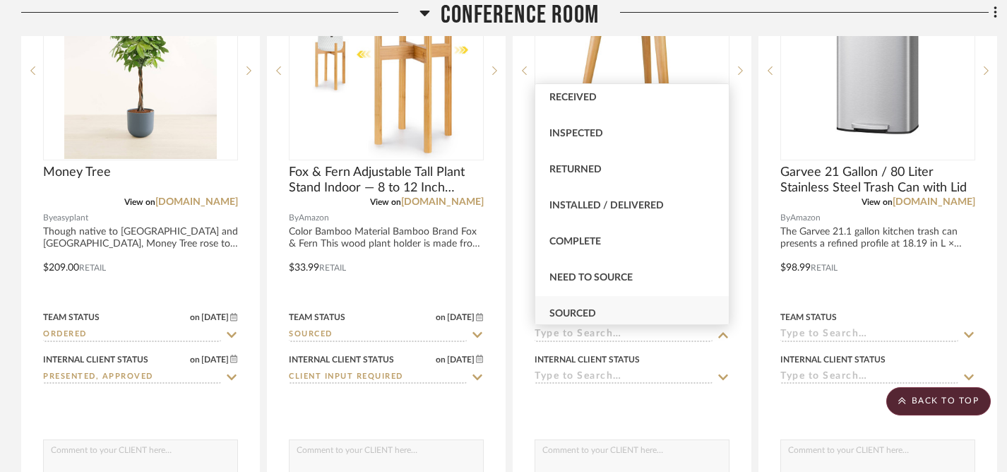
click at [589, 306] on div "Sourced" at bounding box center [631, 314] width 193 height 36
type input "[DATE]"
type input "Sourced"
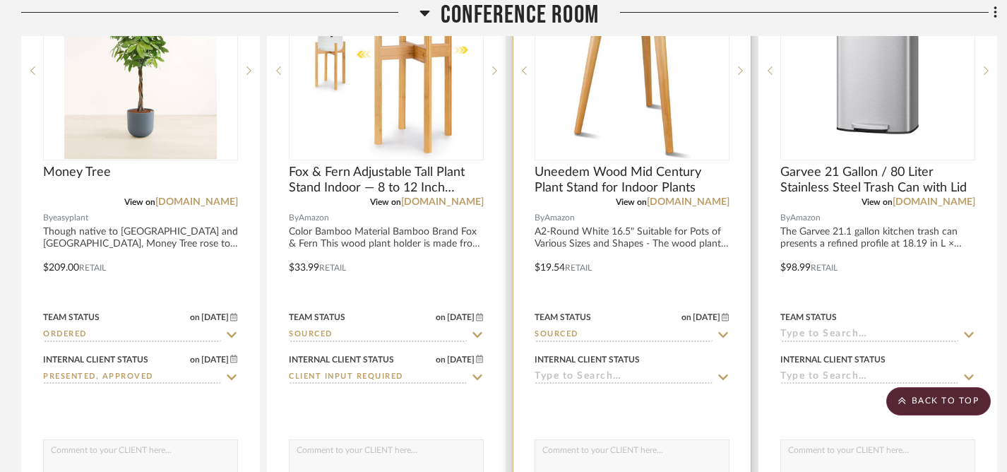
click at [721, 373] on icon at bounding box center [722, 376] width 13 height 11
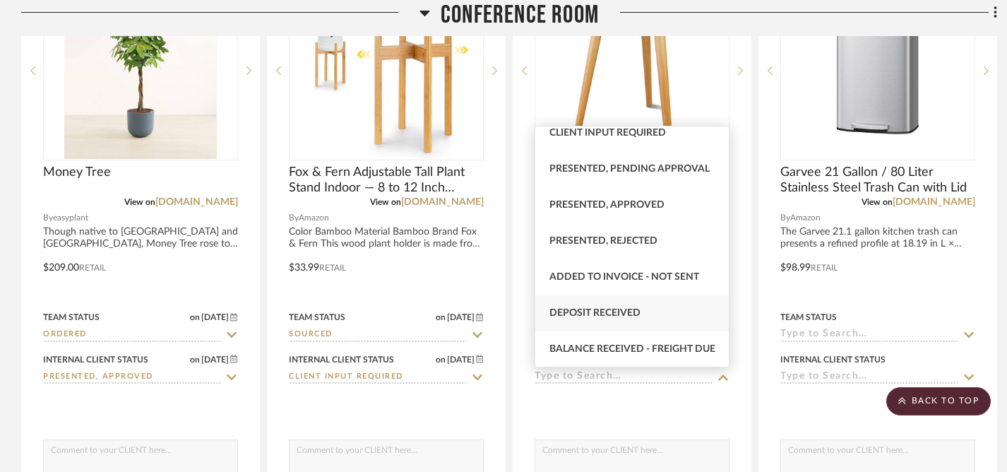
scroll to position [115, 0]
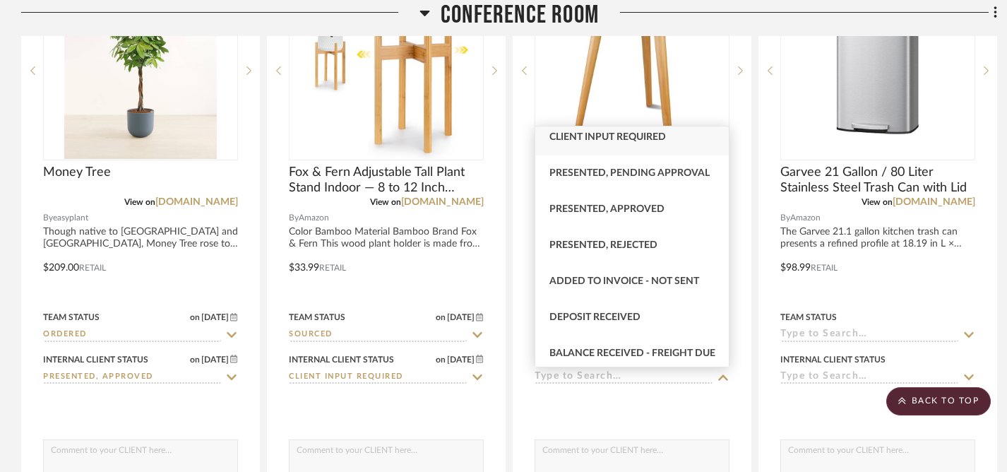
click at [602, 139] on span "Client Input Required" at bounding box center [607, 137] width 116 height 10
type input "[DATE]"
type input "Client Input Required"
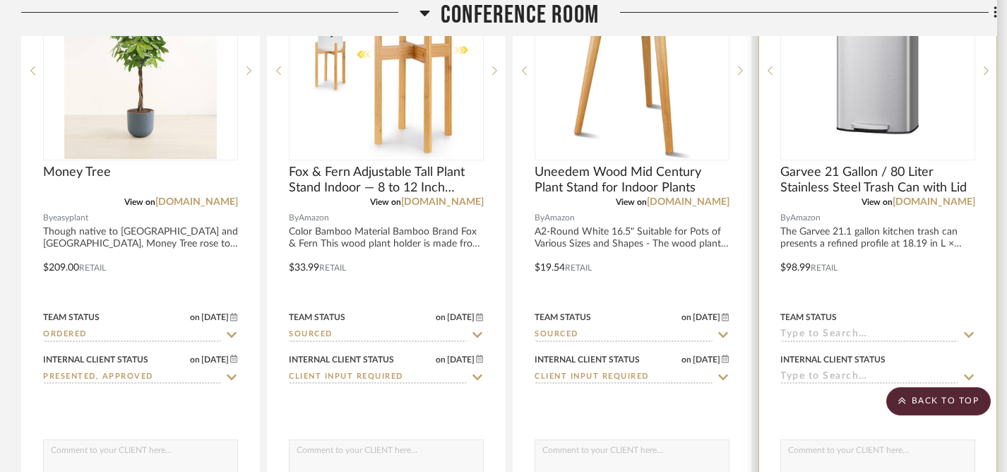
click at [971, 335] on icon at bounding box center [968, 335] width 10 height 6
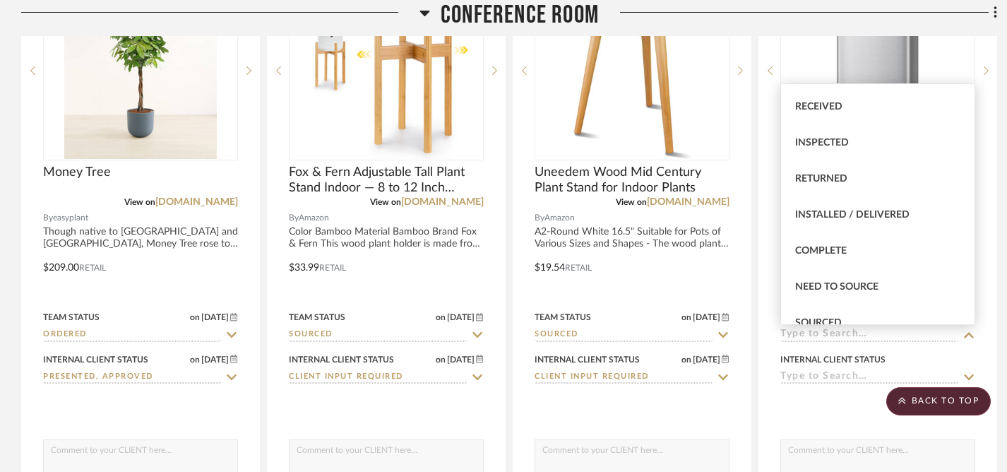
scroll to position [315, 0]
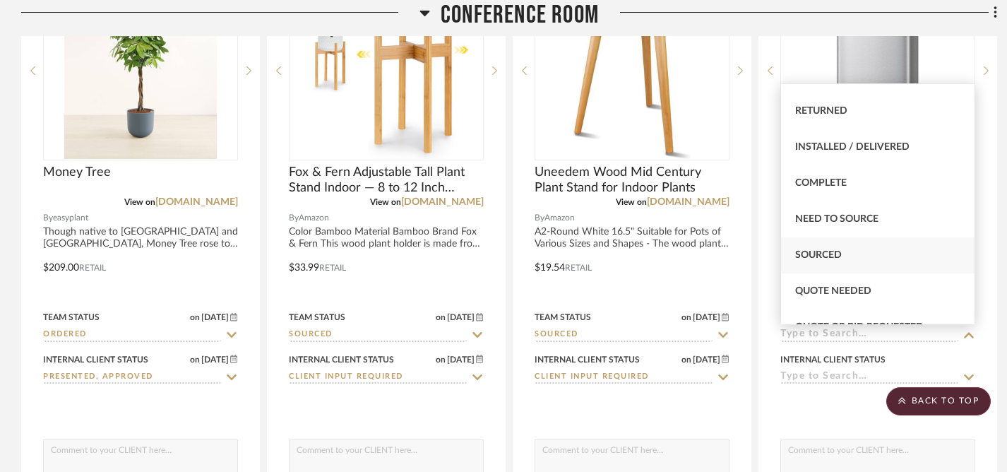
click at [827, 251] on span "Sourced" at bounding box center [818, 255] width 47 height 10
type input "[DATE]"
type input "Sourced"
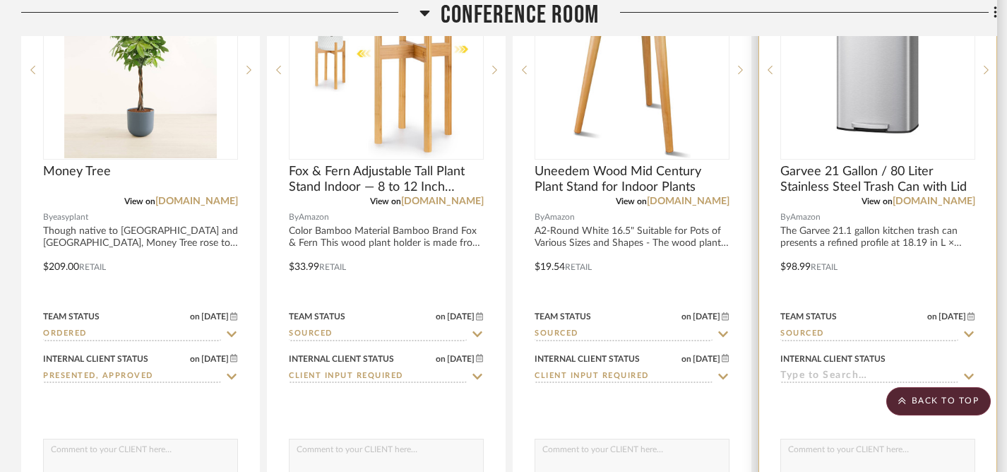
scroll to position [678, 0]
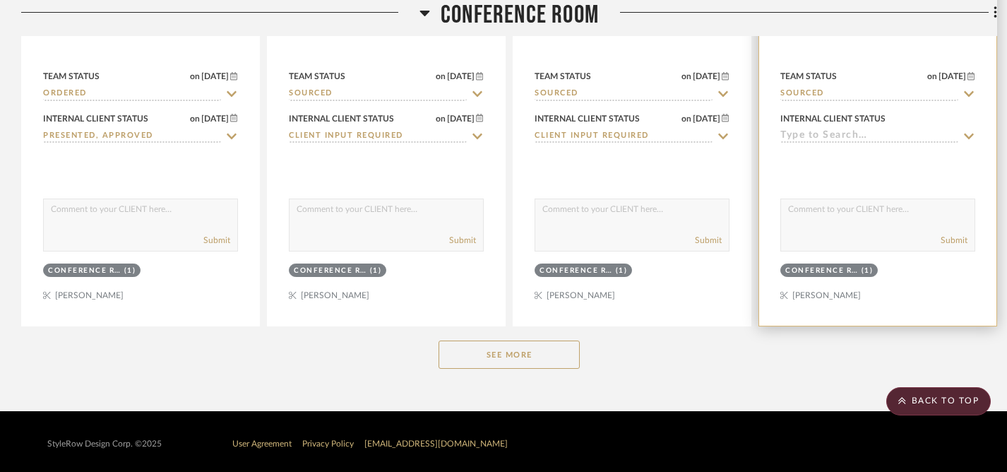
click at [964, 137] on icon at bounding box center [968, 136] width 13 height 11
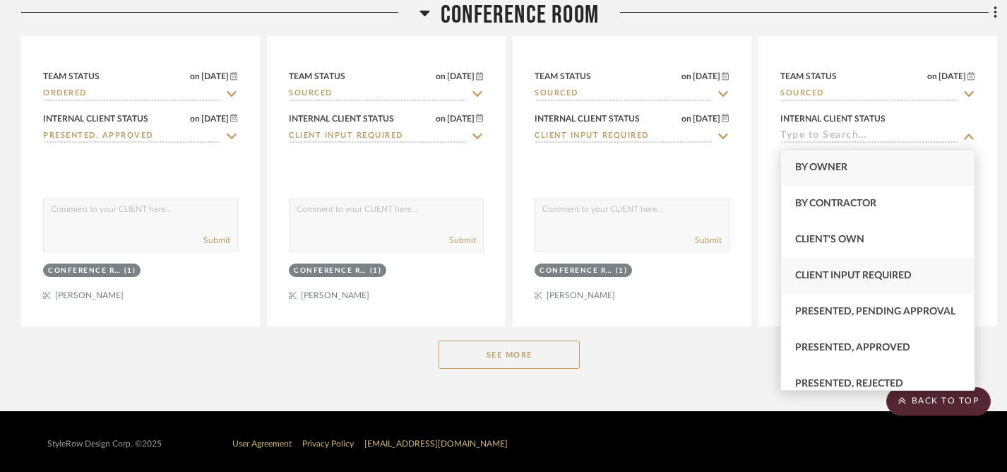
click at [832, 272] on span "Client Input Required" at bounding box center [853, 275] width 116 height 10
type input "[DATE]"
type input "Client Input Required"
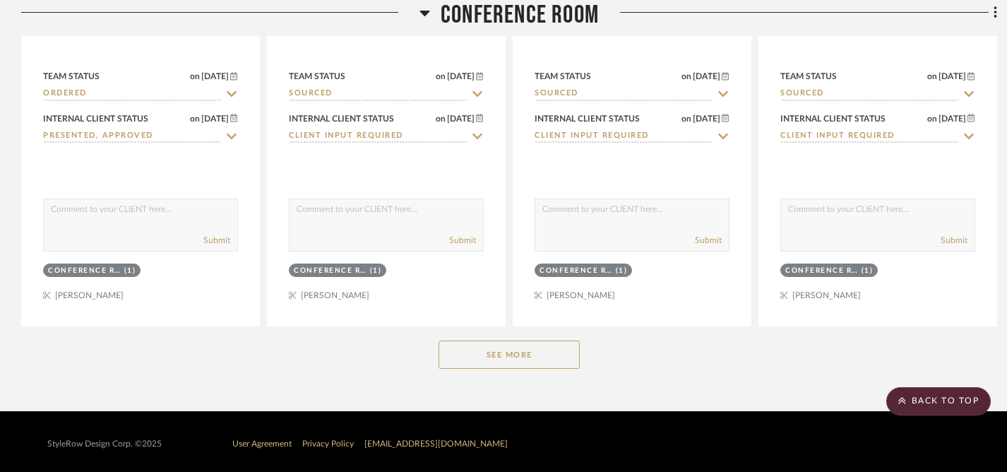
click at [539, 347] on button "See More" at bounding box center [508, 354] width 141 height 28
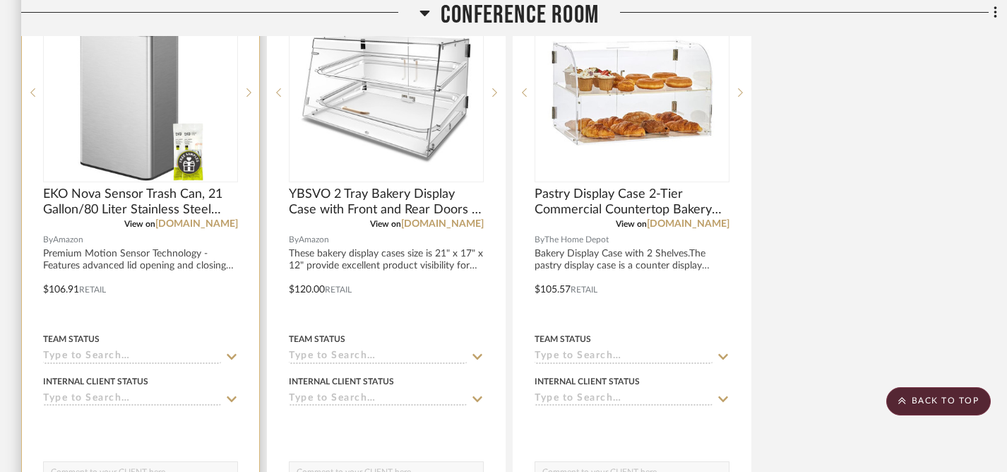
scroll to position [1051, 0]
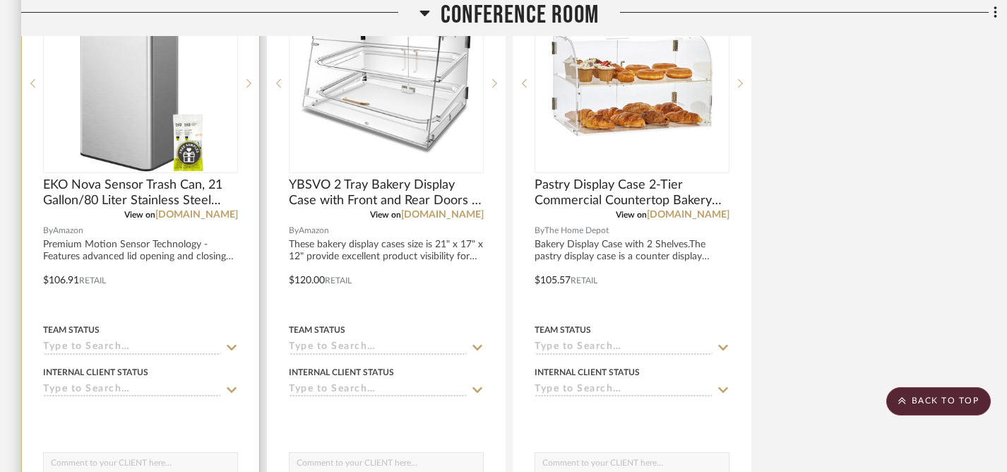
click at [231, 344] on icon at bounding box center [231, 347] width 13 height 11
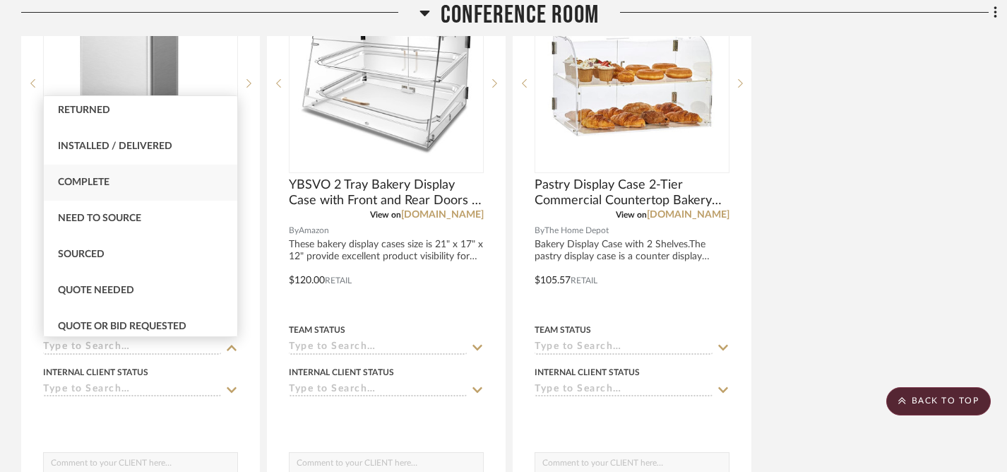
scroll to position [330, 0]
click at [89, 252] on span "Sourced" at bounding box center [81, 252] width 47 height 10
type input "[DATE]"
type input "Sourced"
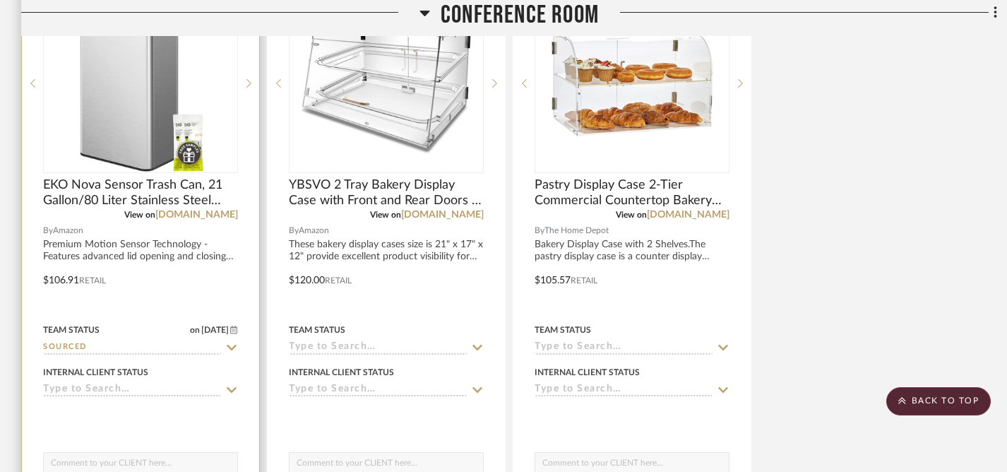
click at [232, 388] on icon at bounding box center [231, 389] width 13 height 11
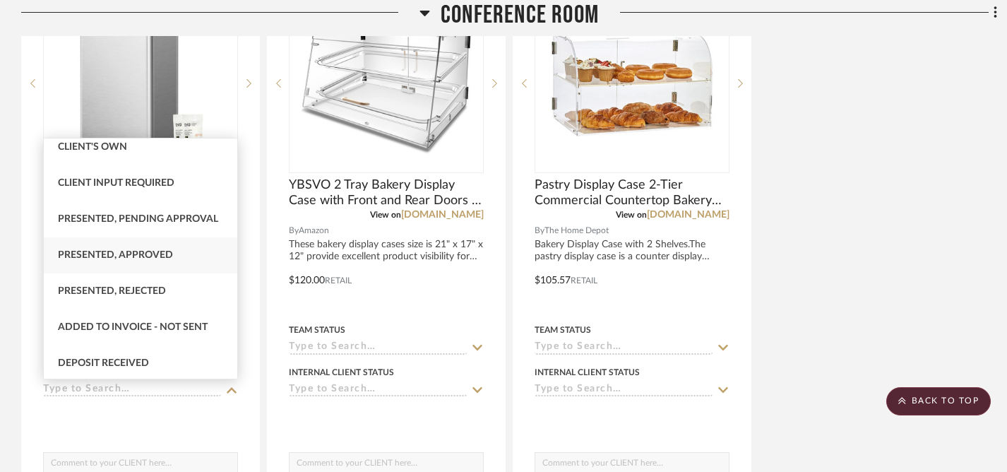
scroll to position [66, 0]
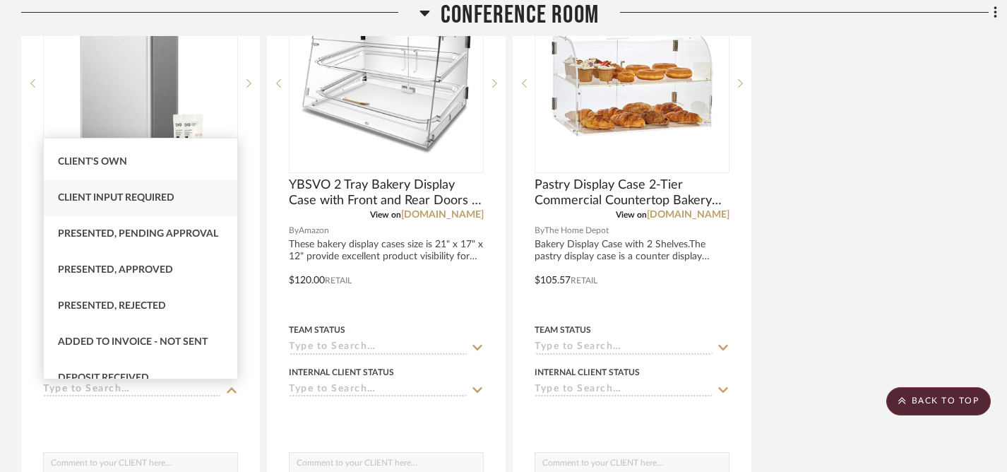
click at [150, 202] on span "Client Input Required" at bounding box center [116, 198] width 116 height 10
type input "[DATE]"
type input "Client Input Required"
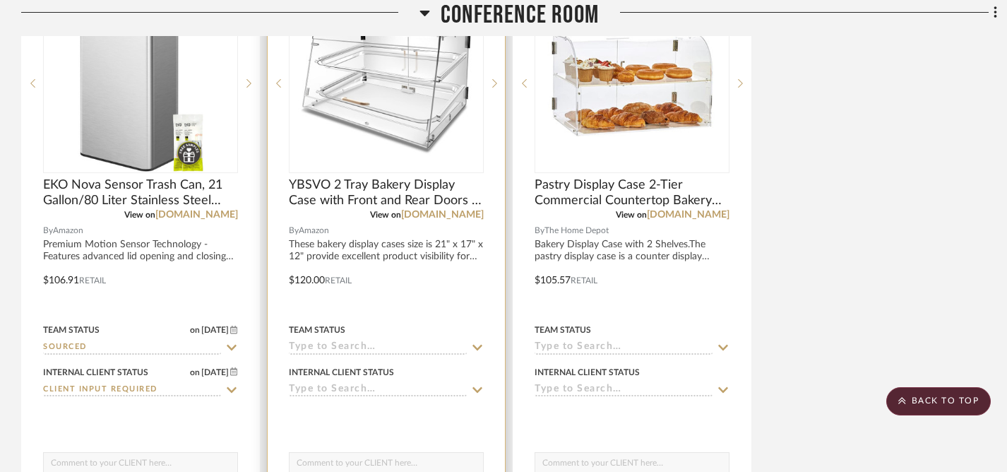
click at [478, 341] on fa-icon at bounding box center [477, 347] width 13 height 13
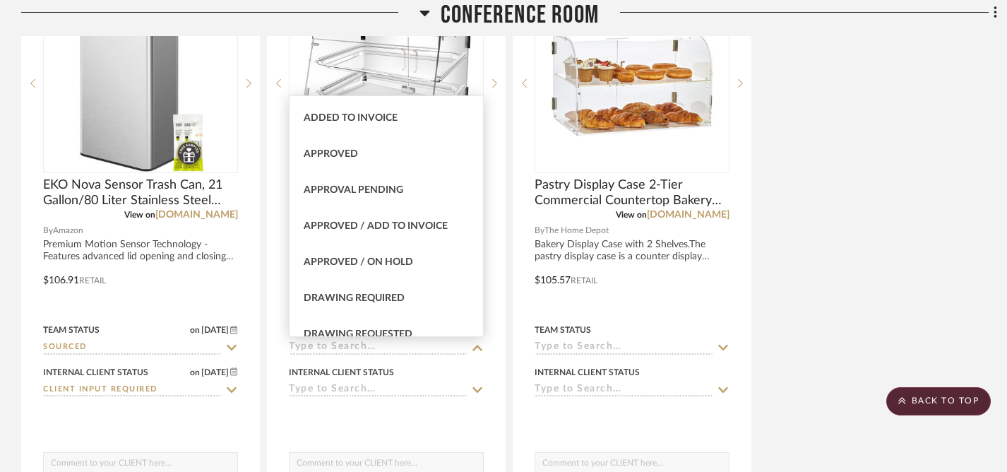
scroll to position [416, 0]
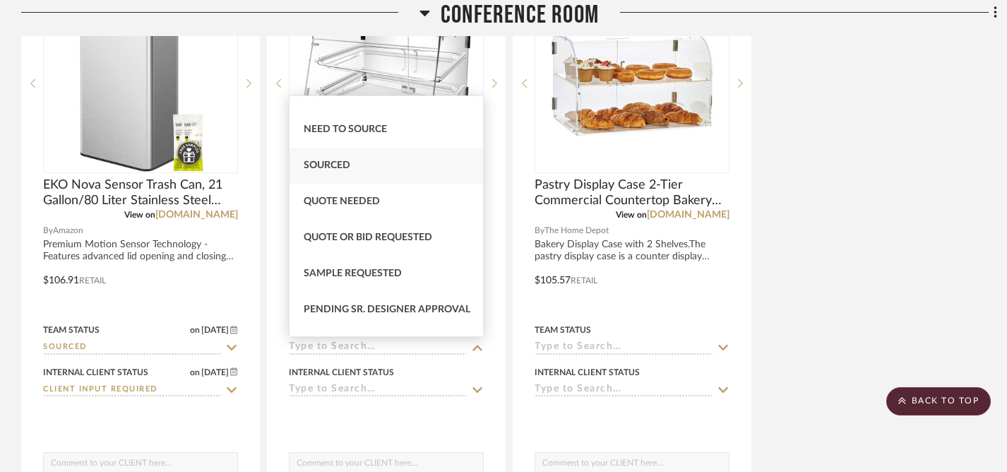
click at [327, 167] on span "Sourced" at bounding box center [327, 165] width 47 height 10
type input "[DATE]"
type input "Sourced"
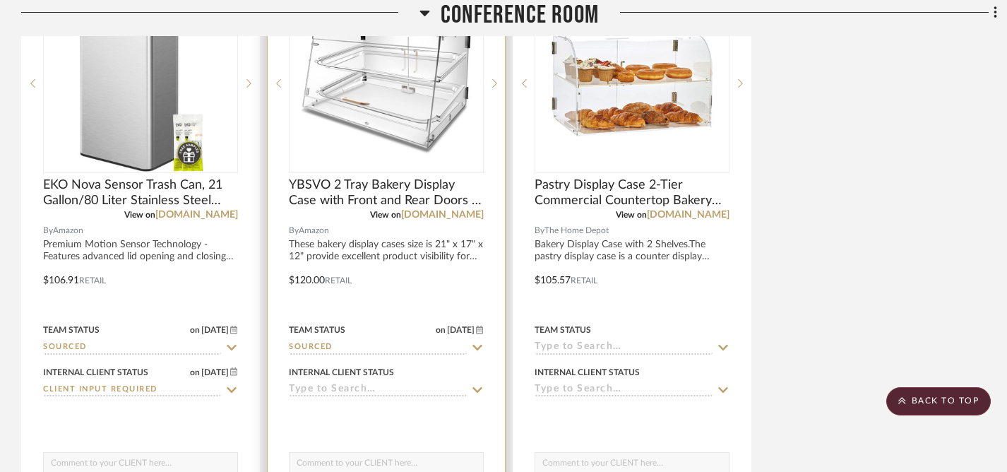
click at [476, 392] on icon at bounding box center [477, 390] width 10 height 6
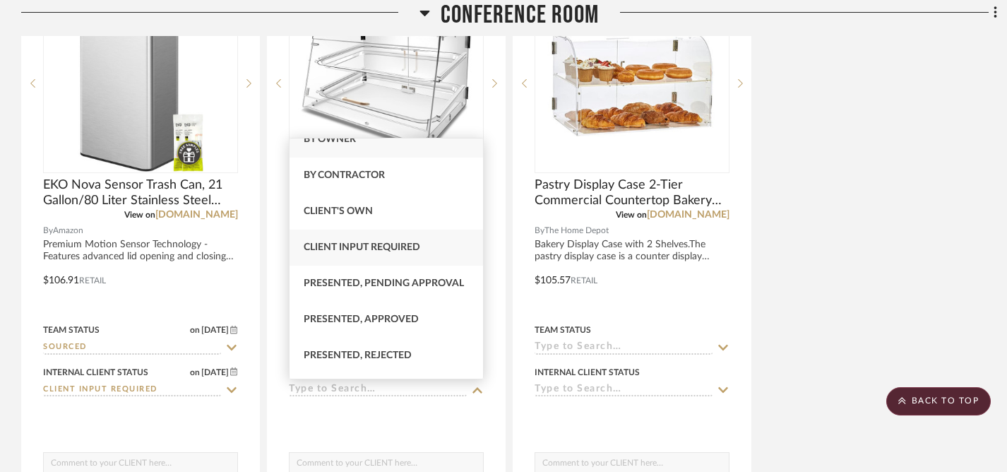
scroll to position [17, 0]
click at [342, 244] on span "Client Input Required" at bounding box center [362, 247] width 116 height 10
type input "[DATE]"
type input "Client Input Required"
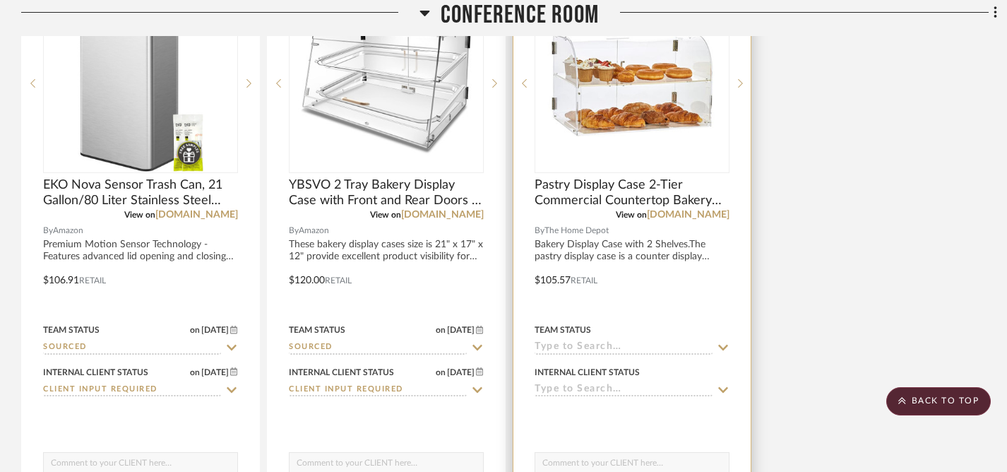
click at [723, 349] on icon at bounding box center [723, 347] width 10 height 6
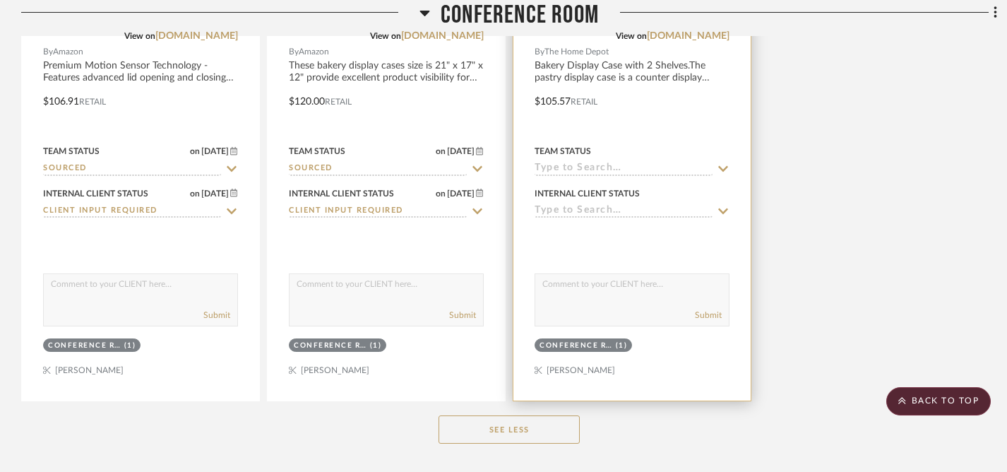
scroll to position [1250, 0]
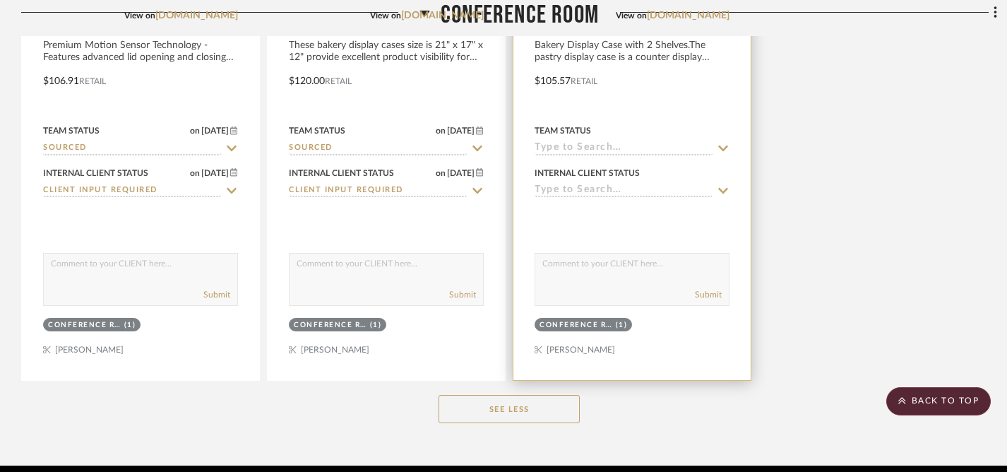
click at [722, 145] on icon at bounding box center [722, 148] width 13 height 11
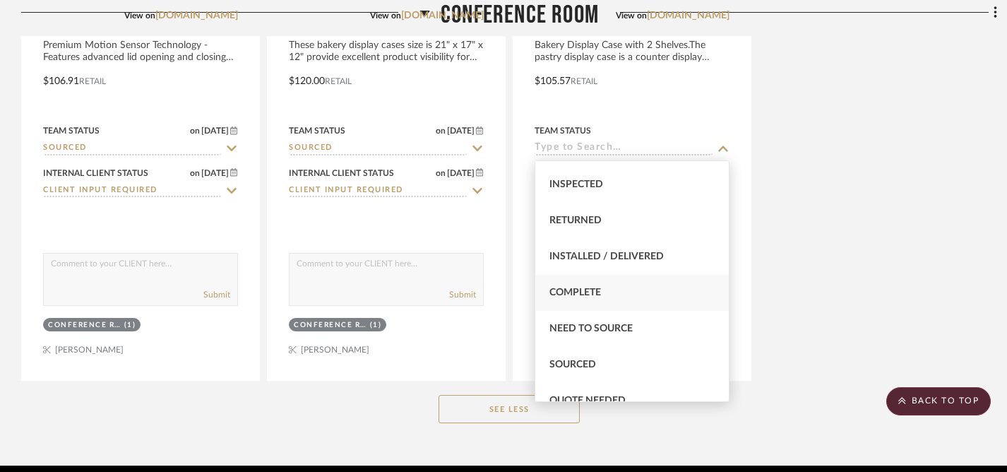
scroll to position [330, 0]
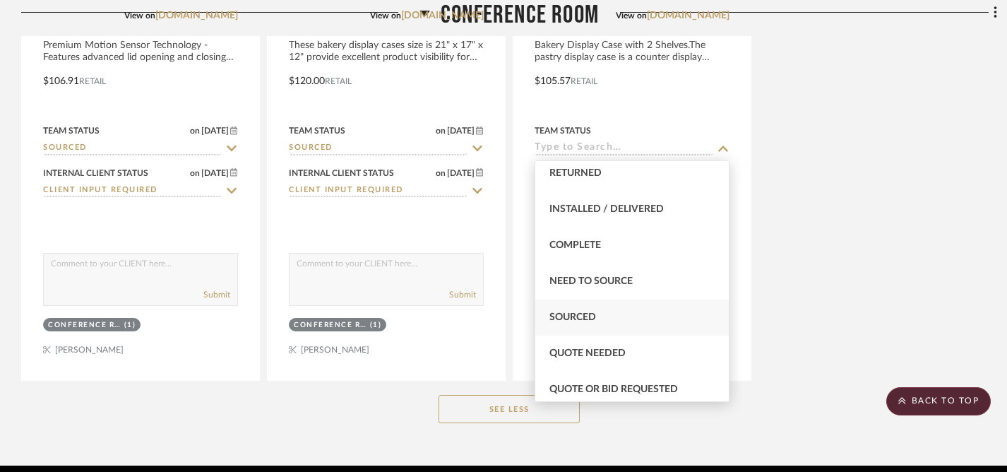
click at [576, 314] on span "Sourced" at bounding box center [572, 317] width 47 height 10
type input "[DATE]"
type input "Sourced"
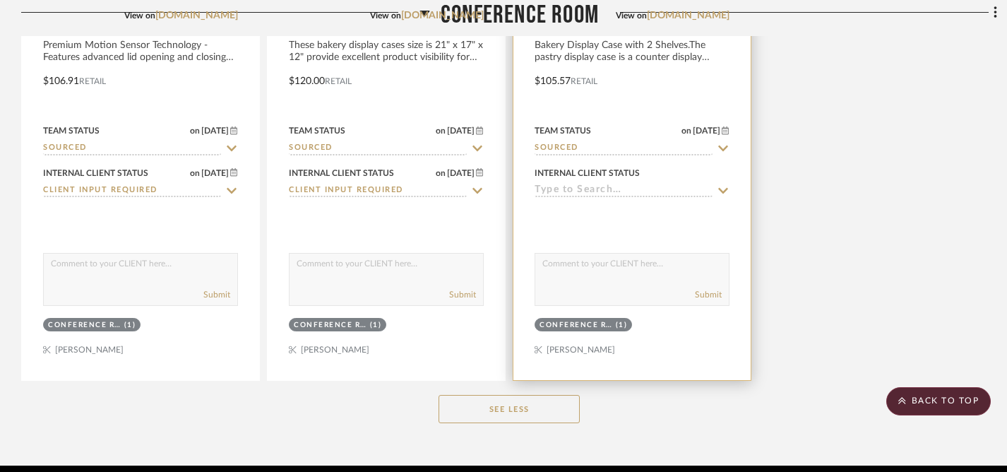
click at [723, 191] on icon at bounding box center [723, 191] width 10 height 6
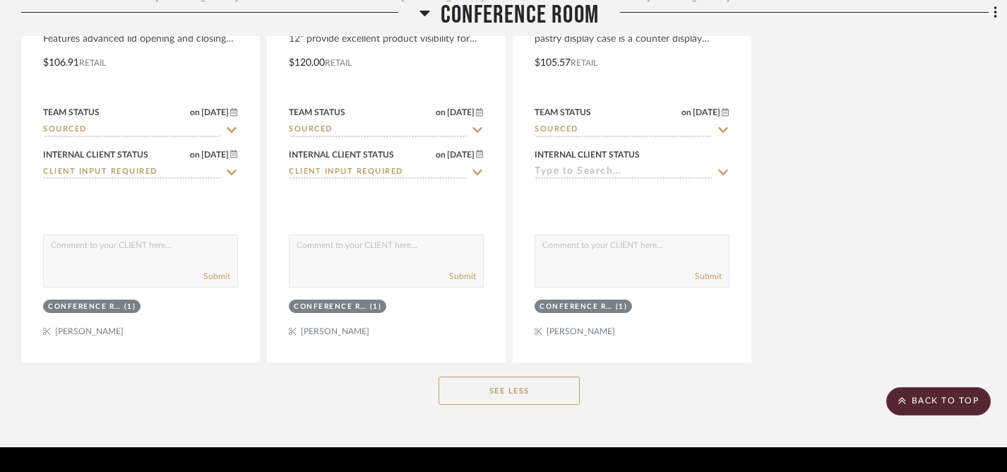
scroll to position [1272, 0]
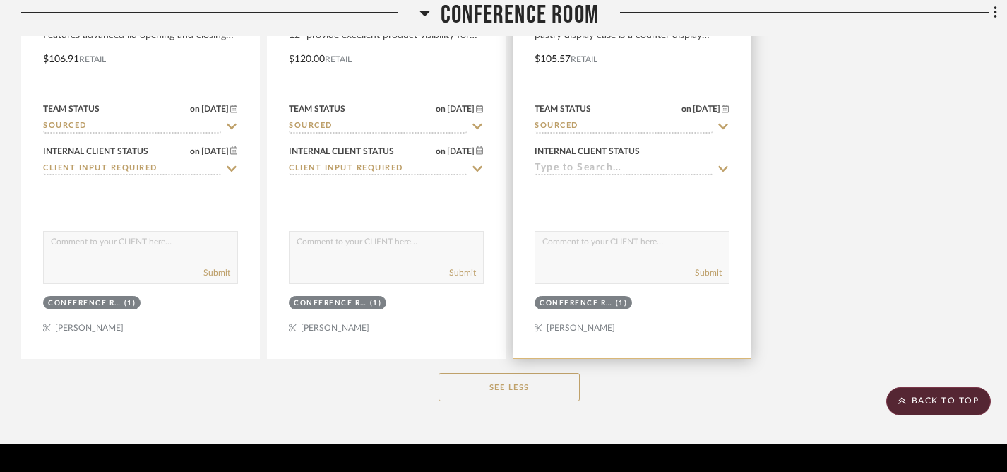
click at [725, 167] on icon at bounding box center [723, 169] width 10 height 6
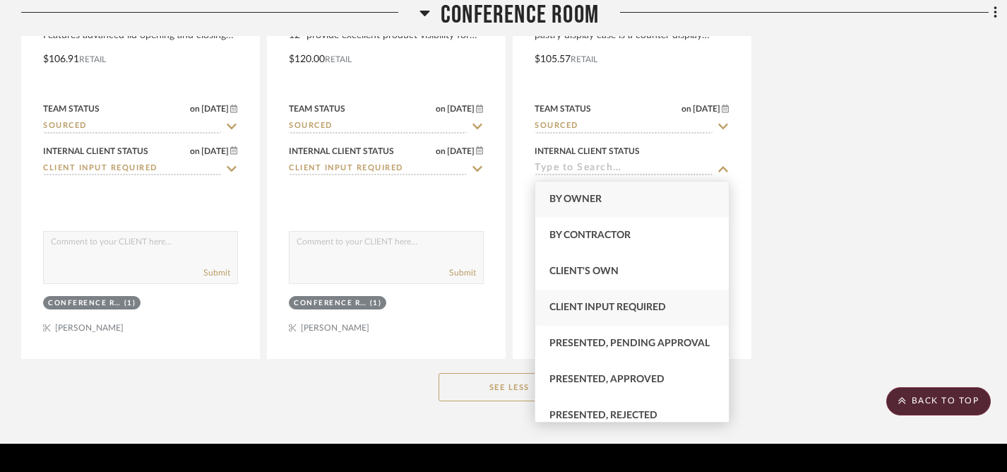
click at [625, 302] on span "Client Input Required" at bounding box center [607, 307] width 116 height 10
type input "[DATE]"
type input "Client Input Required"
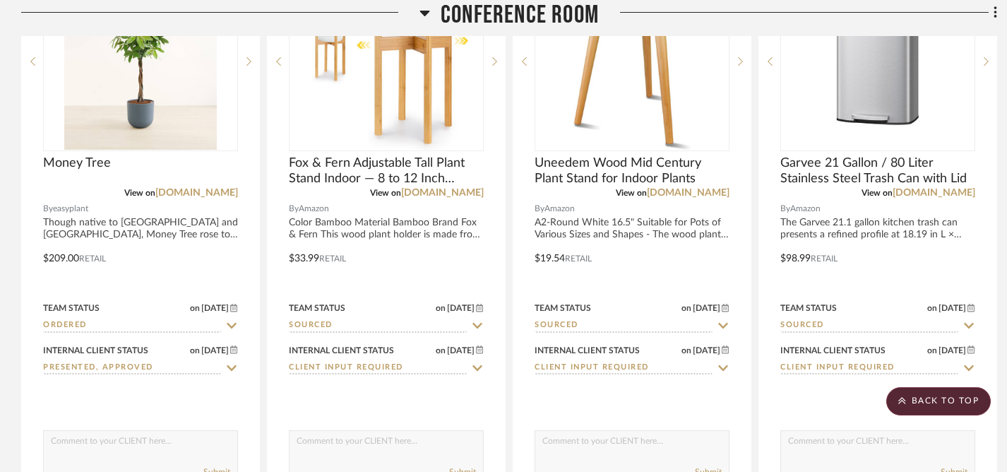
scroll to position [266, 0]
